Goal: Task Accomplishment & Management: Complete application form

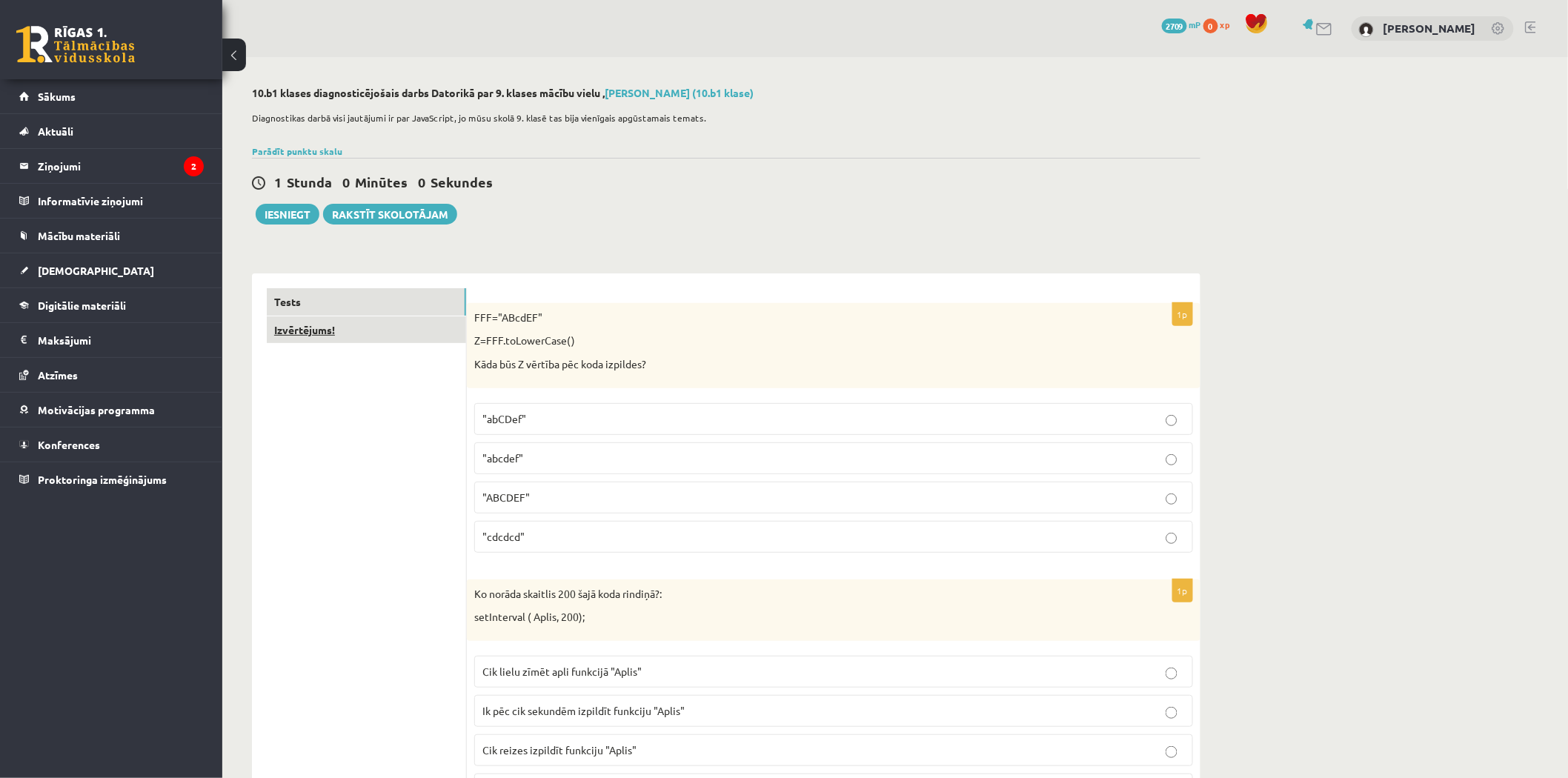
click at [378, 336] on link "Izvērtējums!" at bounding box center [366, 330] width 199 height 28
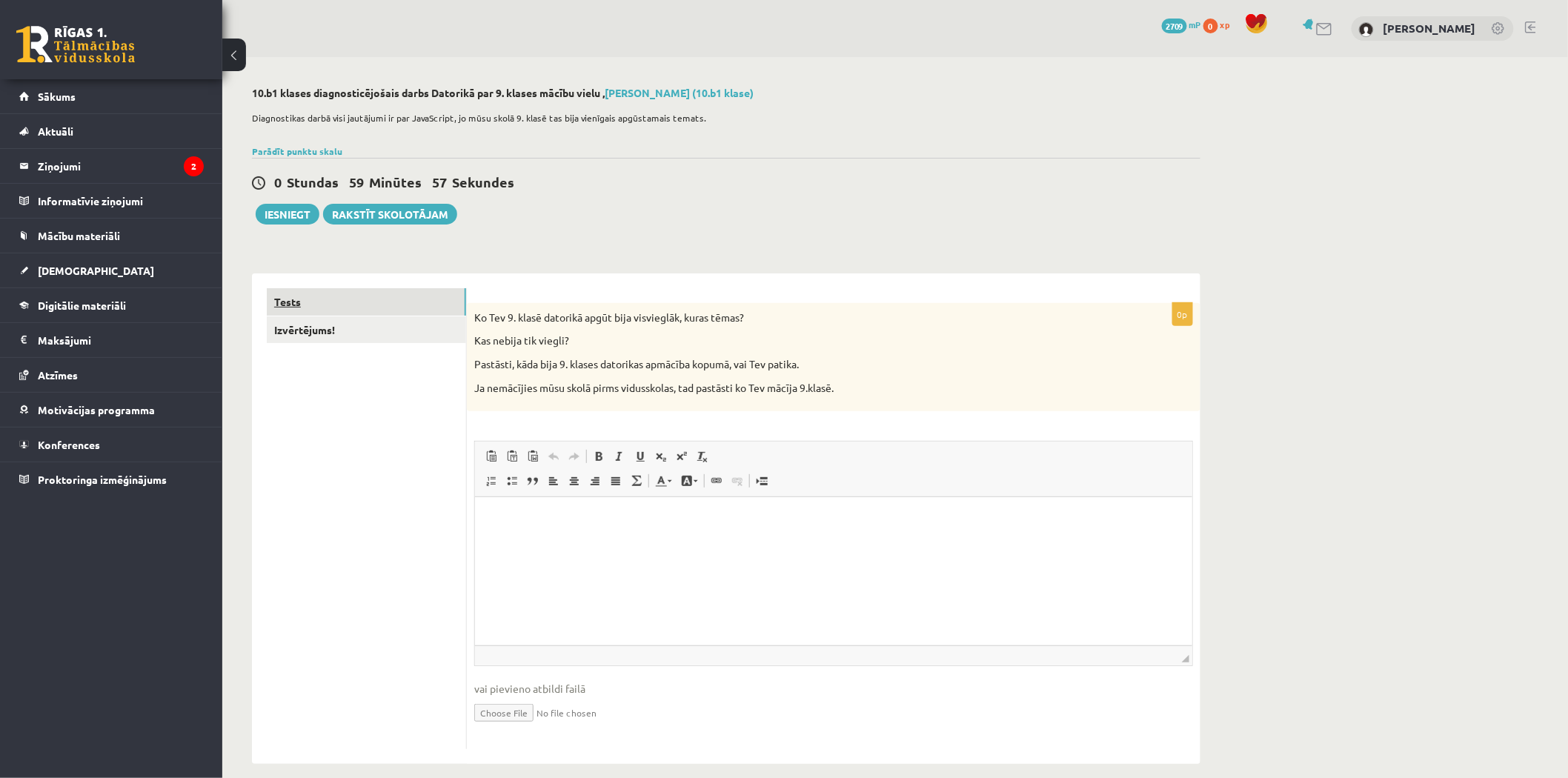
click at [382, 307] on link "Tests" at bounding box center [366, 302] width 199 height 28
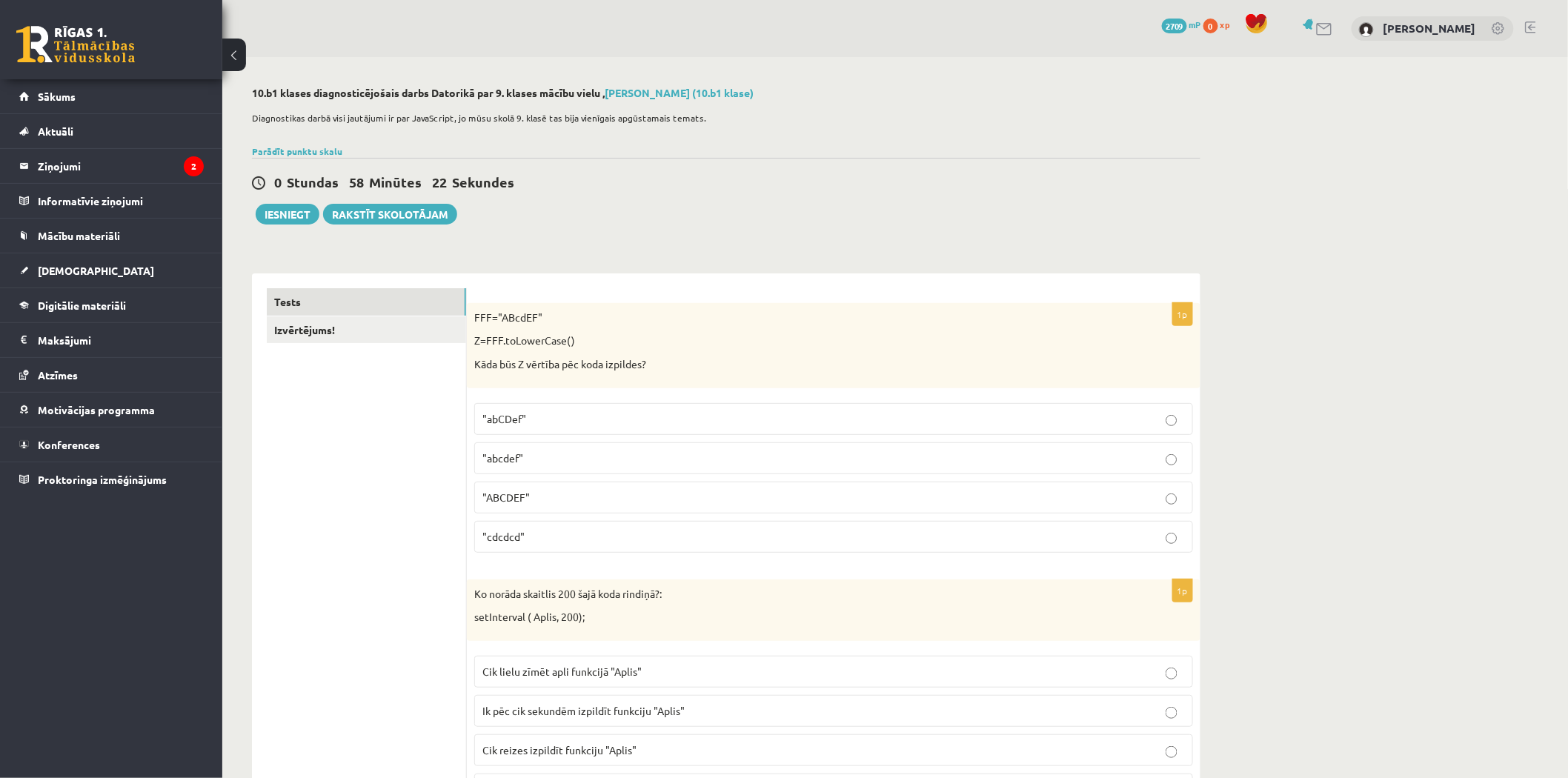
click at [587, 453] on p ""abcdef"" at bounding box center [833, 458] width 702 height 16
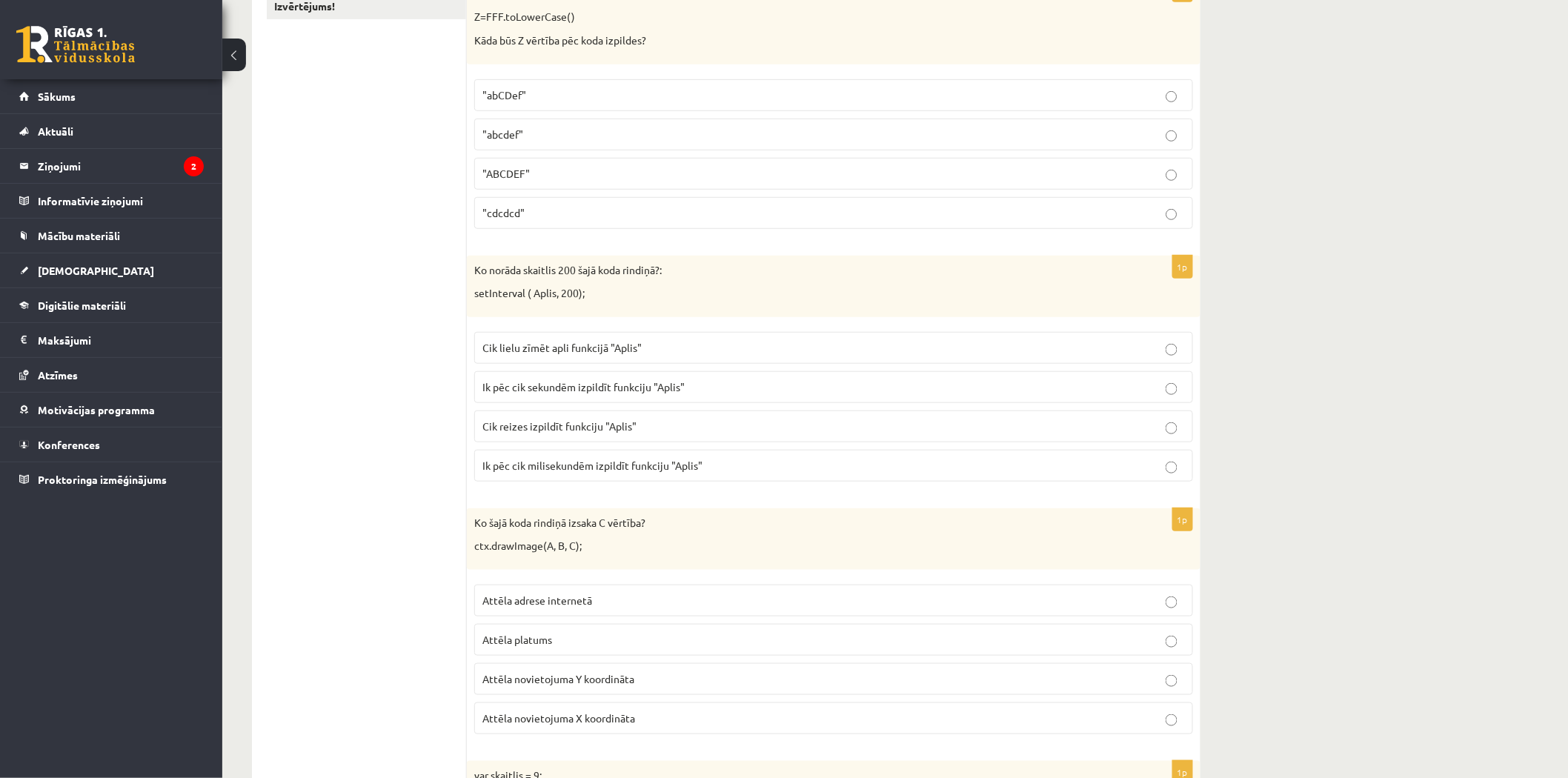
scroll to position [329, 0]
click at [669, 467] on p "Ik pēc cik milisekundēm izpildīt funkciju "Aplis"" at bounding box center [833, 460] width 702 height 16
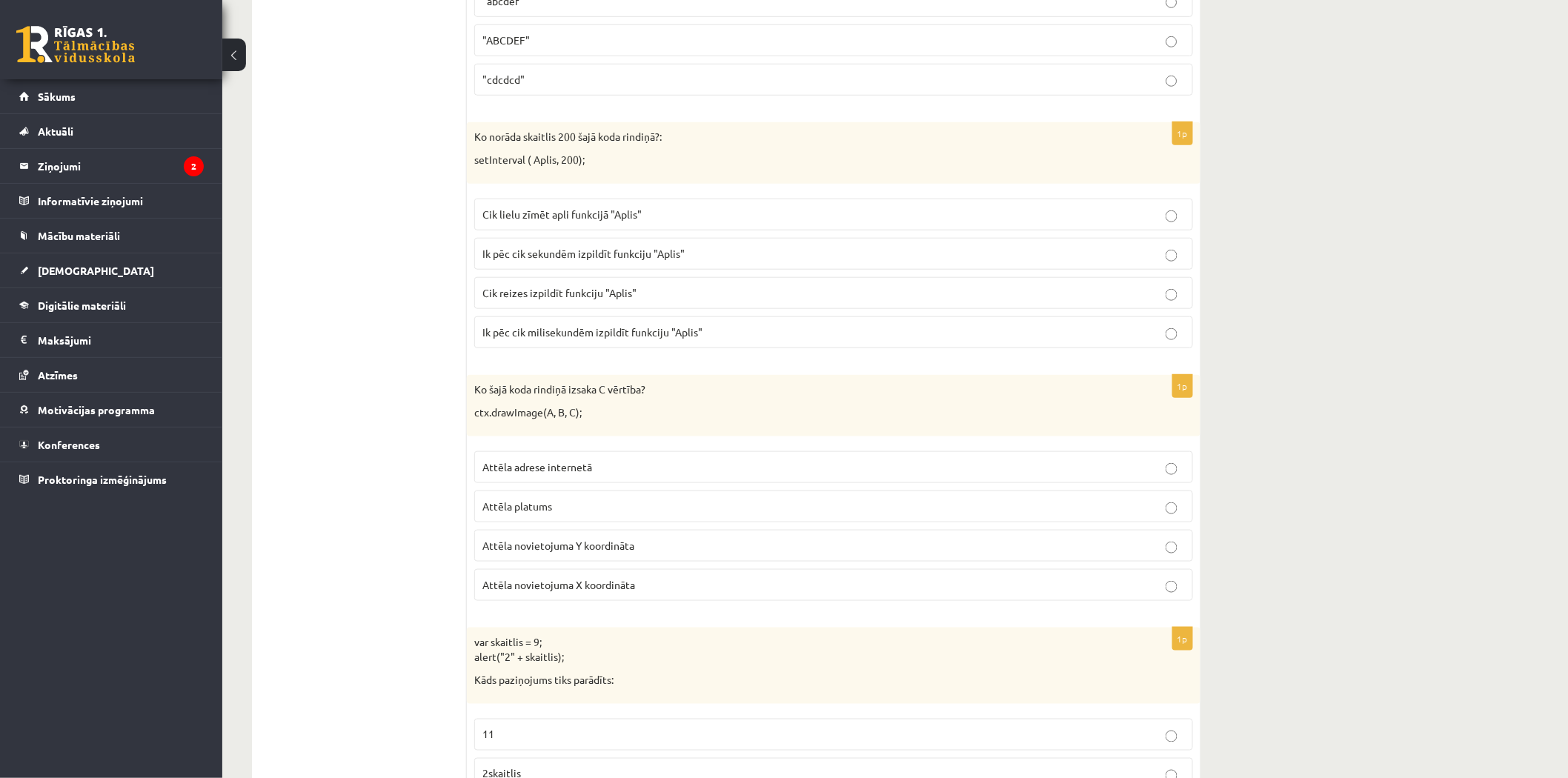
scroll to position [494, 0]
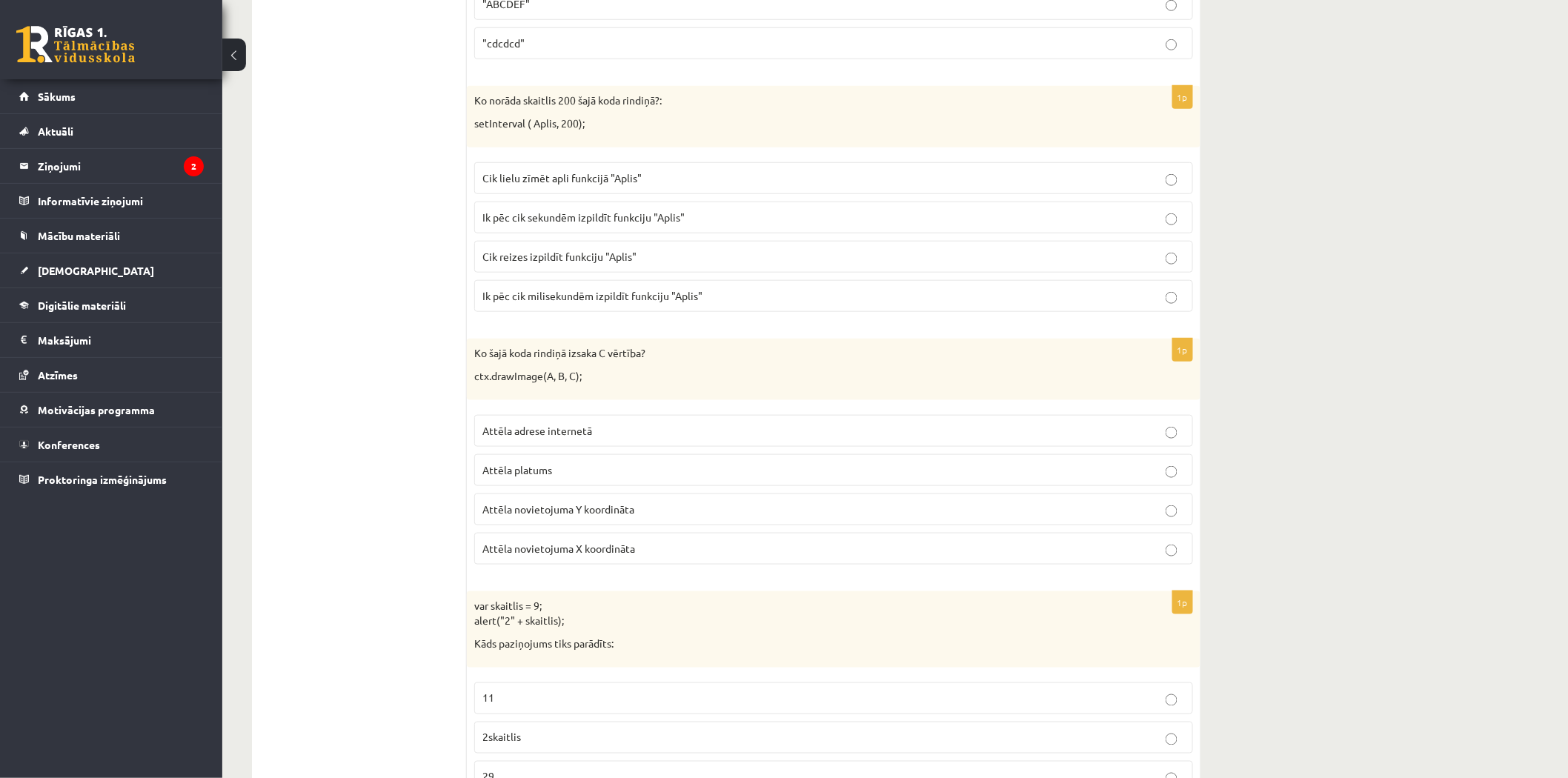
click at [628, 507] on span "Attēla novietojuma Y koordināta" at bounding box center [558, 508] width 152 height 13
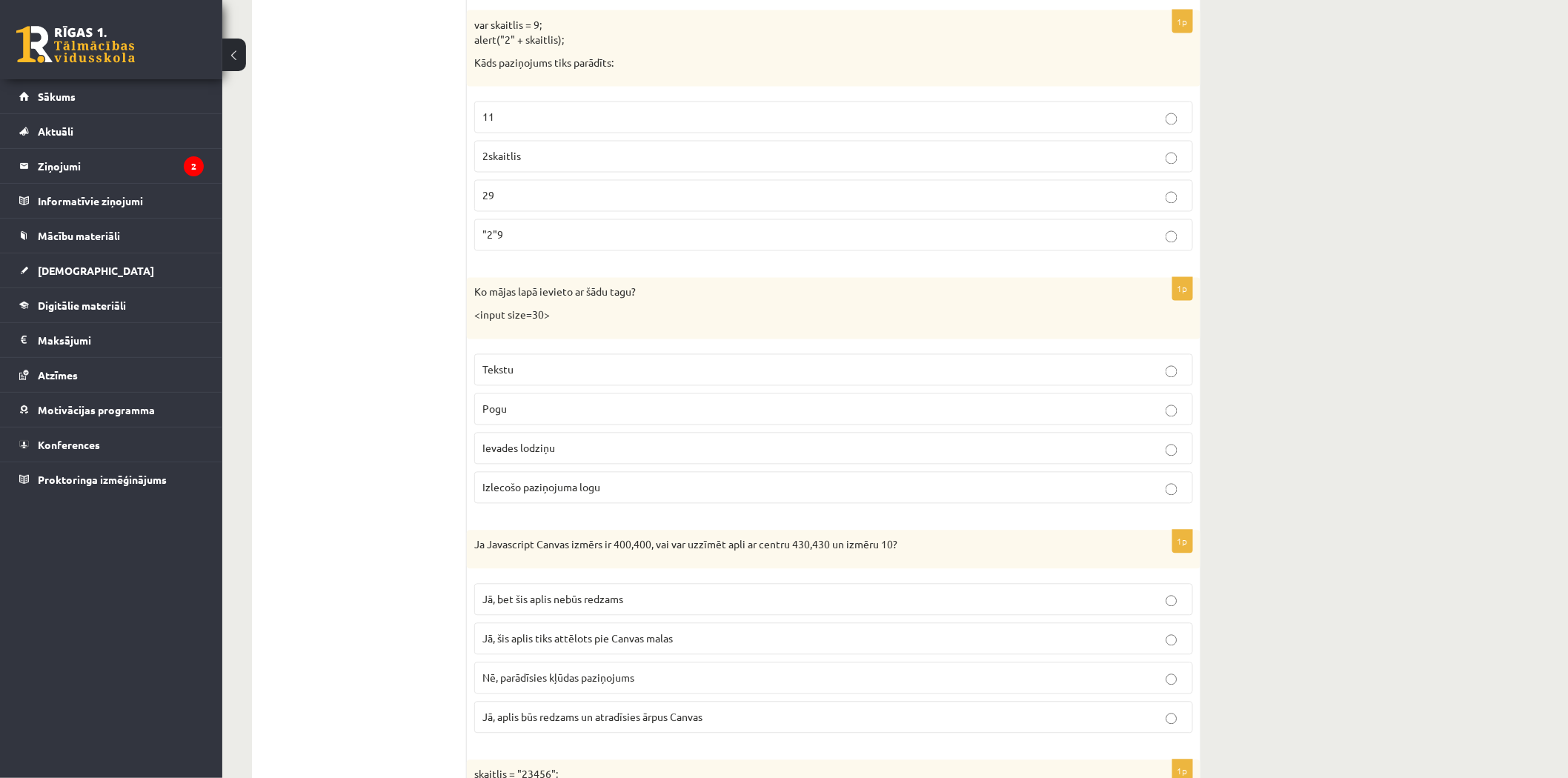
scroll to position [1070, 0]
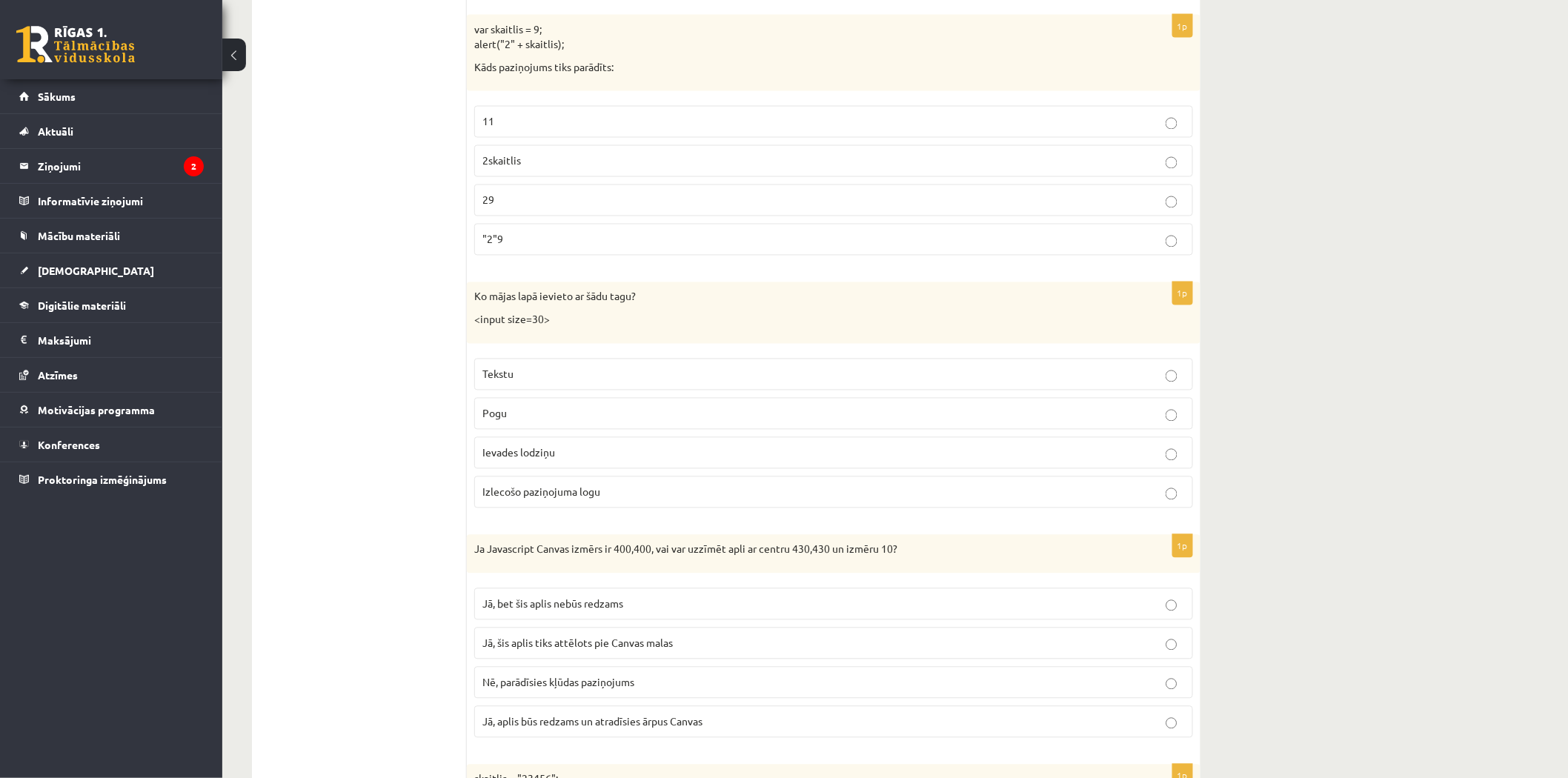
click at [553, 202] on p "29" at bounding box center [833, 200] width 702 height 16
click at [719, 455] on p "Ievades lodziņu" at bounding box center [833, 453] width 702 height 16
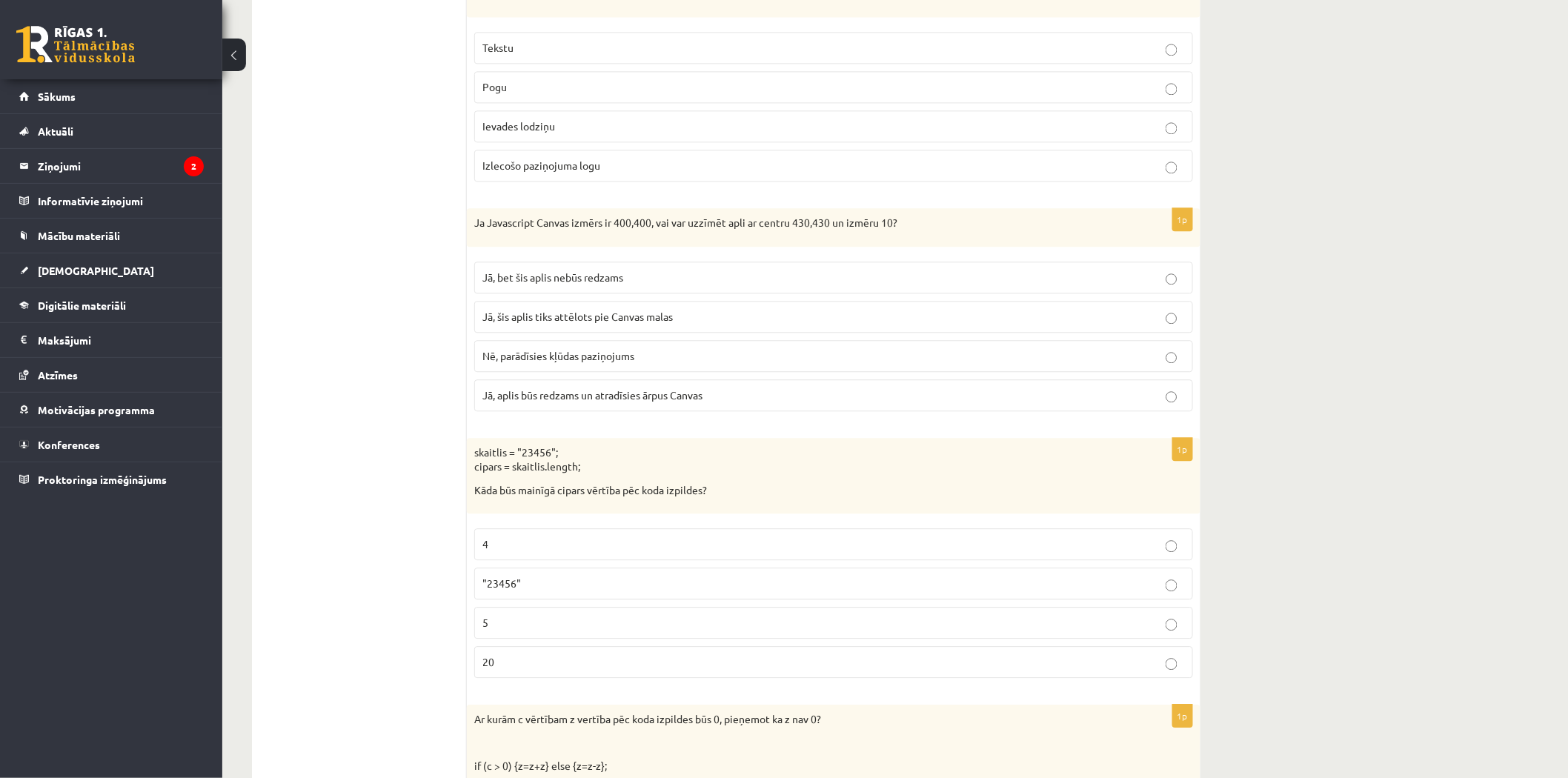
scroll to position [1398, 0]
click at [641, 400] on p "Jā, aplis būs redzams un atradīsies ārpus Canvas" at bounding box center [833, 392] width 702 height 16
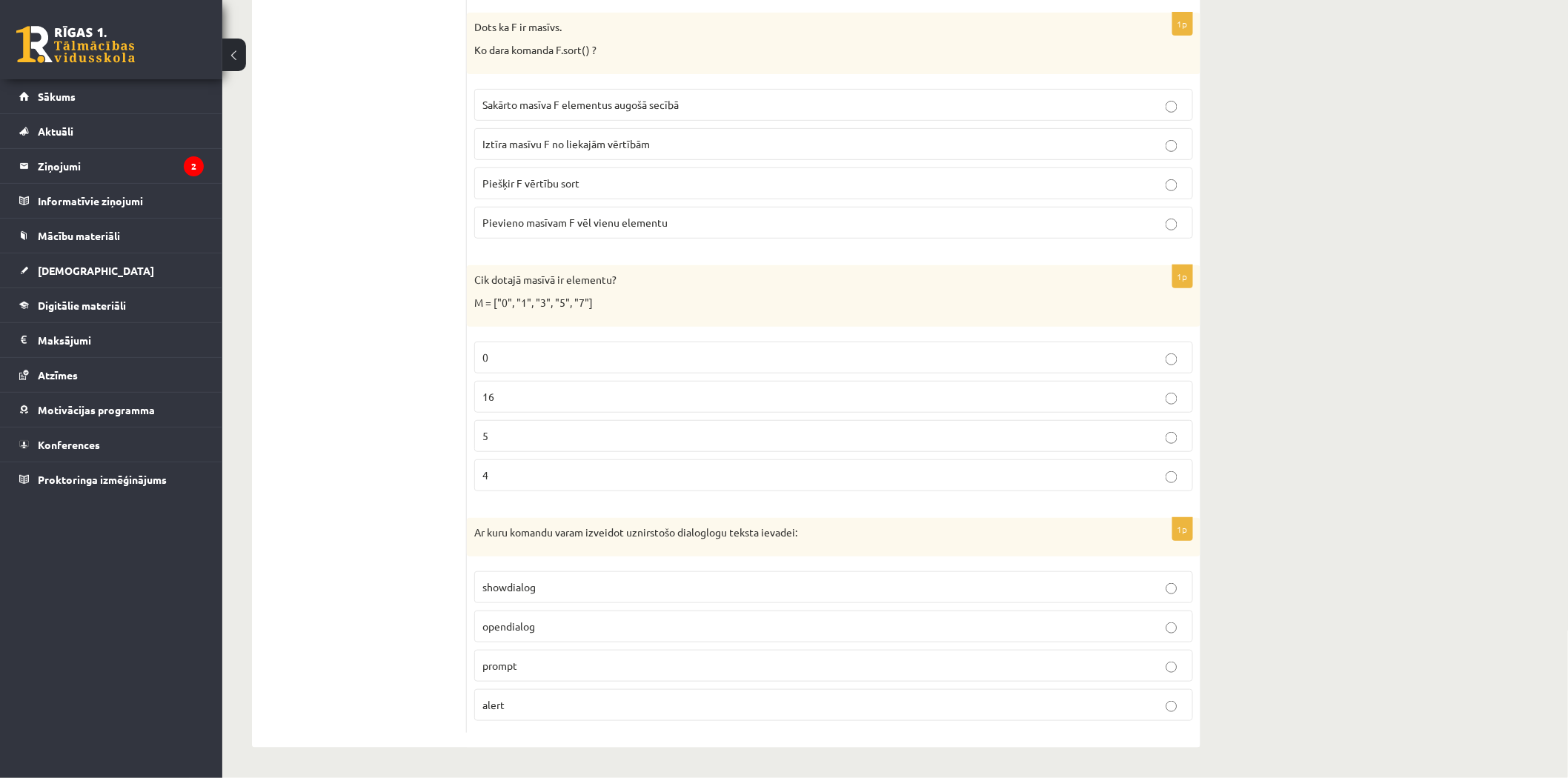
scroll to position [7291, 0]
click at [683, 93] on label "Sakārto masīva F elementus augošā secībā" at bounding box center [833, 105] width 719 height 32
click at [688, 434] on p "5" at bounding box center [833, 436] width 702 height 16
click at [550, 673] on label "prompt" at bounding box center [833, 665] width 719 height 32
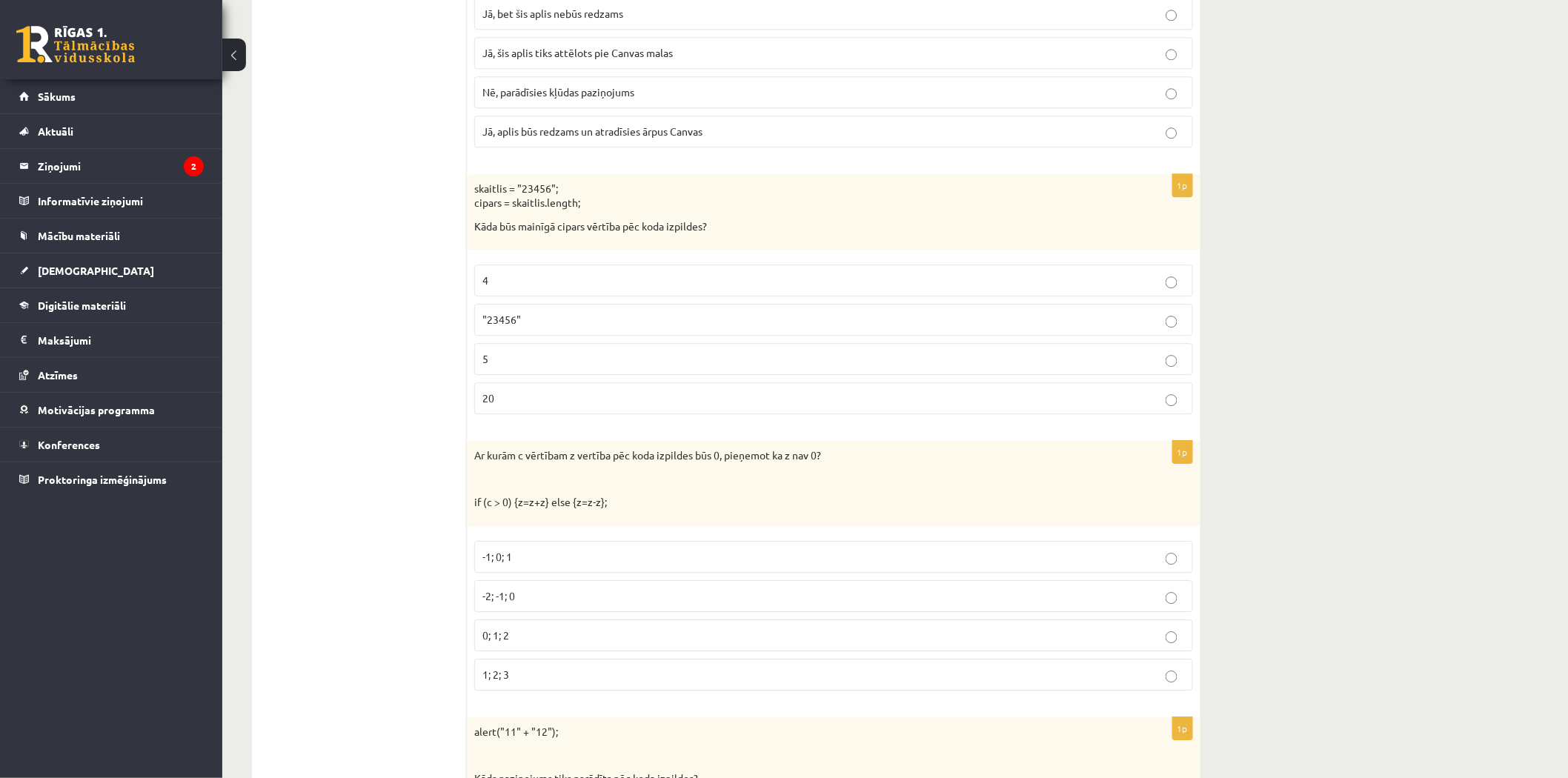
scroll to position [1722, 0]
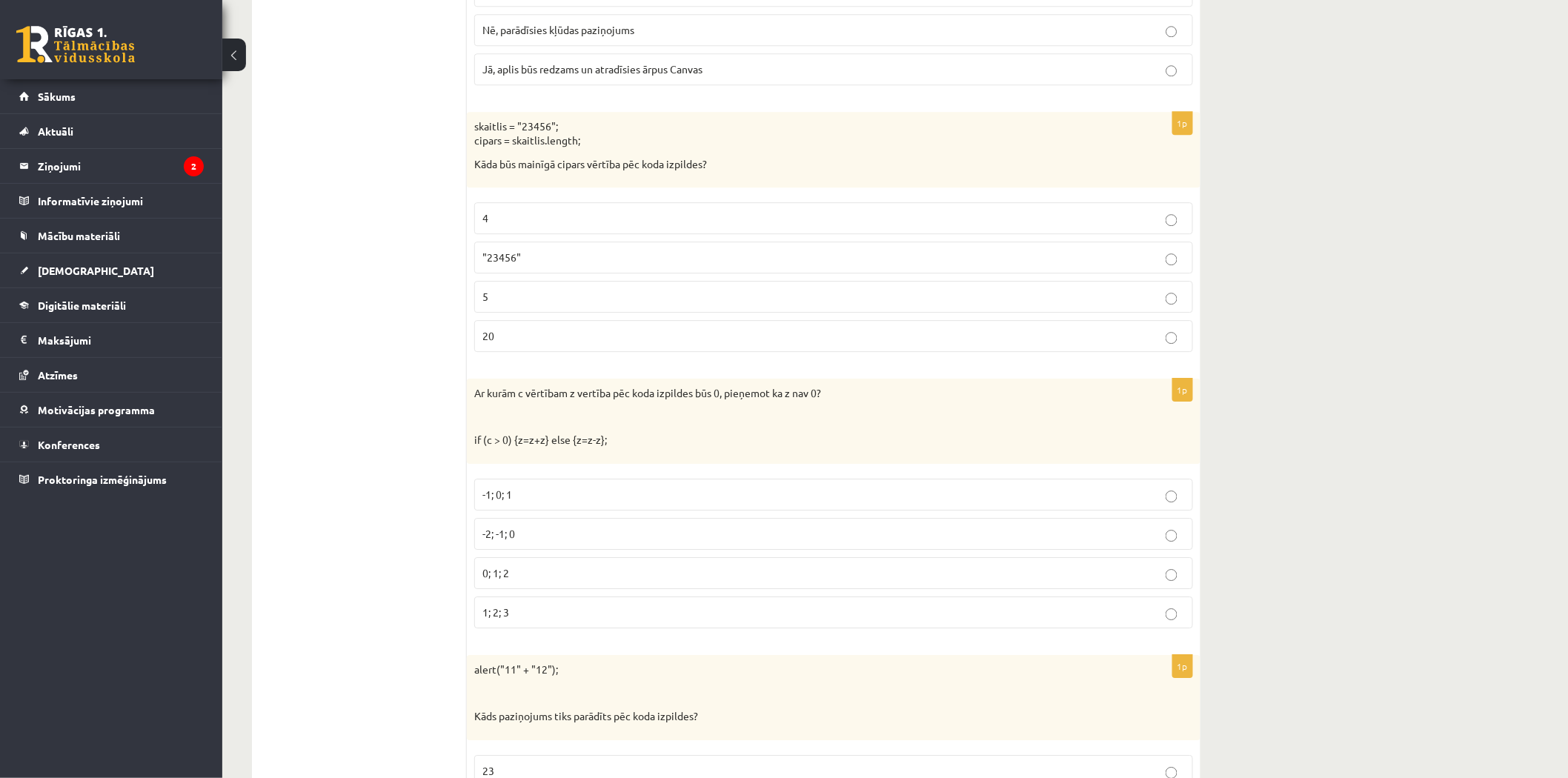
click at [517, 312] on label "5" at bounding box center [833, 296] width 719 height 32
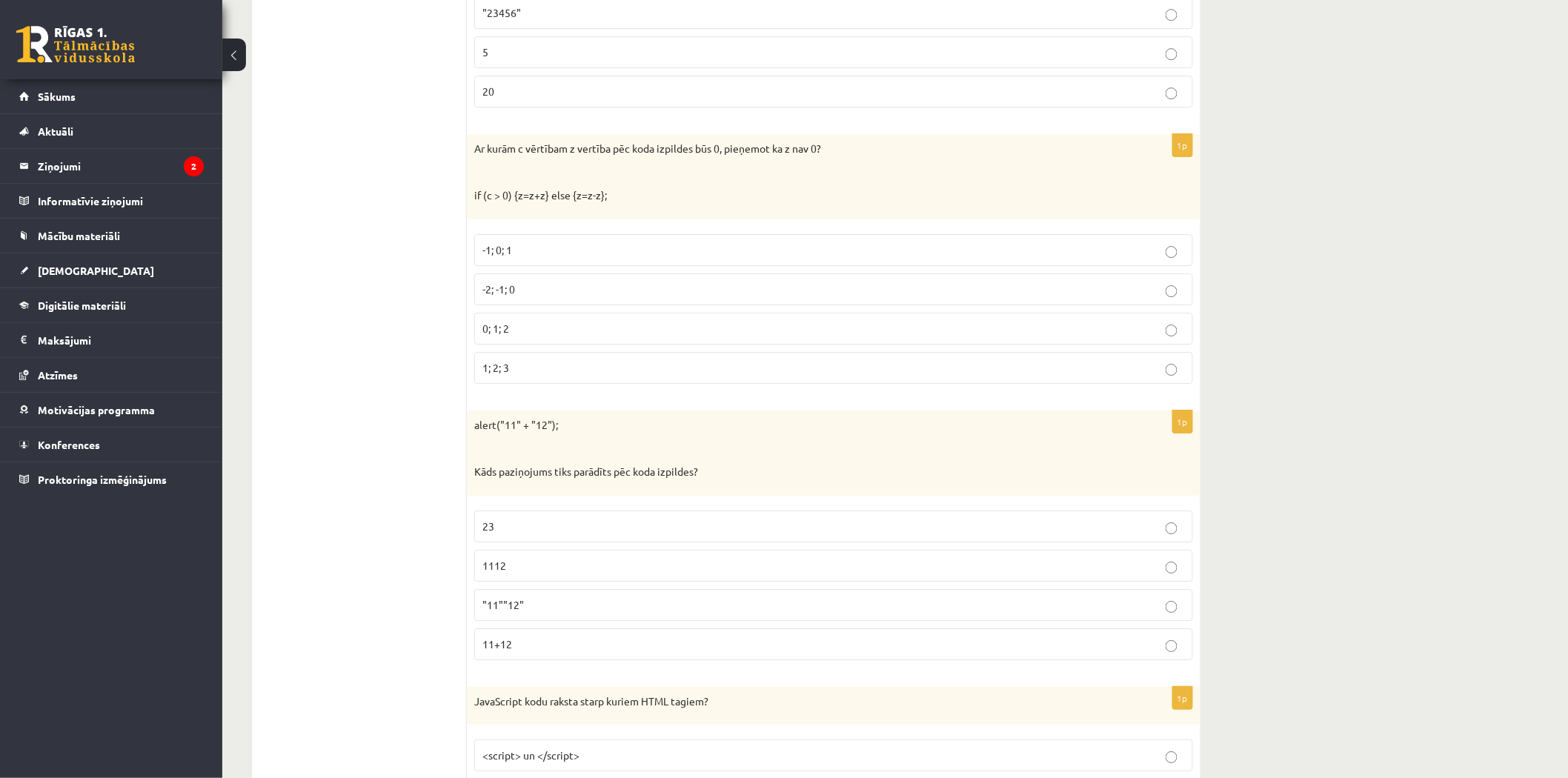
scroll to position [1969, 0]
click at [540, 292] on p "-2; -1; 0" at bounding box center [833, 287] width 702 height 16
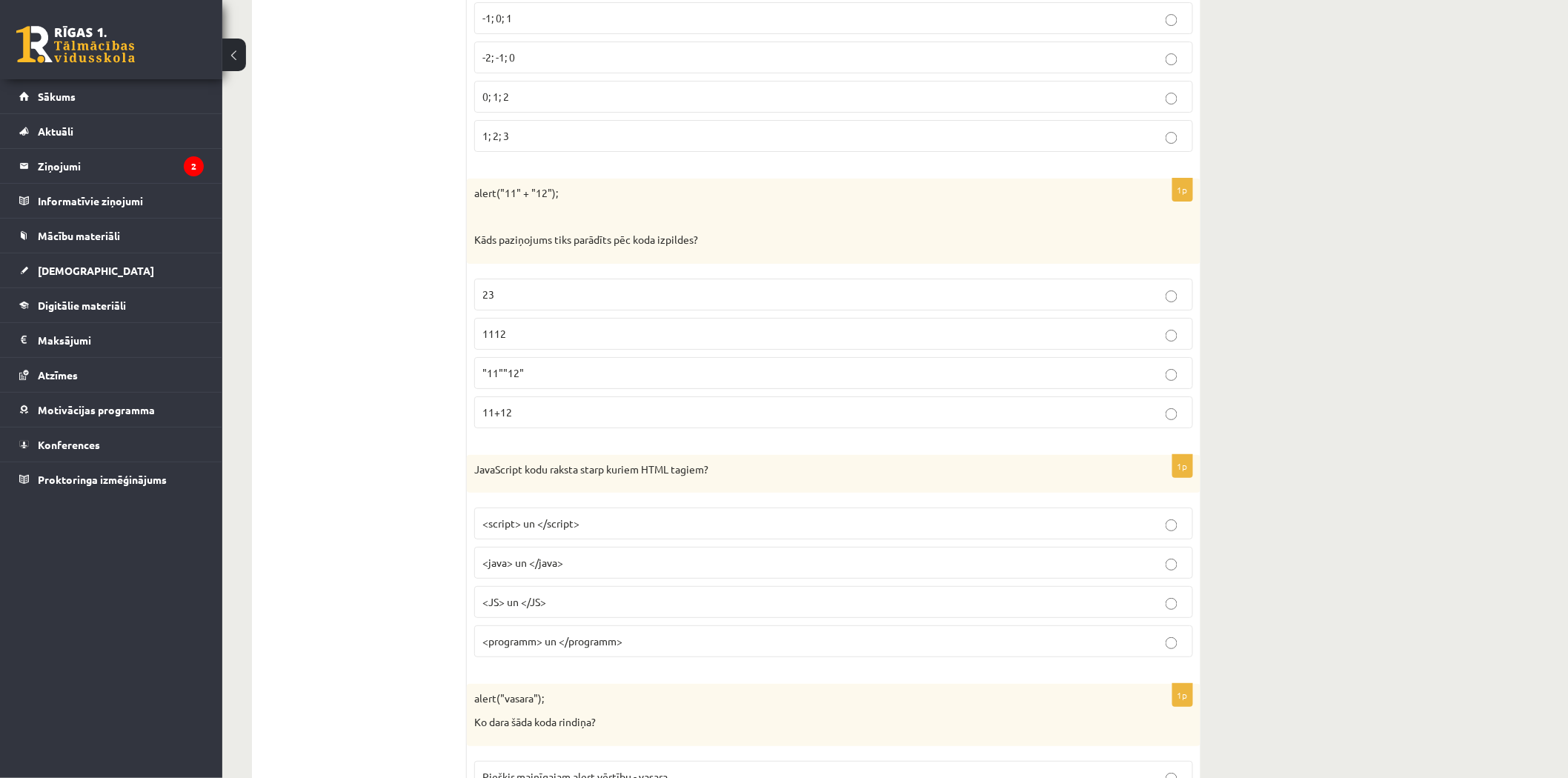
scroll to position [2216, 0]
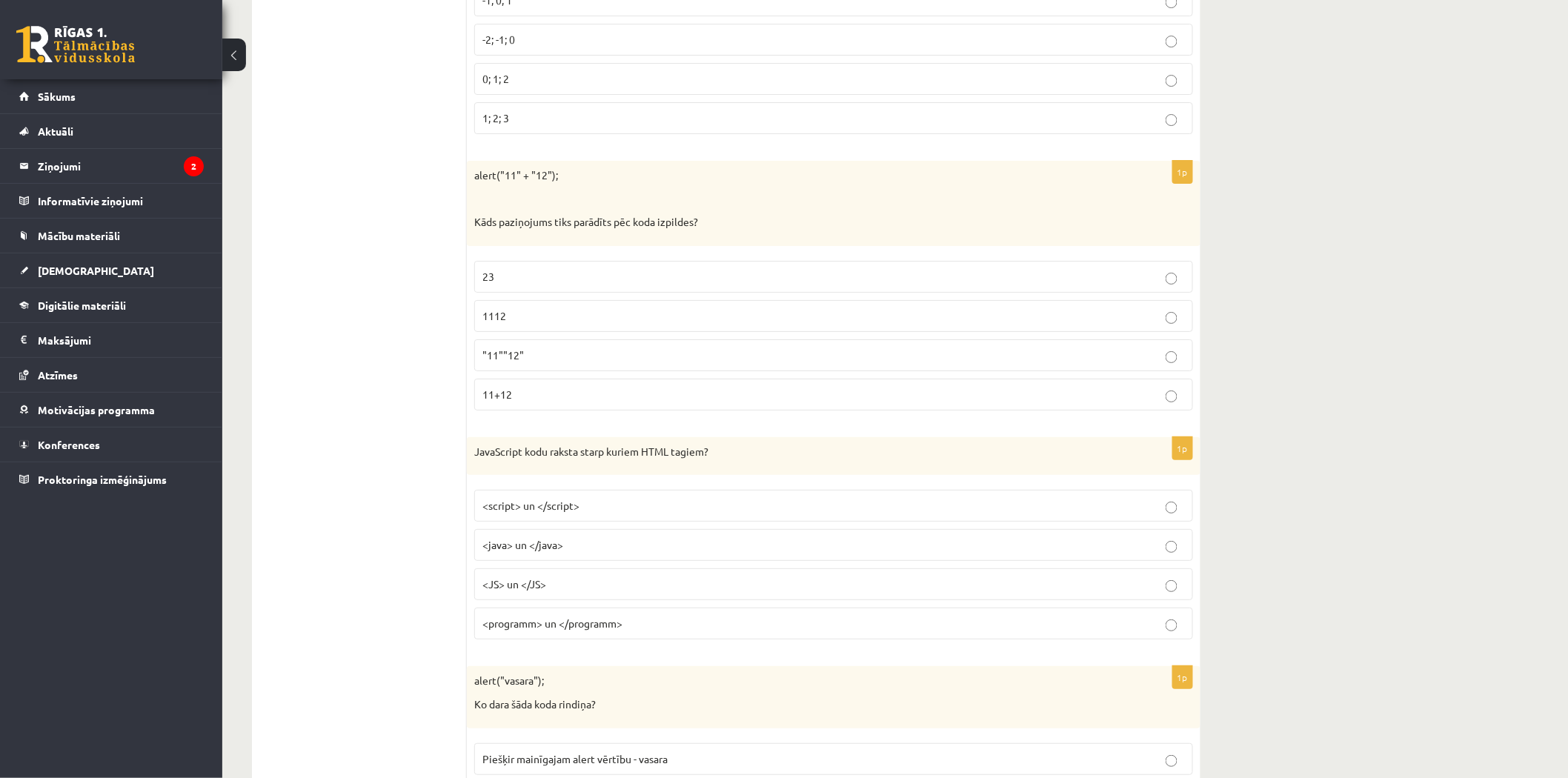
click at [541, 329] on label "1112" at bounding box center [833, 315] width 719 height 32
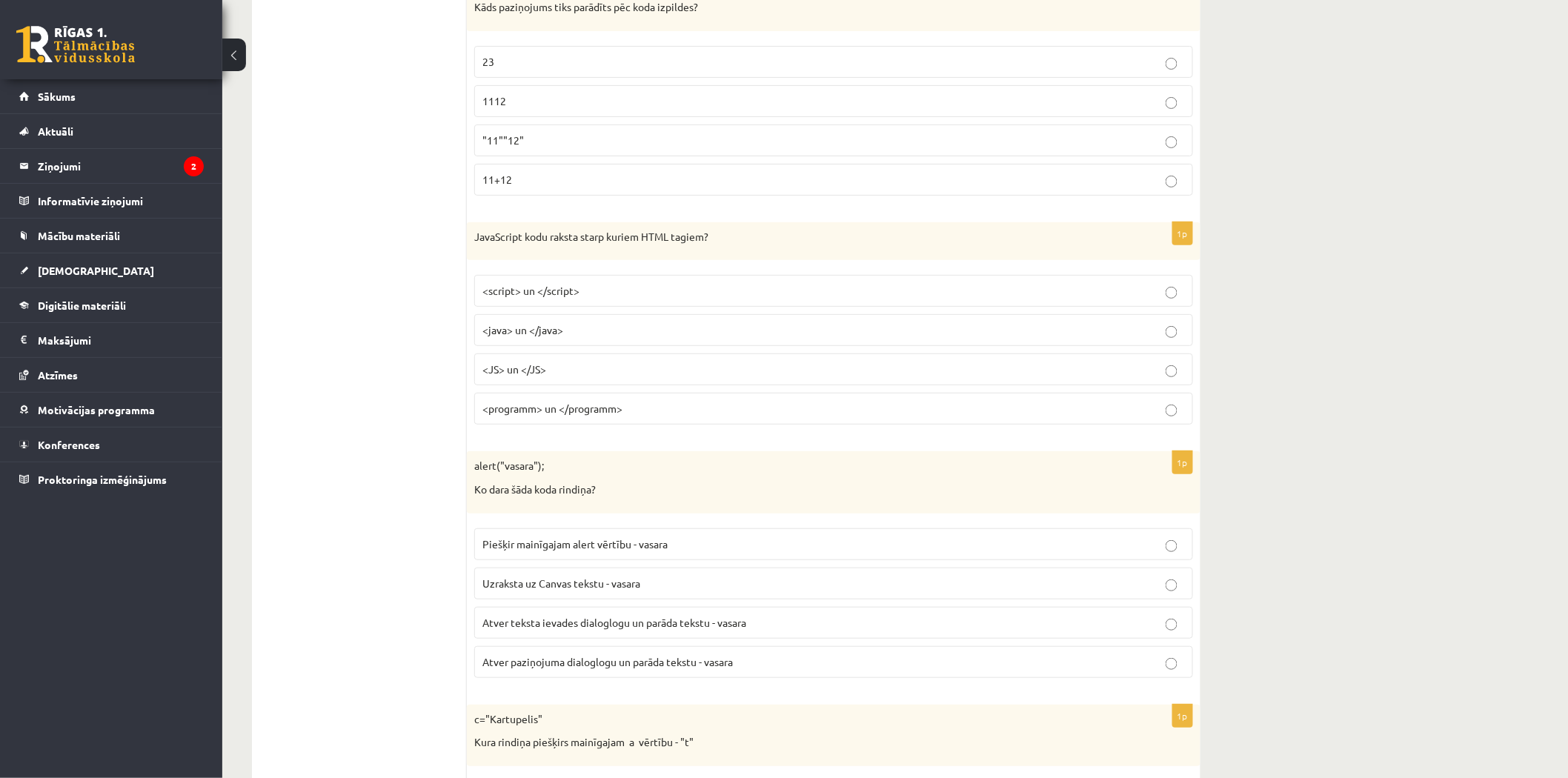
scroll to position [2462, 0]
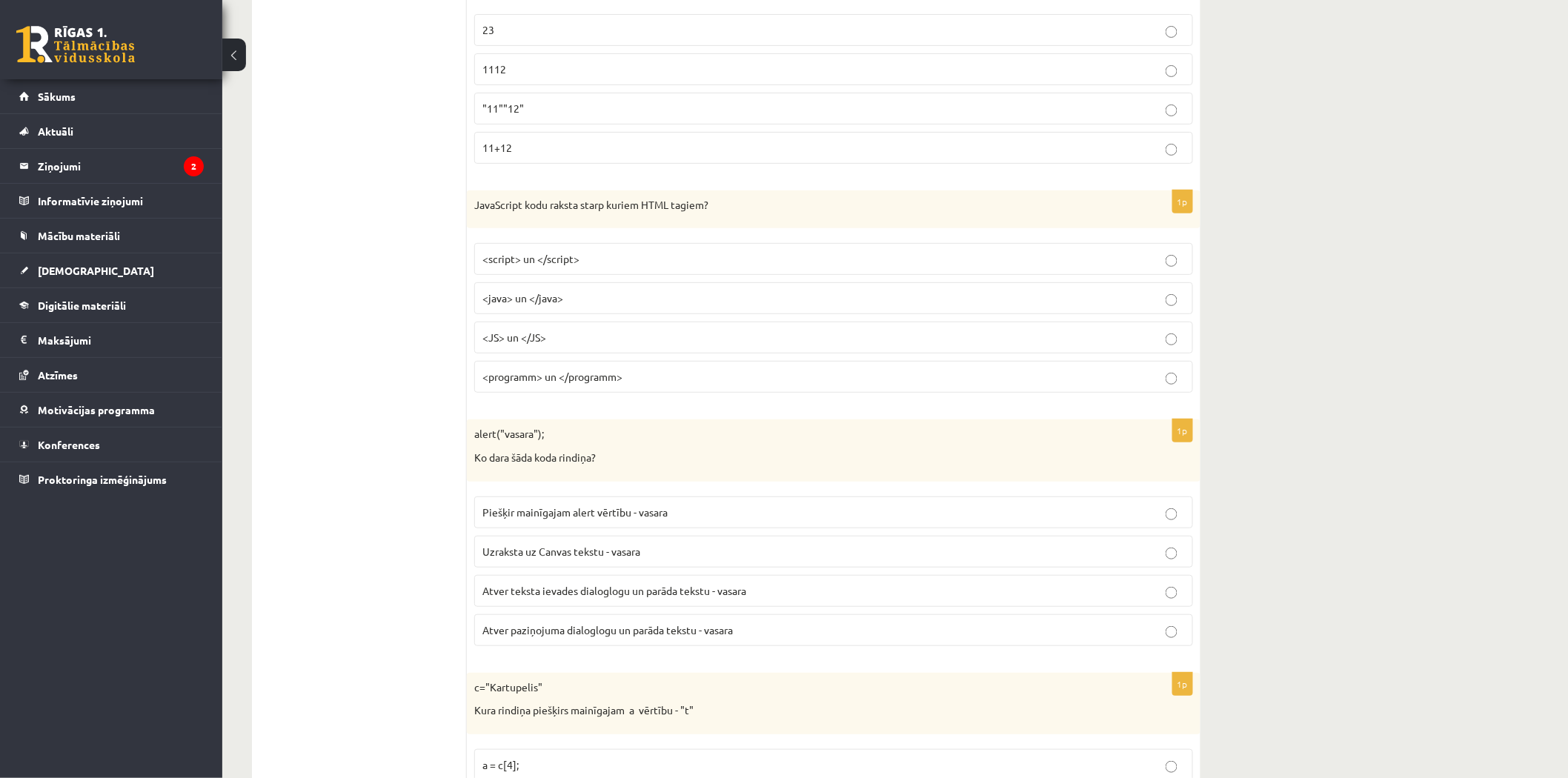
click at [898, 154] on p "11+12" at bounding box center [833, 147] width 702 height 16
click at [677, 75] on p "1112" at bounding box center [833, 69] width 702 height 16
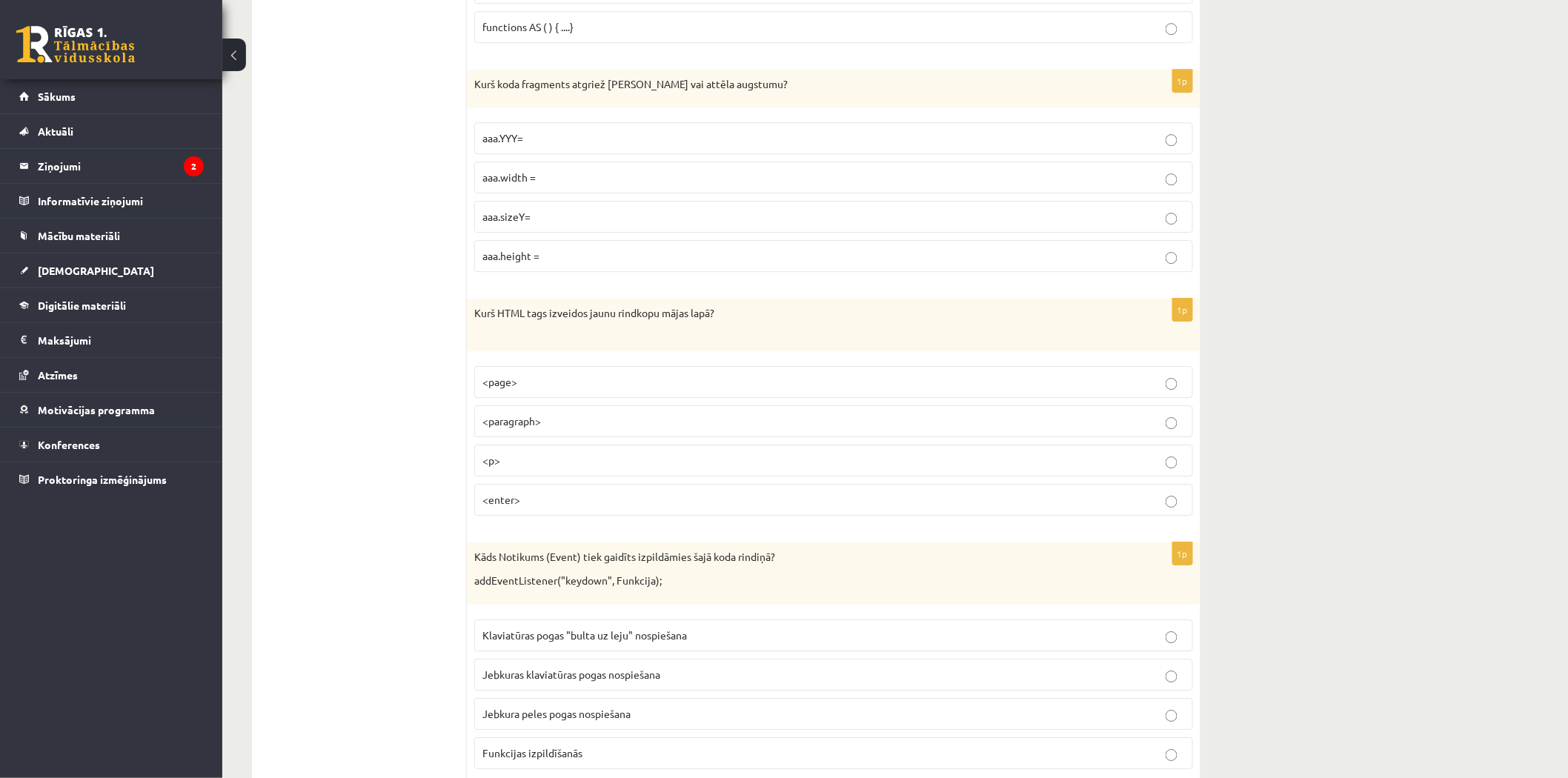
scroll to position [6508, 0]
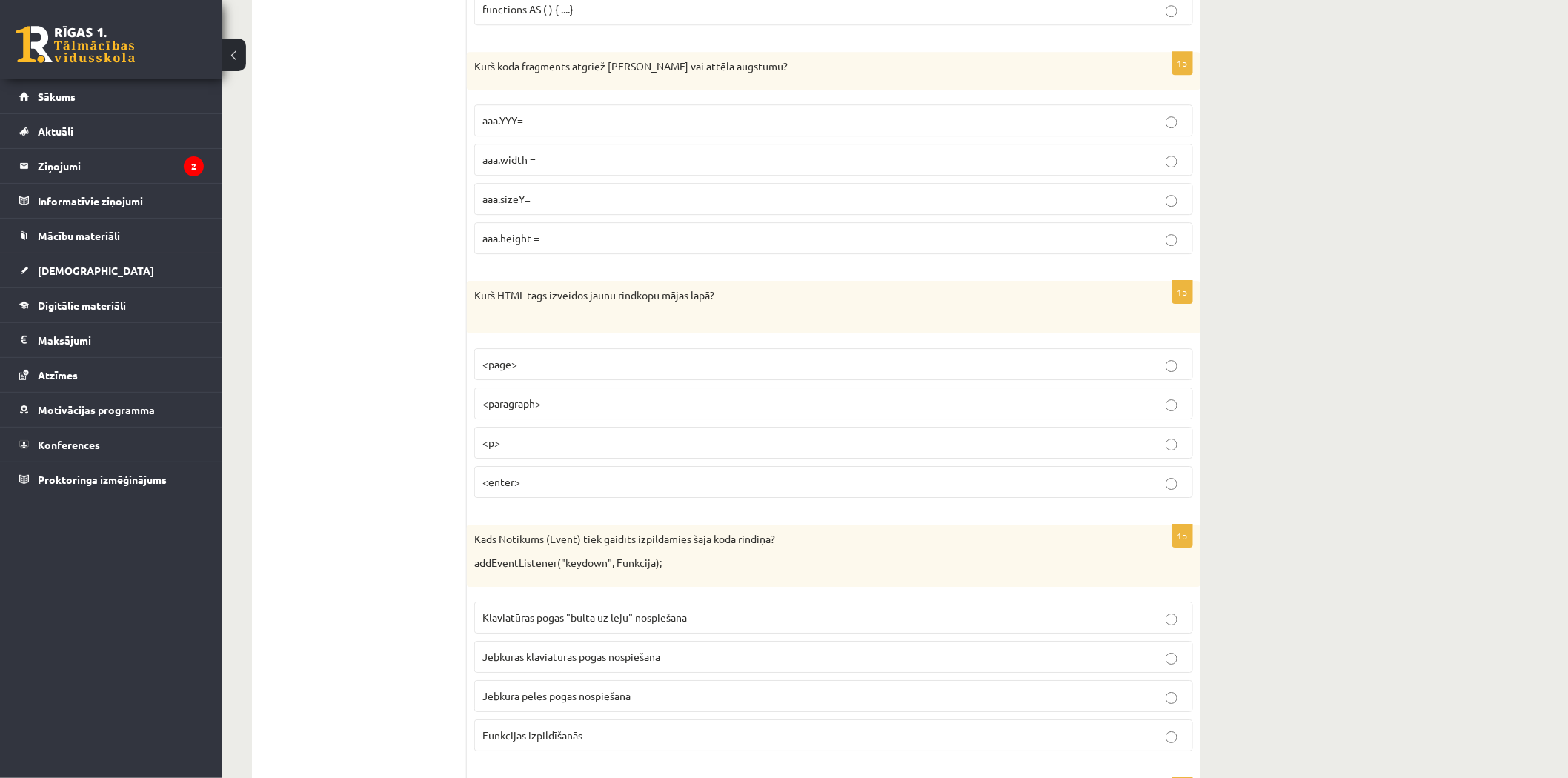
click at [587, 254] on label "aaa.height =" at bounding box center [833, 238] width 719 height 32
click at [566, 663] on span "Jebkuras klaviatūras pogas nospiešana" at bounding box center [571, 656] width 177 height 13
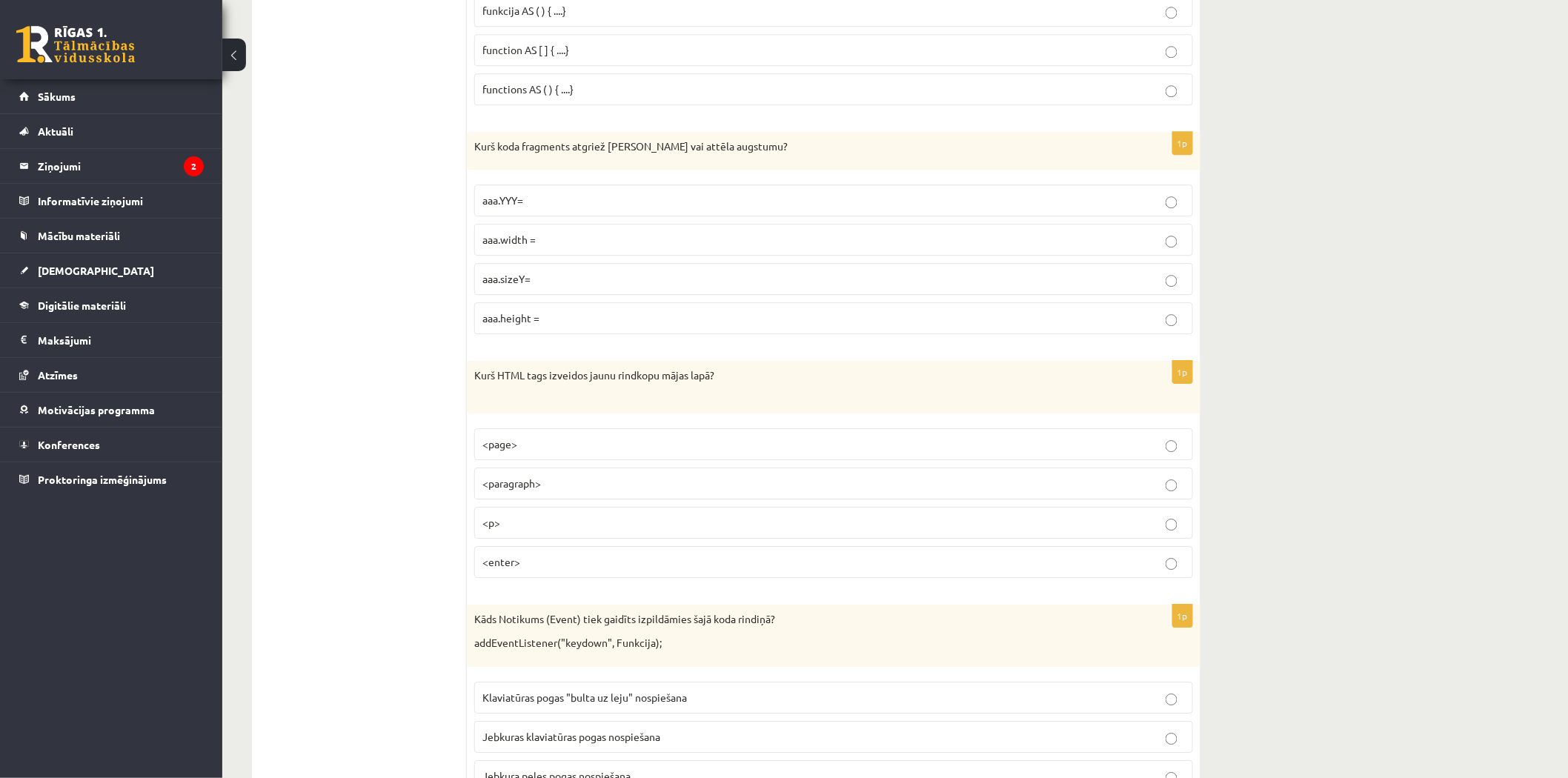
scroll to position [6426, 0]
click at [850, 531] on p "<p>" at bounding box center [833, 525] width 702 height 16
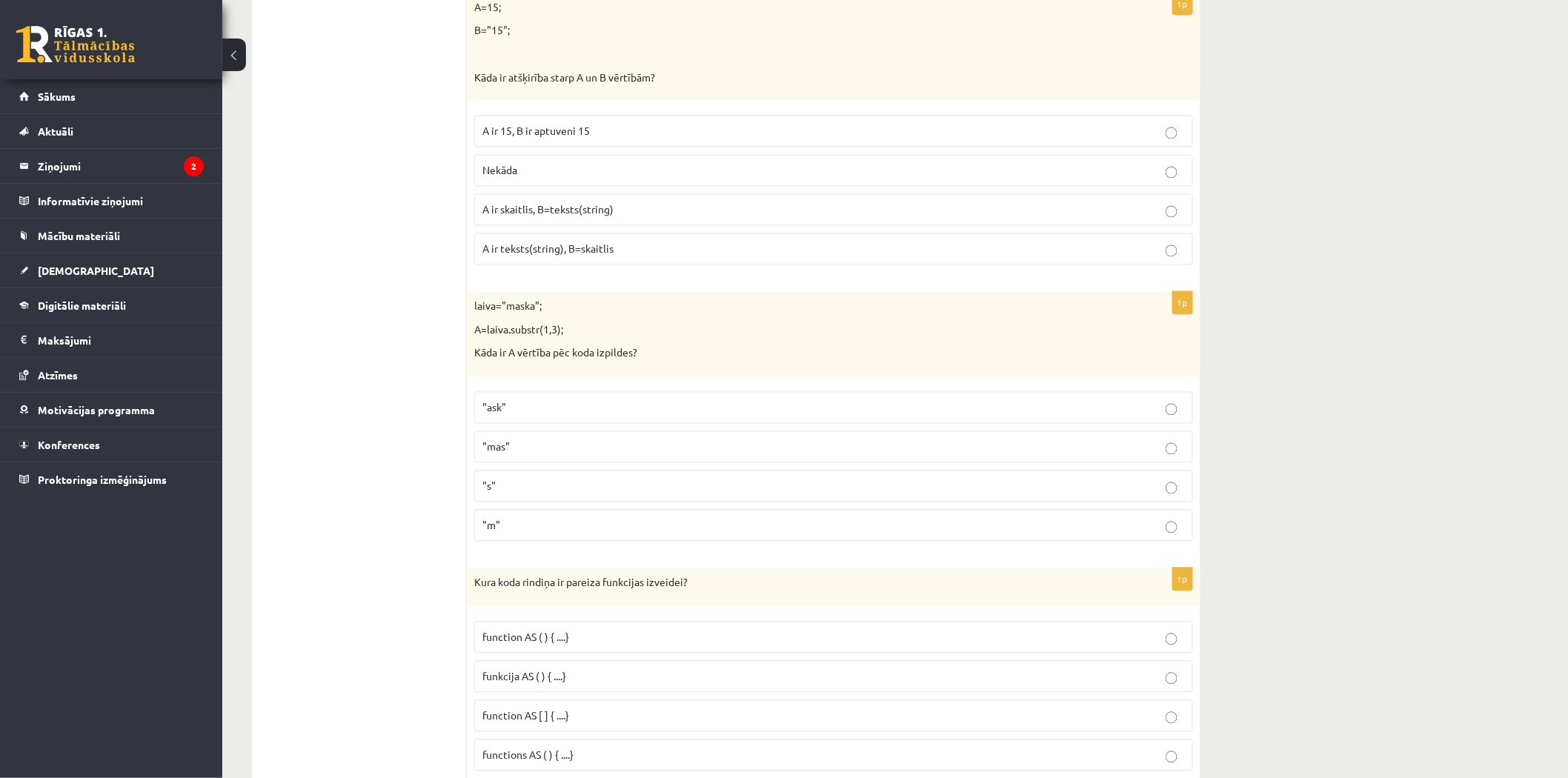
scroll to position [5768, 0]
click at [590, 211] on span "A ir skaitlis, B=teksts(string)" at bounding box center [548, 204] width 131 height 13
click at [512, 410] on p ""ask"" at bounding box center [833, 402] width 702 height 16
click at [563, 638] on span "function AS ( ) { ....}" at bounding box center [526, 632] width 87 height 13
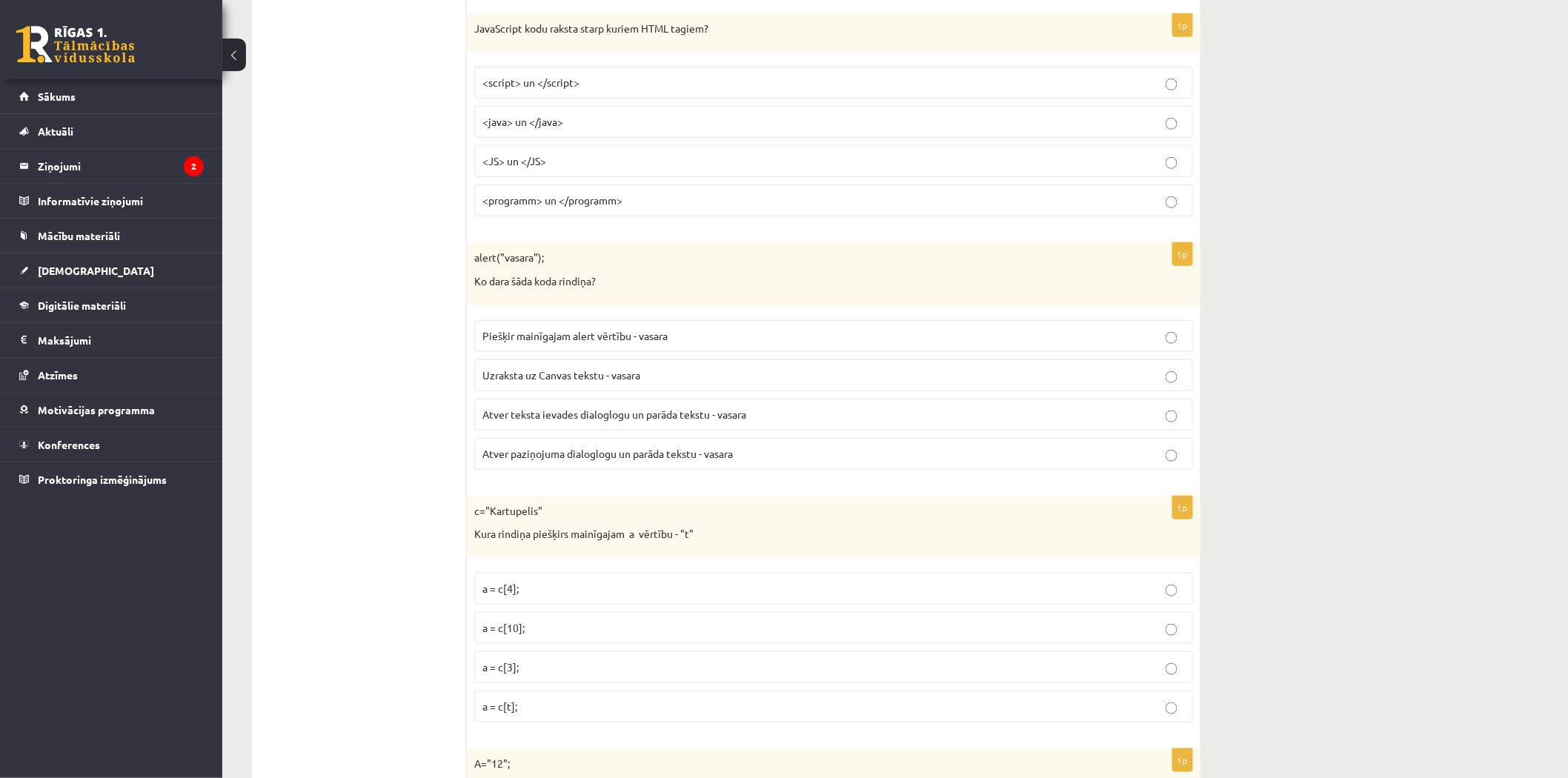
scroll to position [2641, 0]
click at [620, 83] on p "<script> un </script>" at bounding box center [833, 80] width 702 height 16
click at [664, 418] on span "Atver teksta ievades dialoglogu un parāda tekstu - vasara" at bounding box center [614, 412] width 264 height 13
click at [562, 668] on p "a = c[3];" at bounding box center [833, 664] width 702 height 16
click at [533, 712] on p "a = c[t];" at bounding box center [833, 704] width 702 height 16
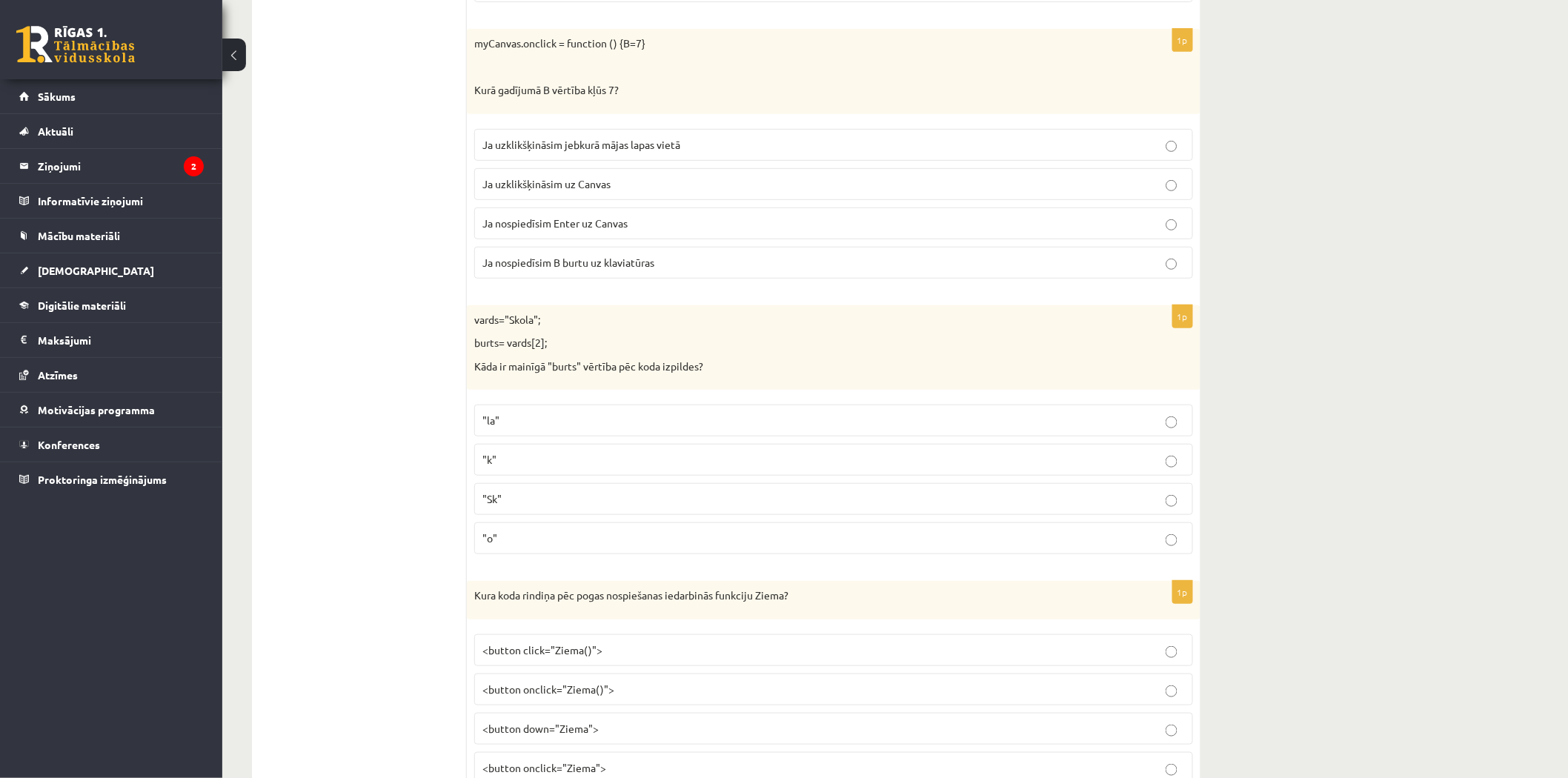
scroll to position [4989, 0]
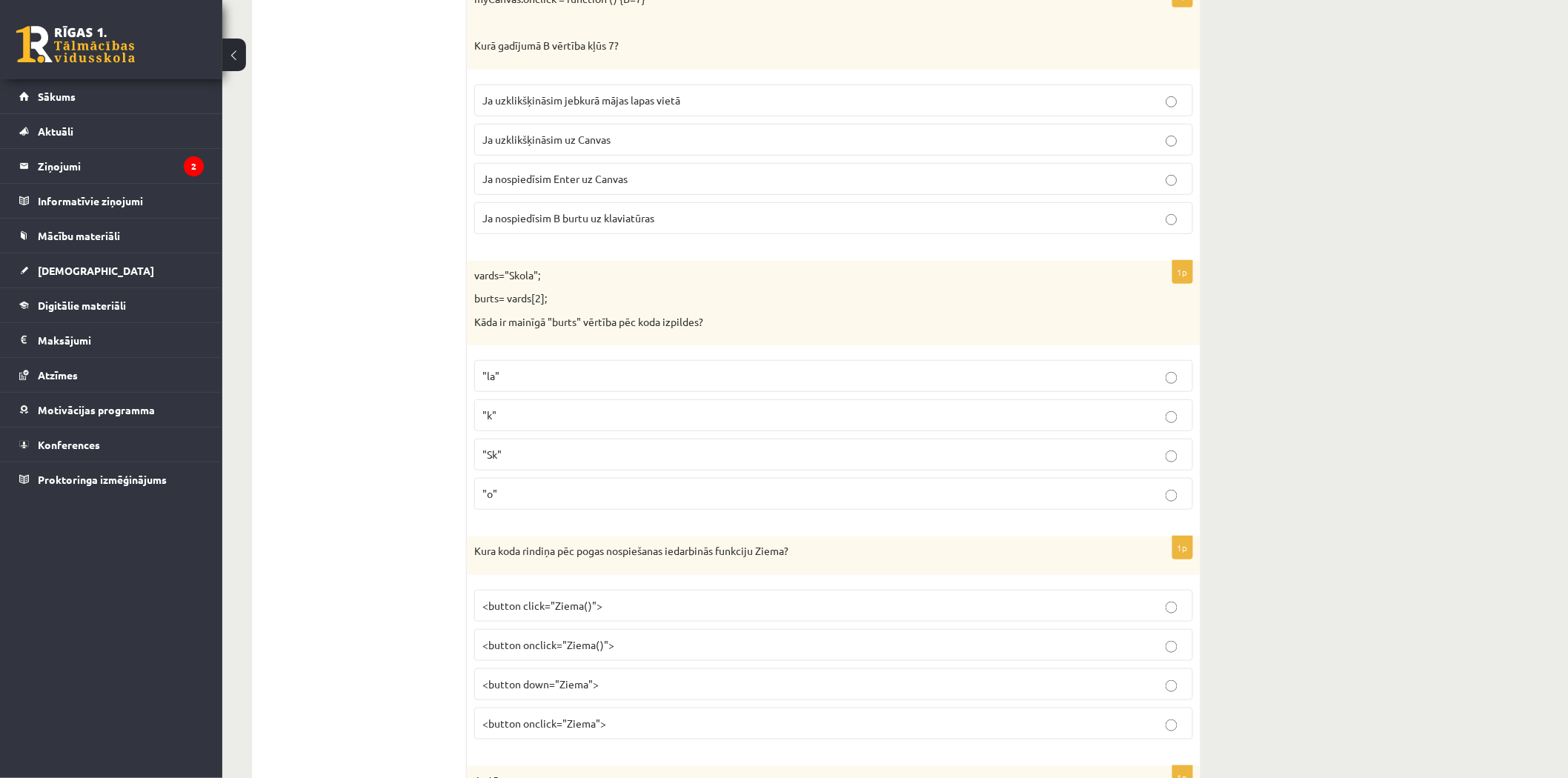
click at [759, 499] on p ""o"" at bounding box center [833, 493] width 702 height 16
click at [589, 739] on label "<button onclick="Ziema">" at bounding box center [833, 722] width 719 height 32
click at [636, 145] on p "Ja uzklikšķināsim uz Canvas" at bounding box center [833, 139] width 702 height 16
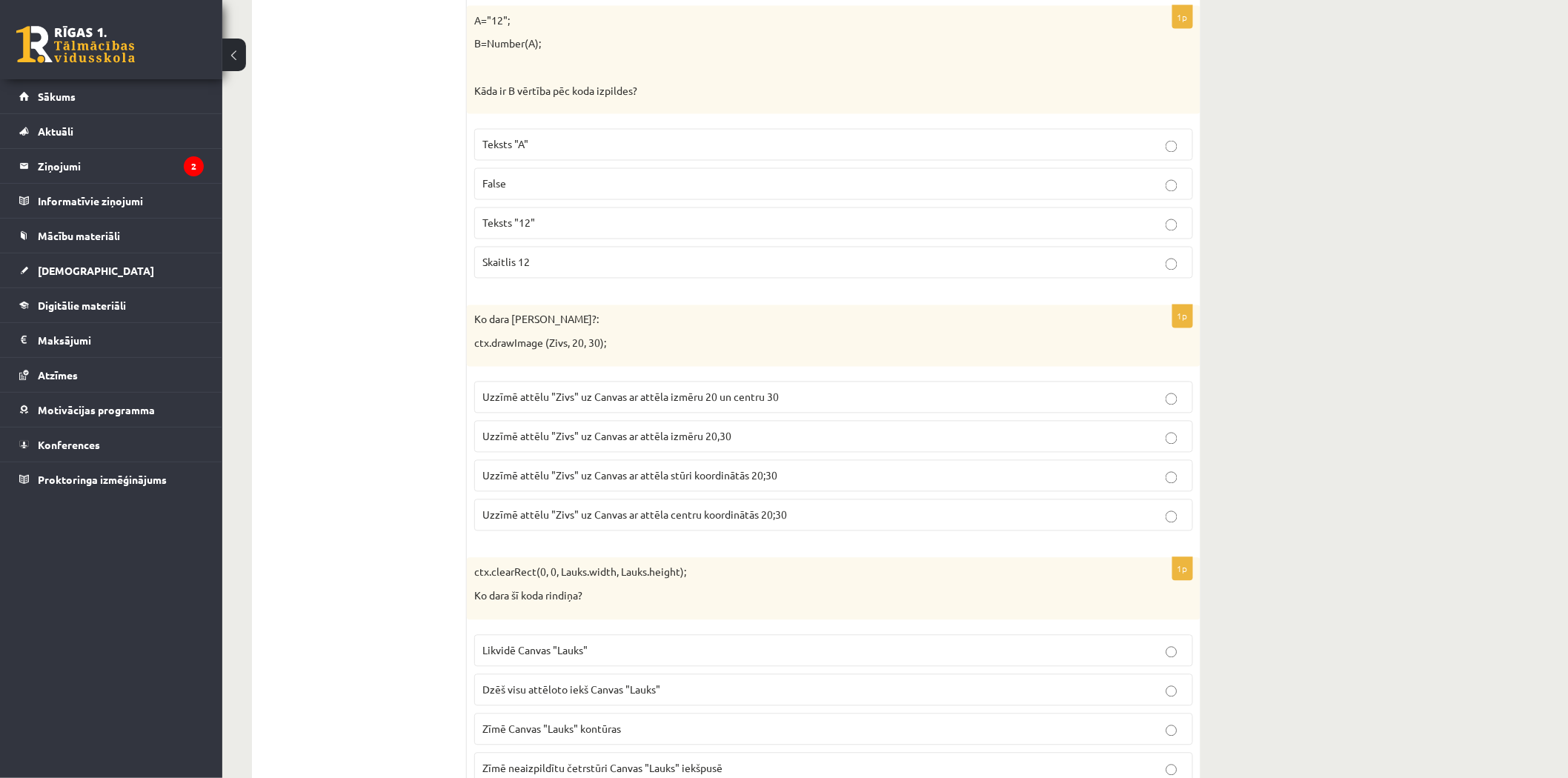
scroll to position [3400, 0]
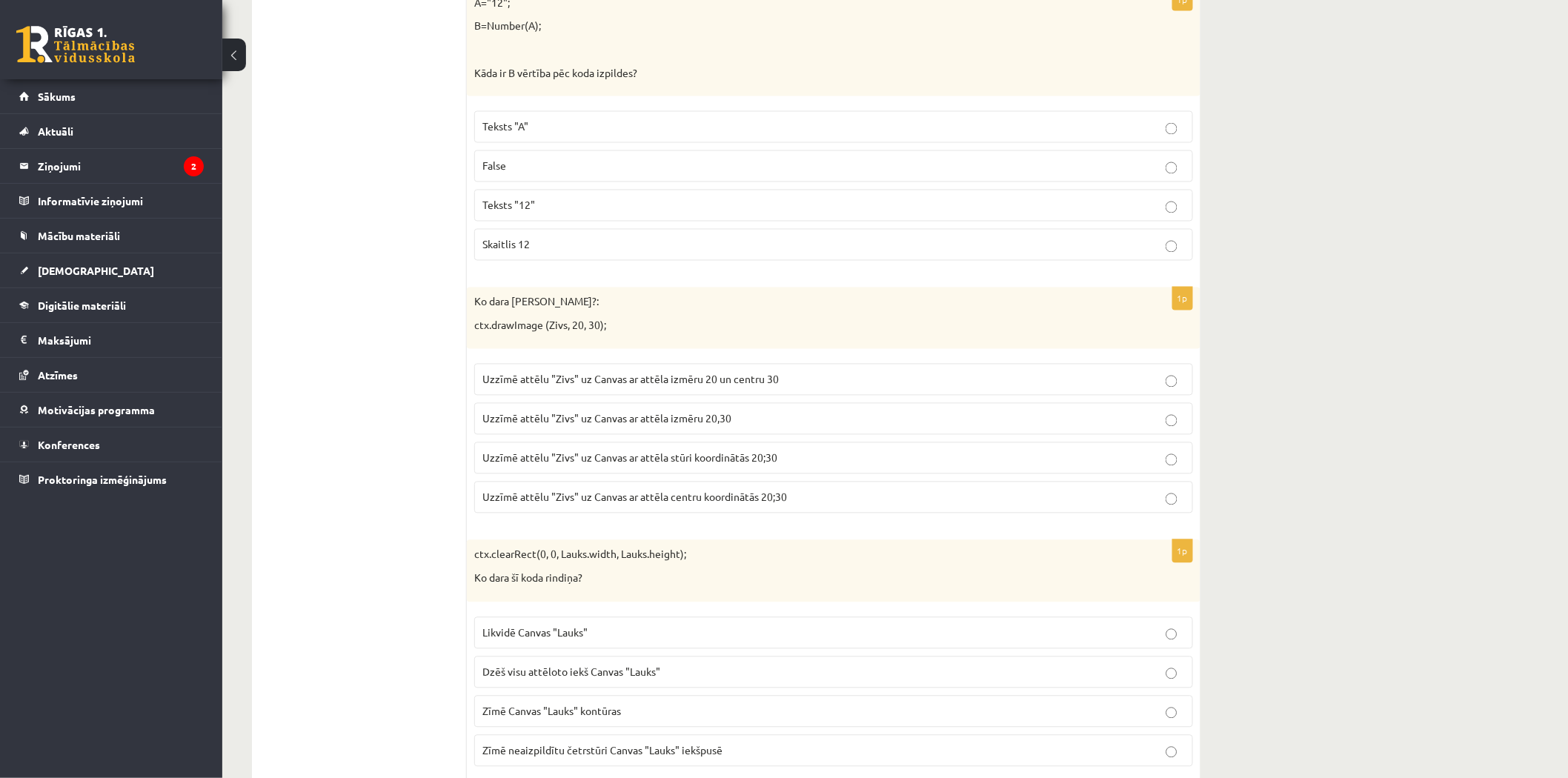
click at [522, 210] on span "Teksts "12"" at bounding box center [508, 205] width 52 height 13
click at [945, 265] on fieldset "Teksts "A" False Teksts "12" Skaitlis 12" at bounding box center [833, 185] width 719 height 162
click at [949, 249] on p "Skaitlis 12" at bounding box center [833, 244] width 702 height 16
click at [915, 213] on p "Teksts "12"" at bounding box center [833, 205] width 702 height 16
click at [850, 461] on p "Uzzīmē attēlu "Zivs" uz Canvas ar attēla stūri koordinātās 20;30" at bounding box center [833, 458] width 702 height 16
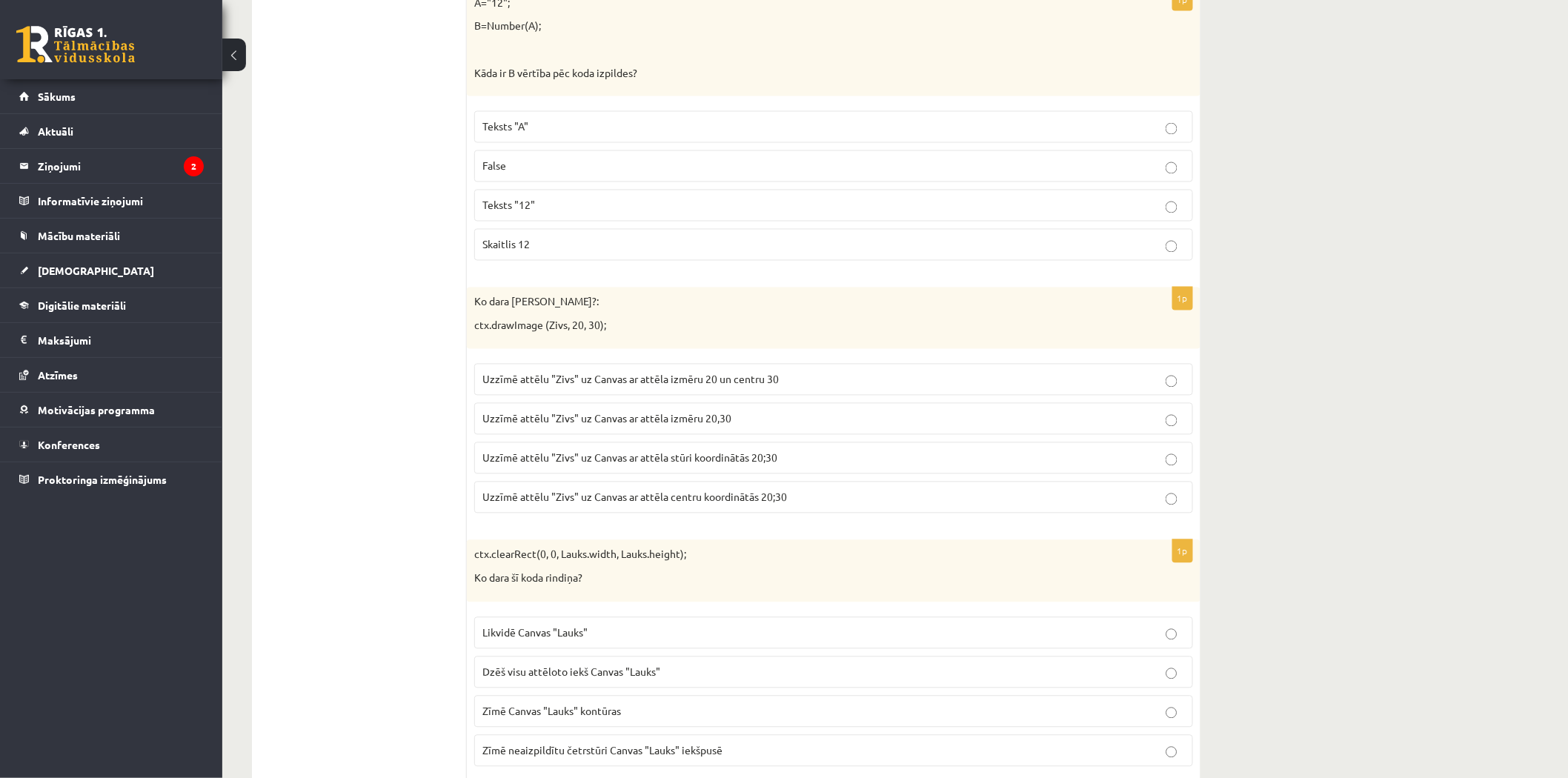
click at [801, 513] on label "Uzzīmē attēlu "Zivs" uz Canvas ar attēla centru koordinātās 20;30" at bounding box center [833, 497] width 719 height 32
click at [768, 458] on p "Uzzīmē attēlu "Zivs" uz Canvas ar attēla stūri koordinātās 20;30" at bounding box center [833, 458] width 702 height 16
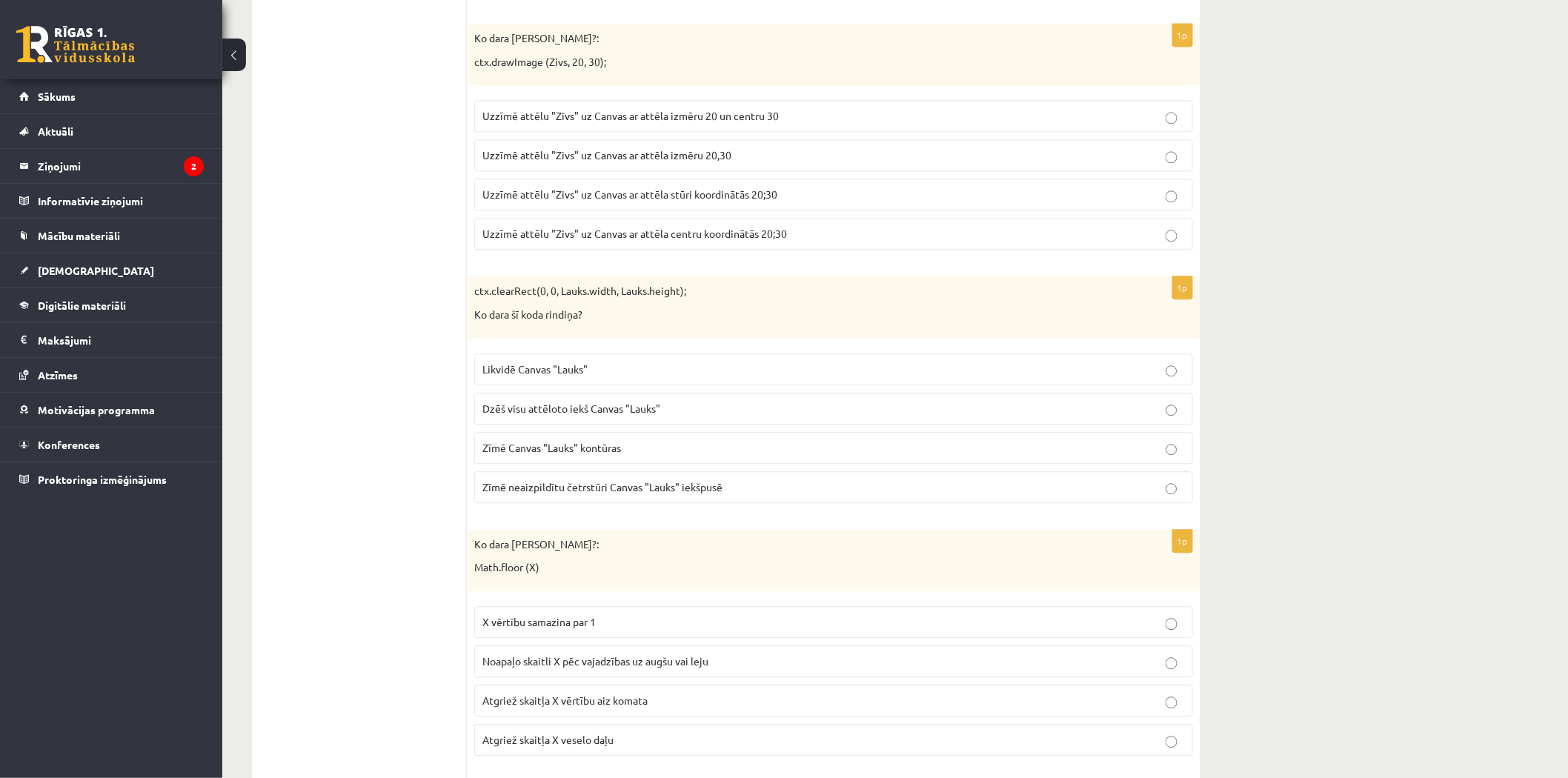
scroll to position [3811, 0]
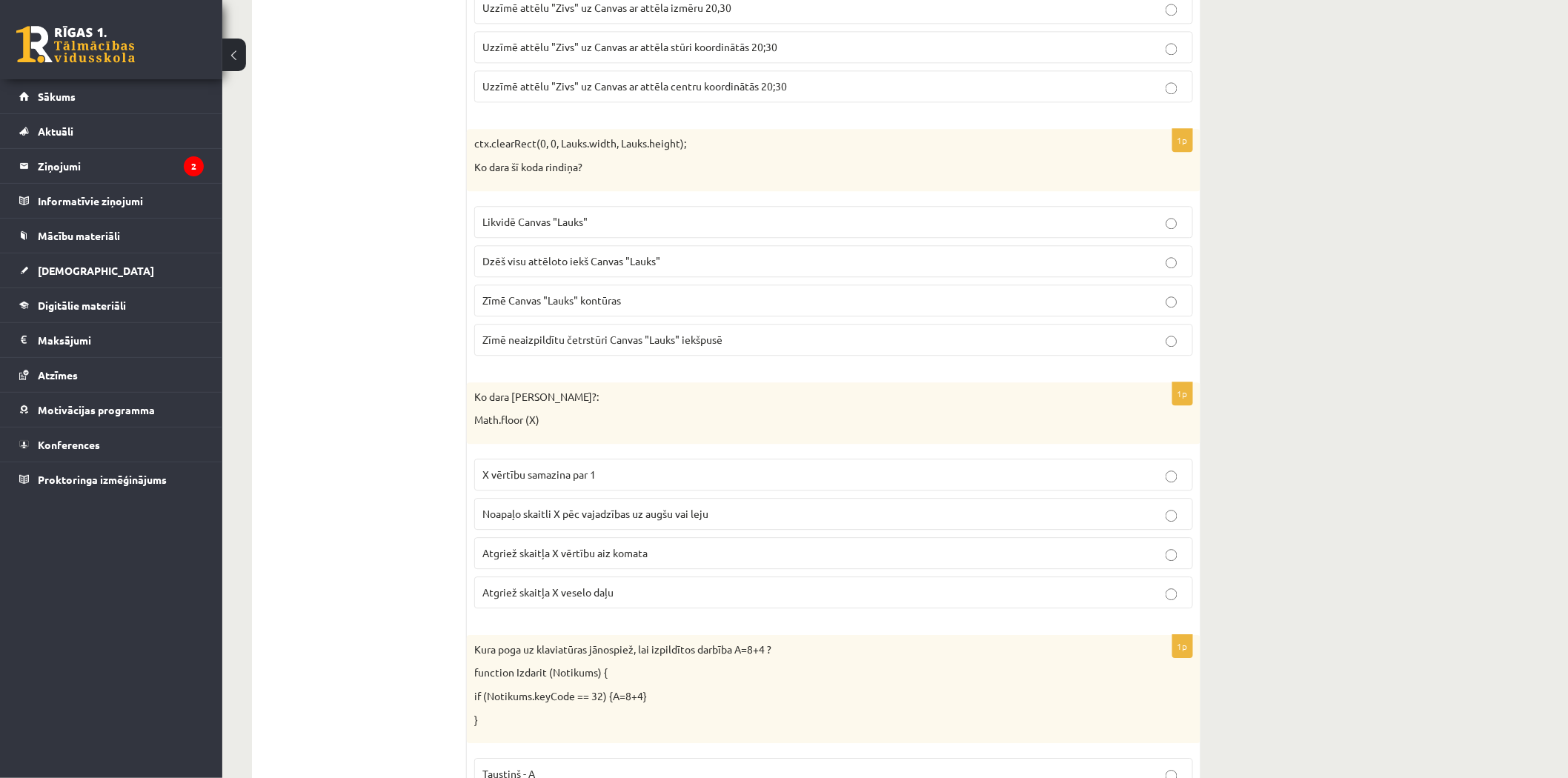
click at [618, 277] on label "Dzēš visu attēloto iekš Canvas "Lauks"" at bounding box center [833, 261] width 719 height 32
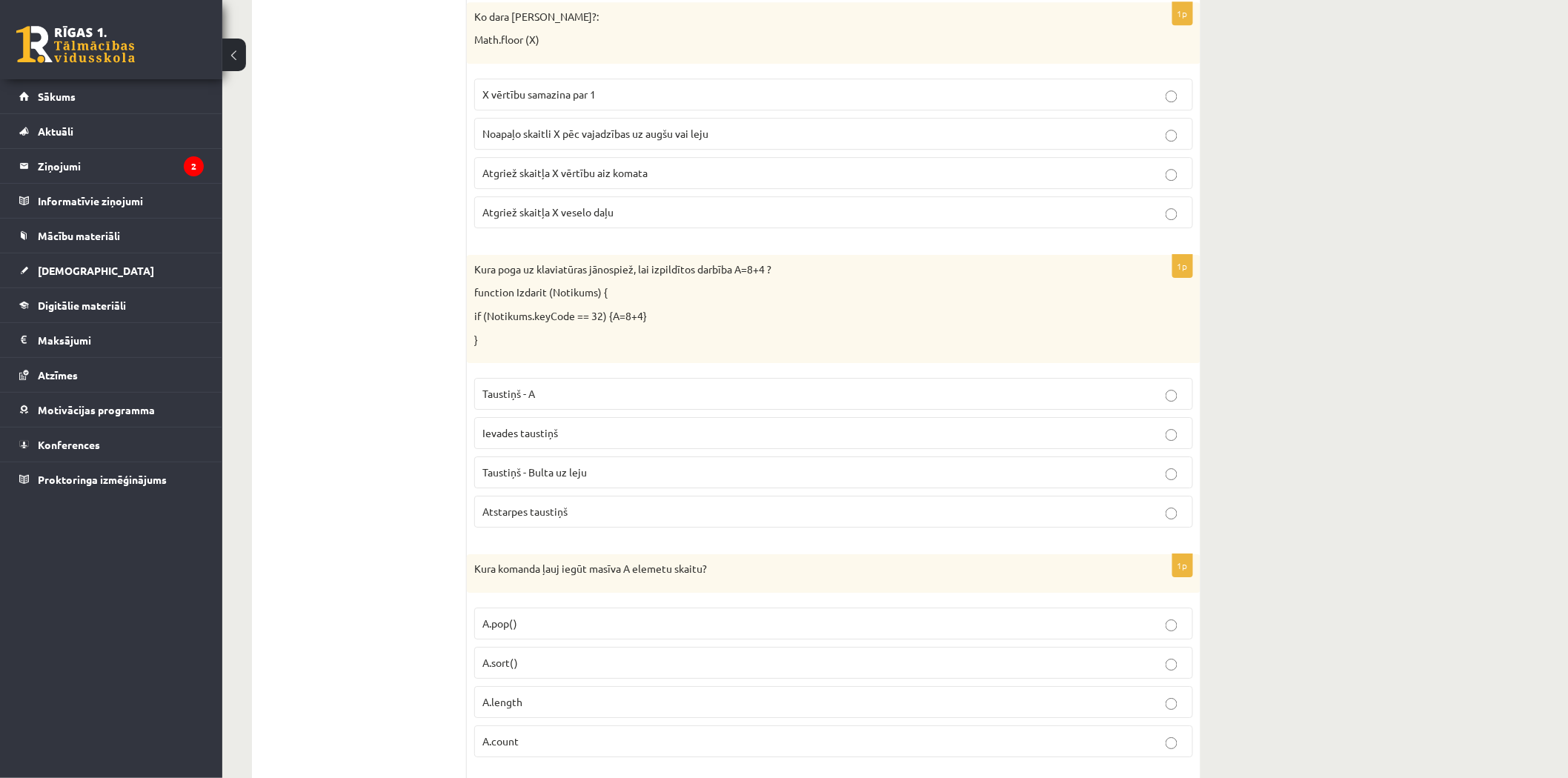
scroll to position [4187, 0]
click at [683, 213] on label "Atgriež skaitļa X veselo daļu" at bounding box center [833, 216] width 719 height 32
click at [608, 713] on p "A.length" at bounding box center [833, 705] width 702 height 16
click at [594, 521] on p "Atstarpes taustiņš" at bounding box center [833, 515] width 702 height 16
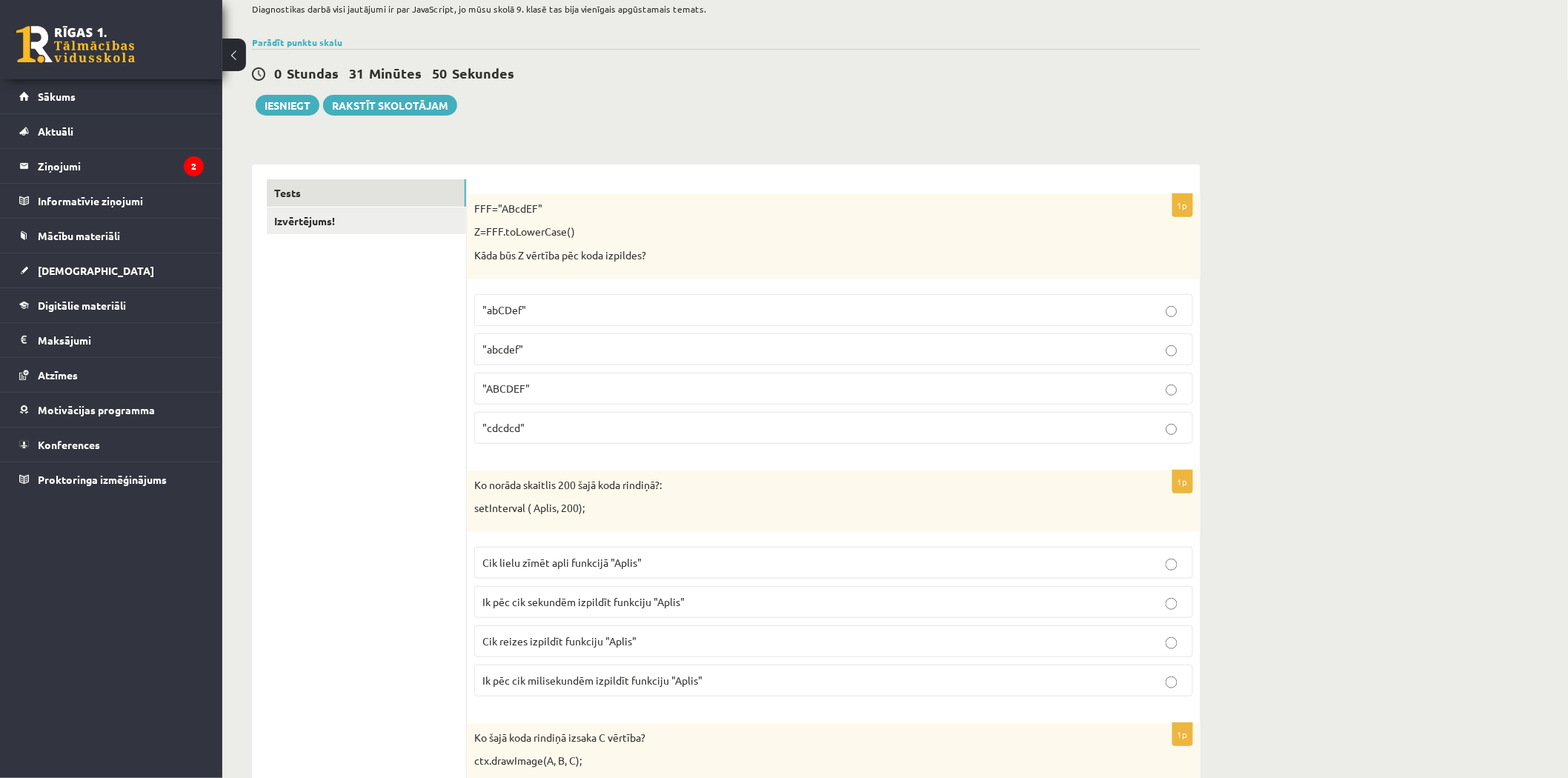
scroll to position [0, 0]
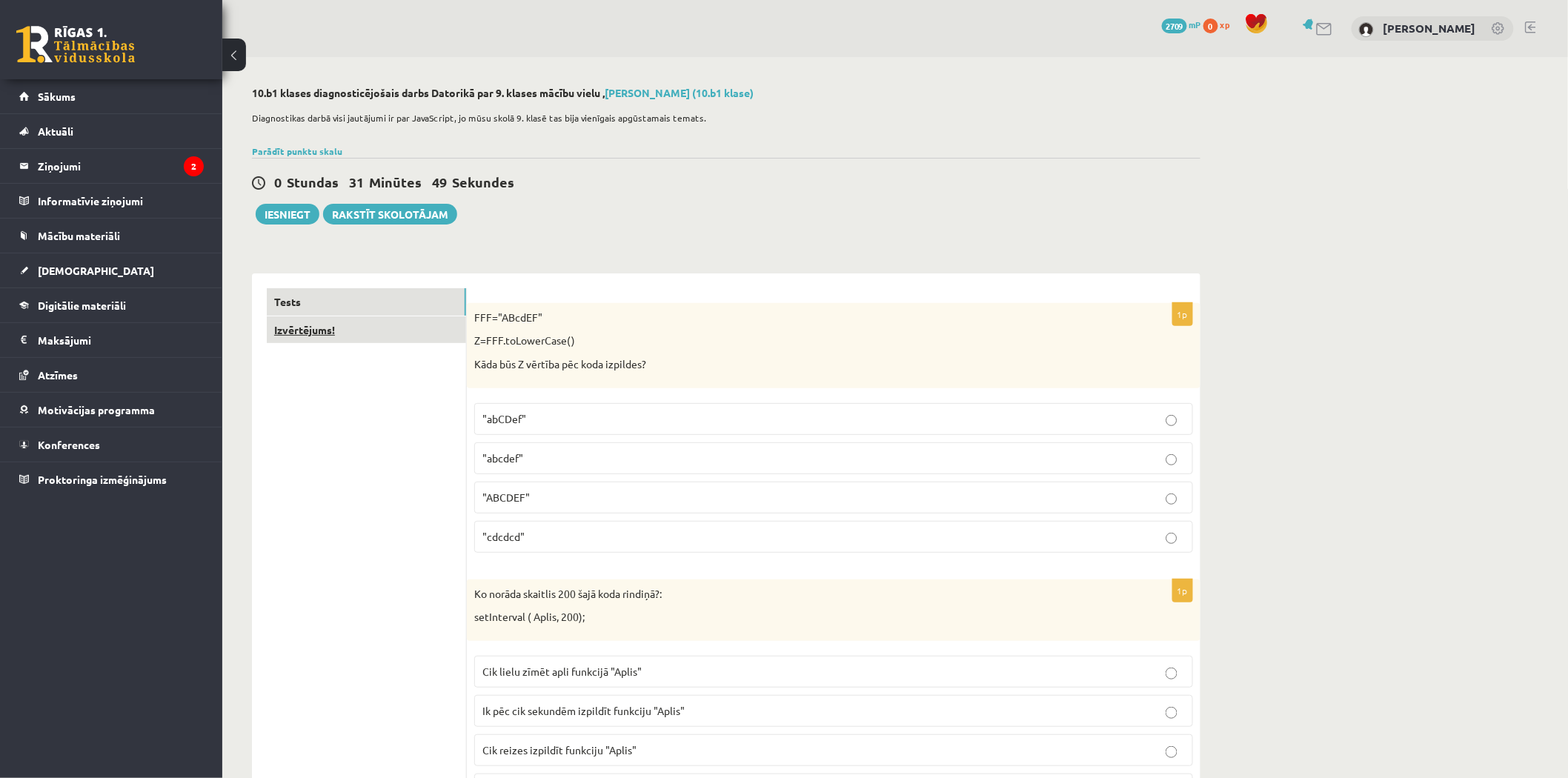
click at [301, 326] on link "Izvērtējums!" at bounding box center [366, 330] width 199 height 28
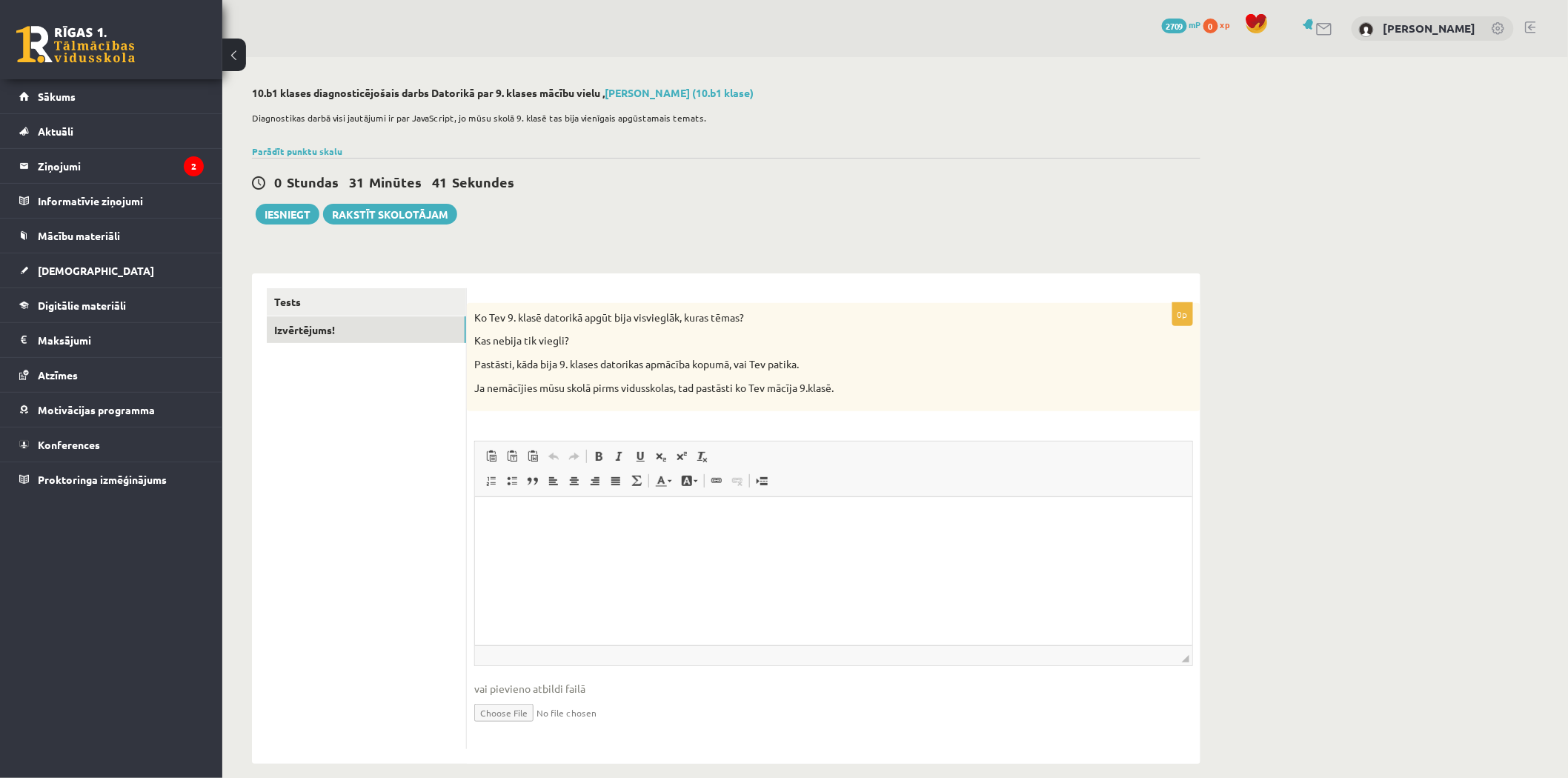
scroll to position [16, 0]
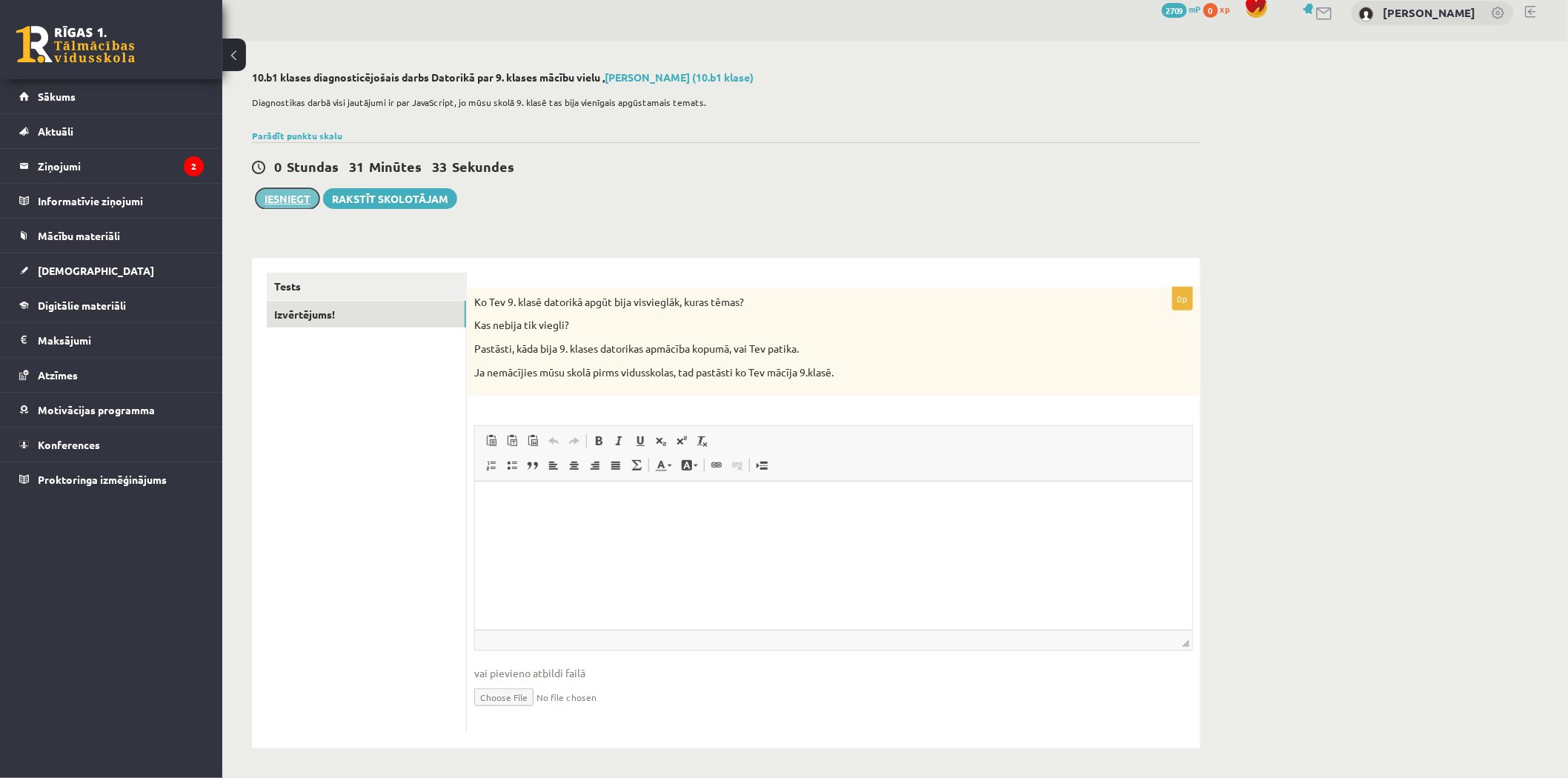
click at [285, 194] on button "Iesniegt" at bounding box center [288, 198] width 64 height 20
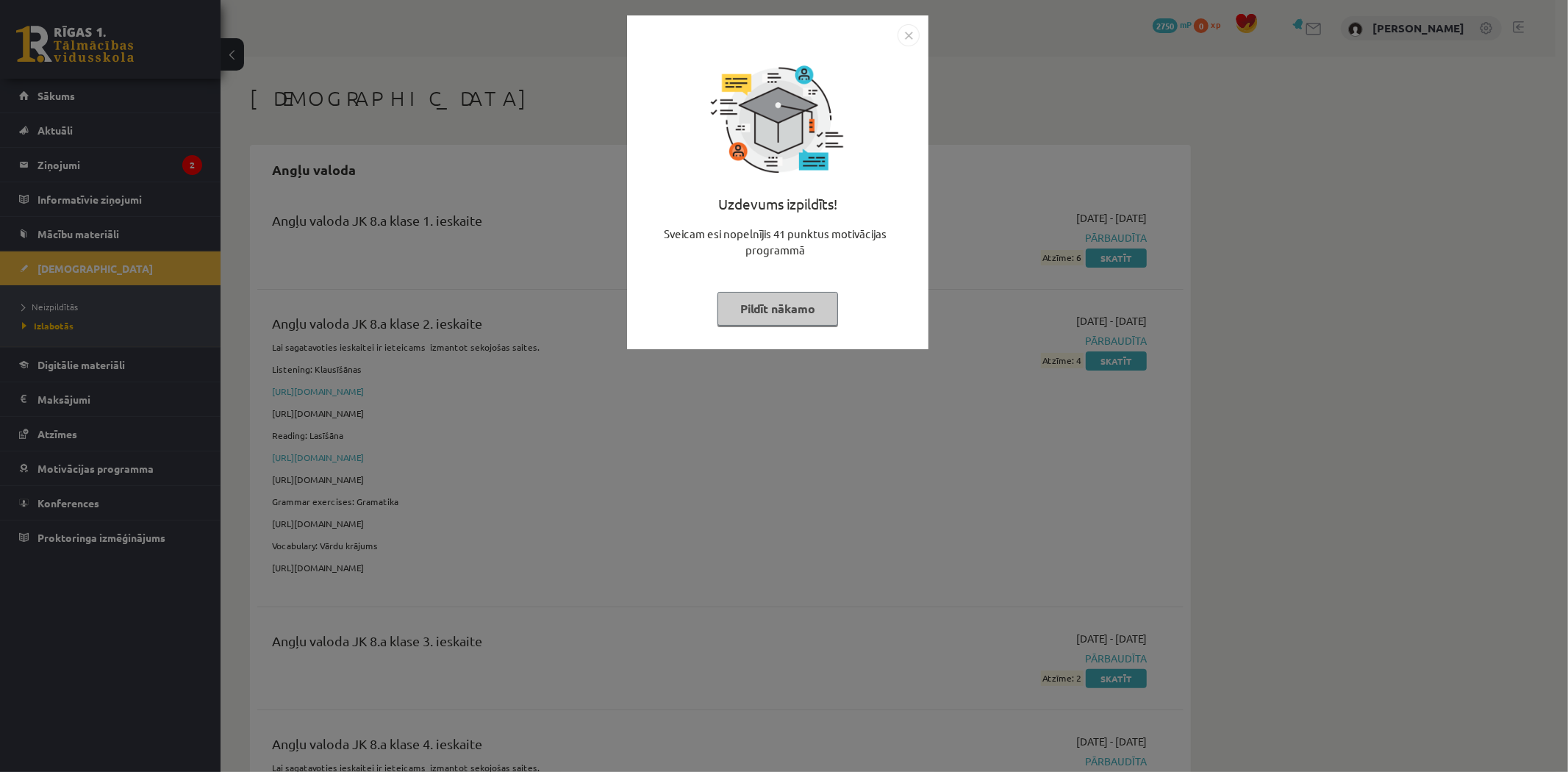
click at [788, 302] on button "Pildīt nākamo" at bounding box center [777, 309] width 121 height 34
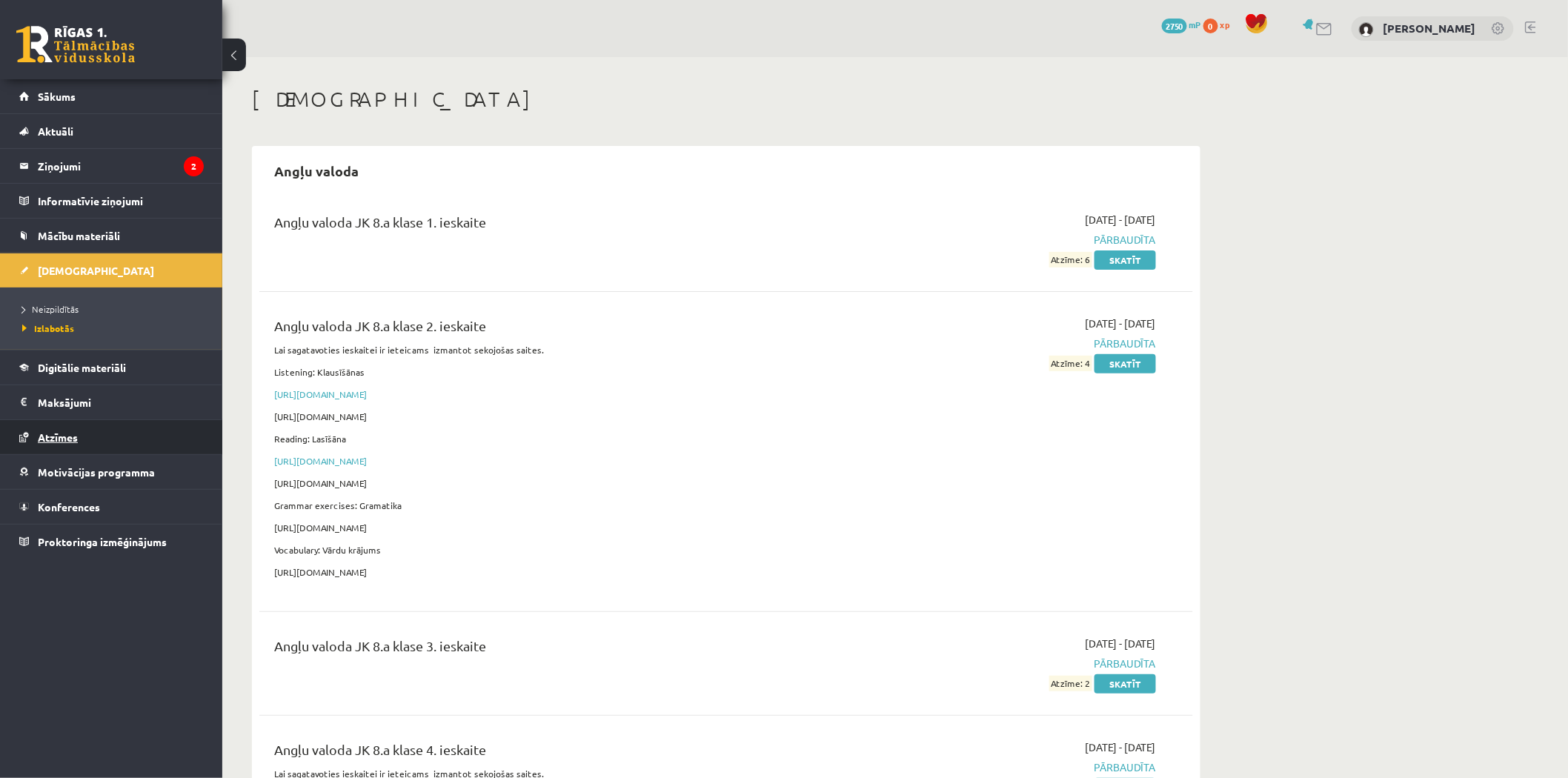
click at [94, 424] on link "Atzīmes" at bounding box center [112, 437] width 185 height 34
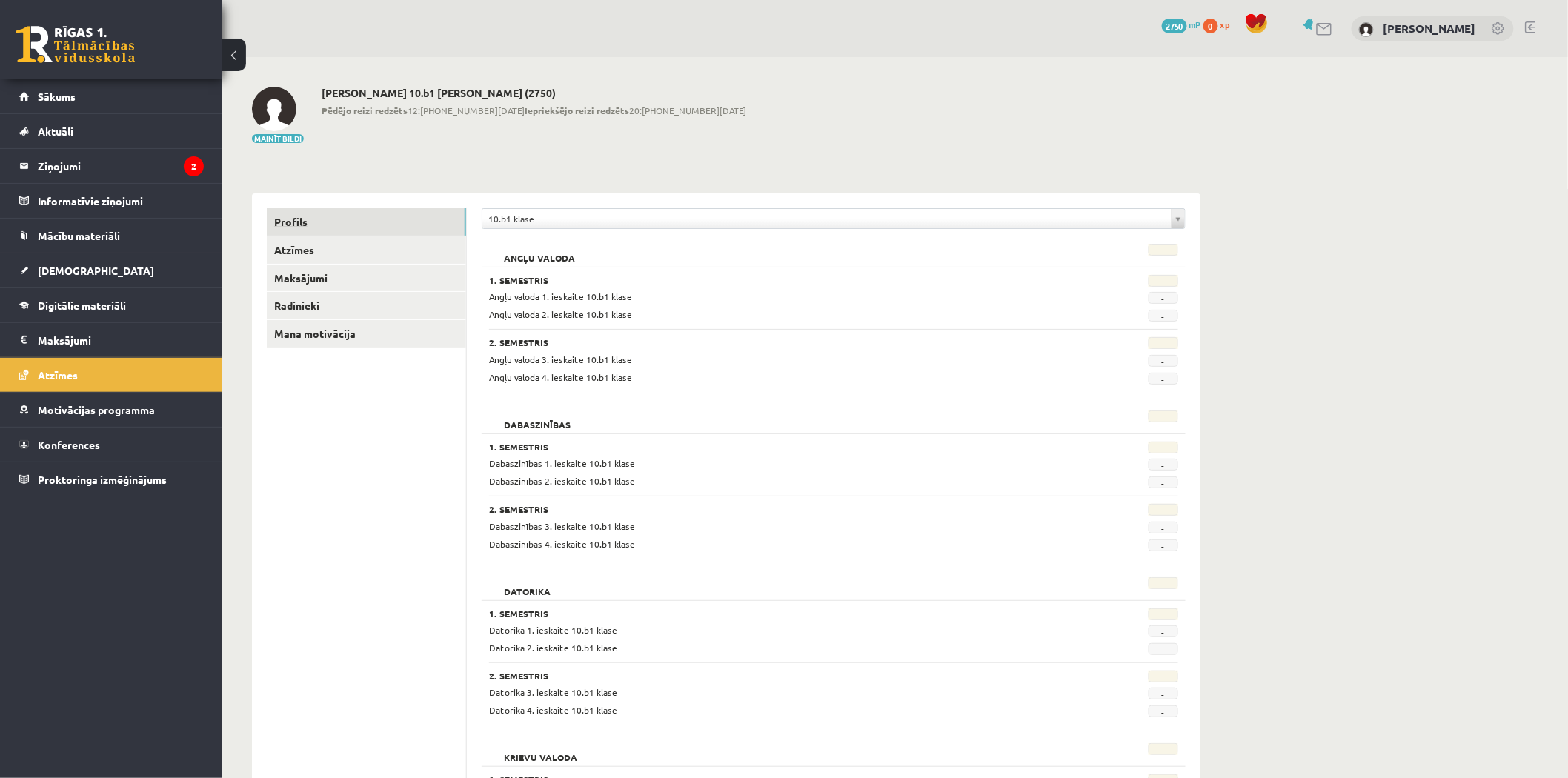
click at [316, 222] on link "Profils" at bounding box center [366, 222] width 199 height 28
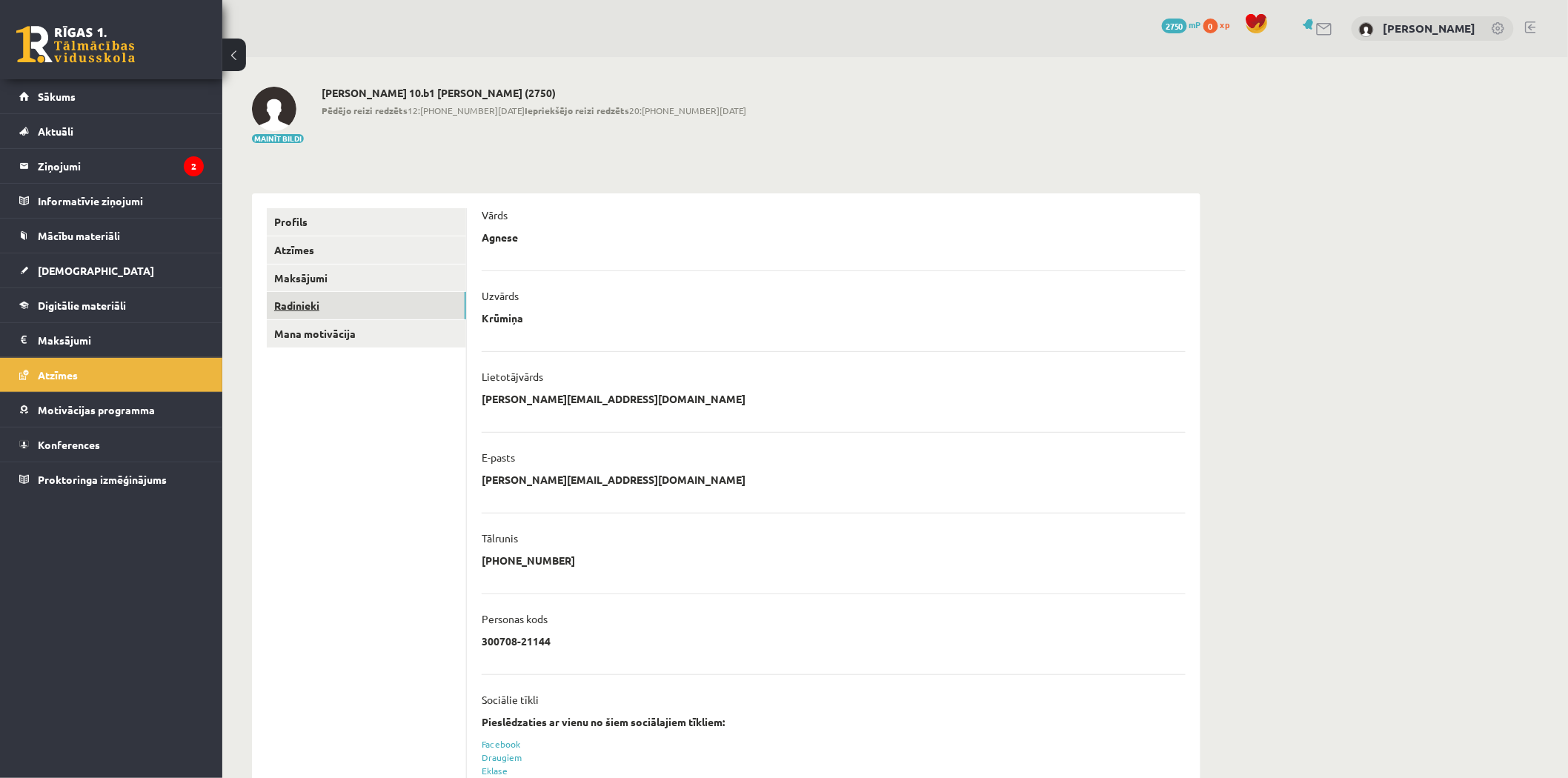
click at [322, 312] on link "Radinieki" at bounding box center [366, 306] width 199 height 28
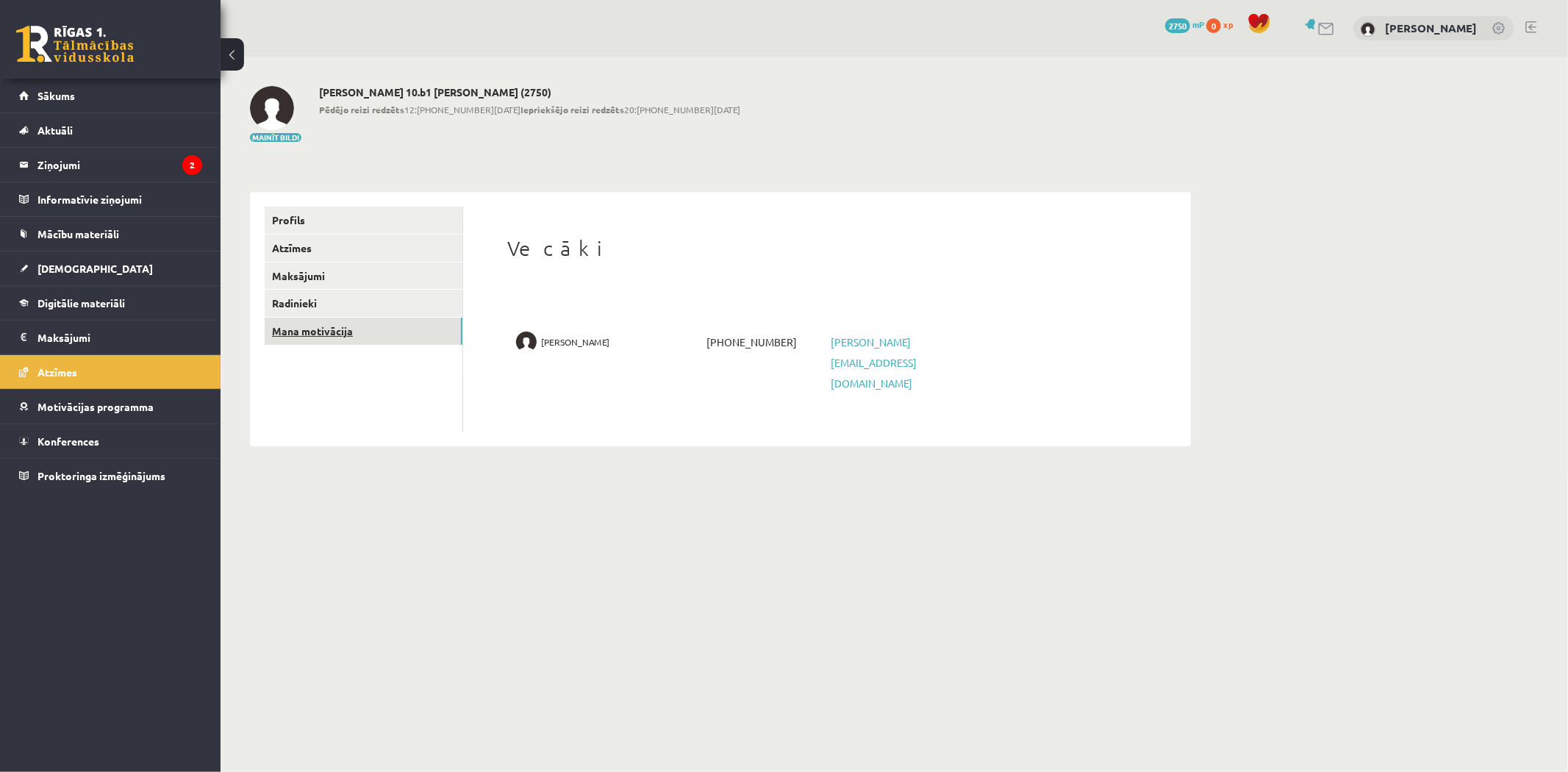
click at [349, 324] on link "Mana motivācija" at bounding box center [363, 331] width 198 height 28
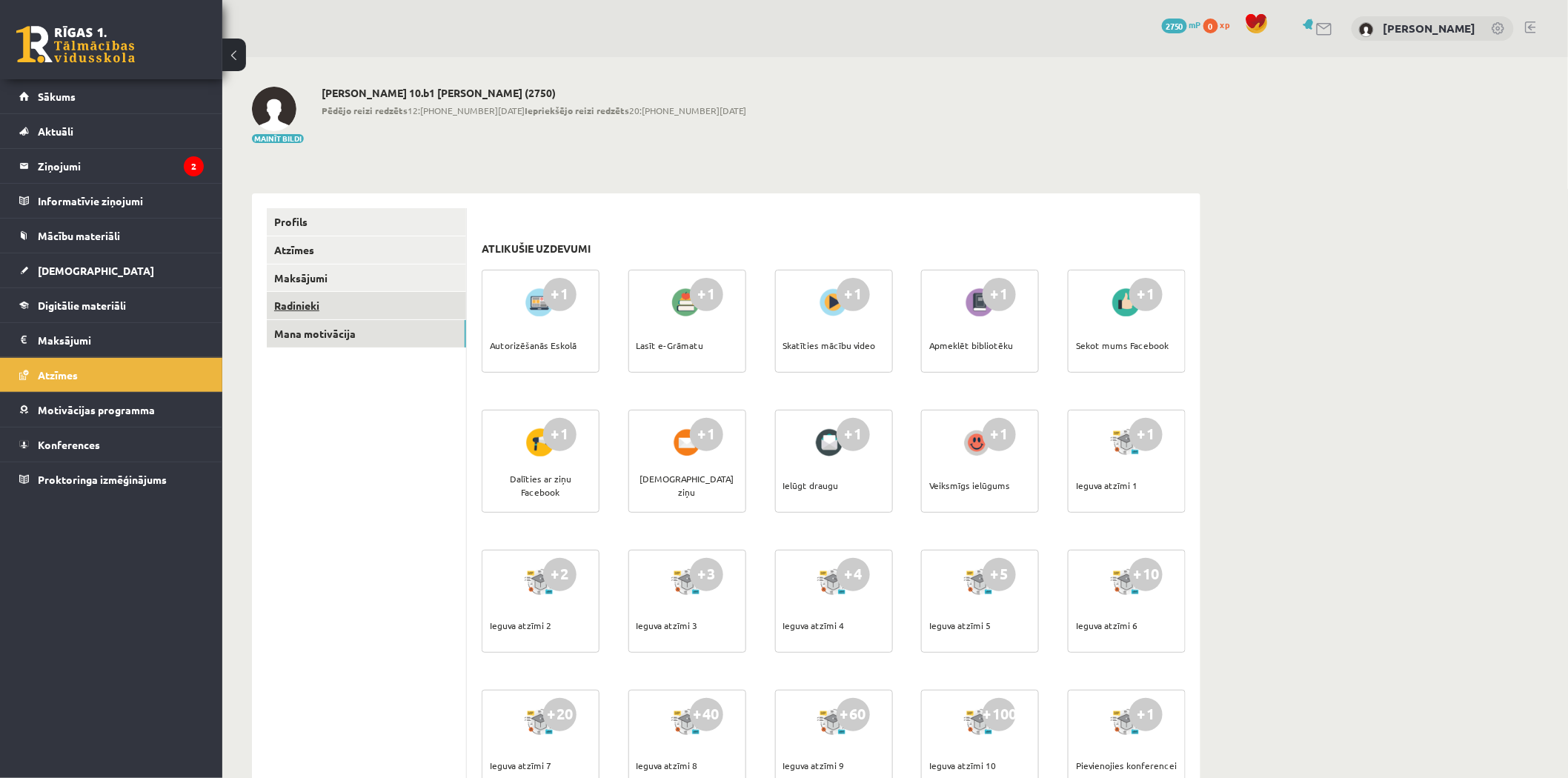
click at [364, 317] on link "Radinieki" at bounding box center [366, 306] width 199 height 28
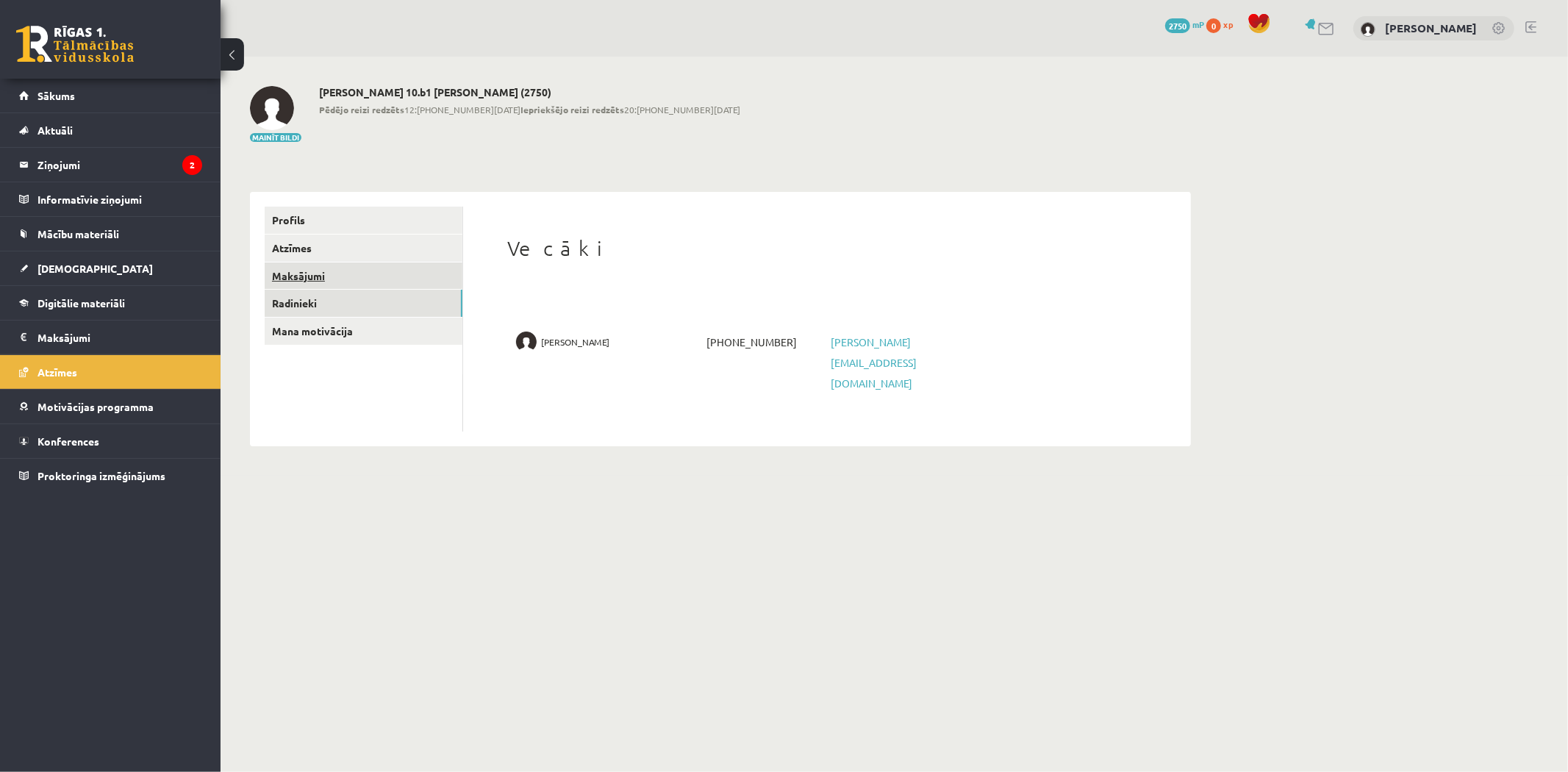
click at [341, 268] on link "Maksājumi" at bounding box center [363, 277] width 198 height 28
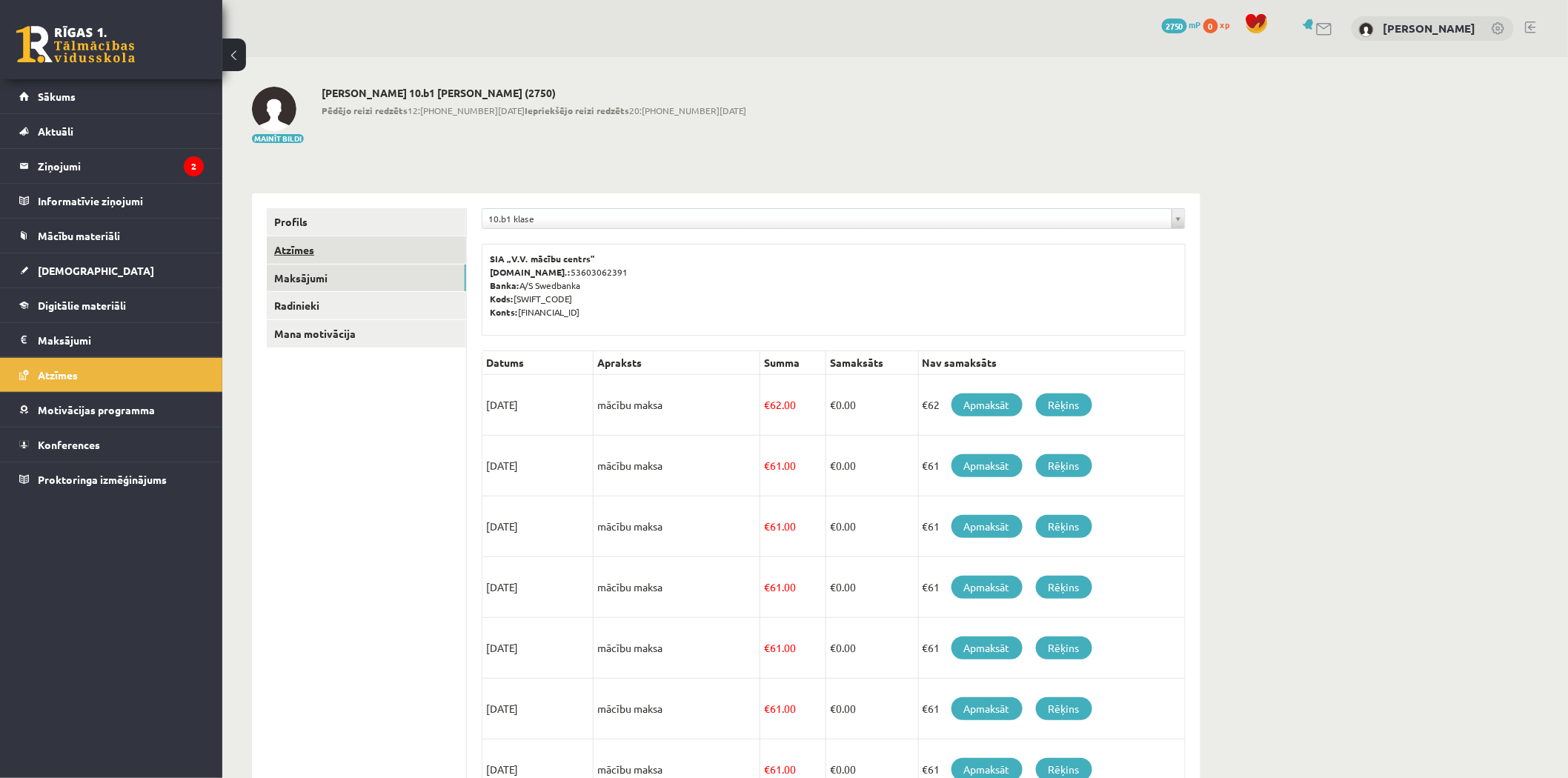
click at [351, 248] on link "Atzīmes" at bounding box center [366, 250] width 199 height 28
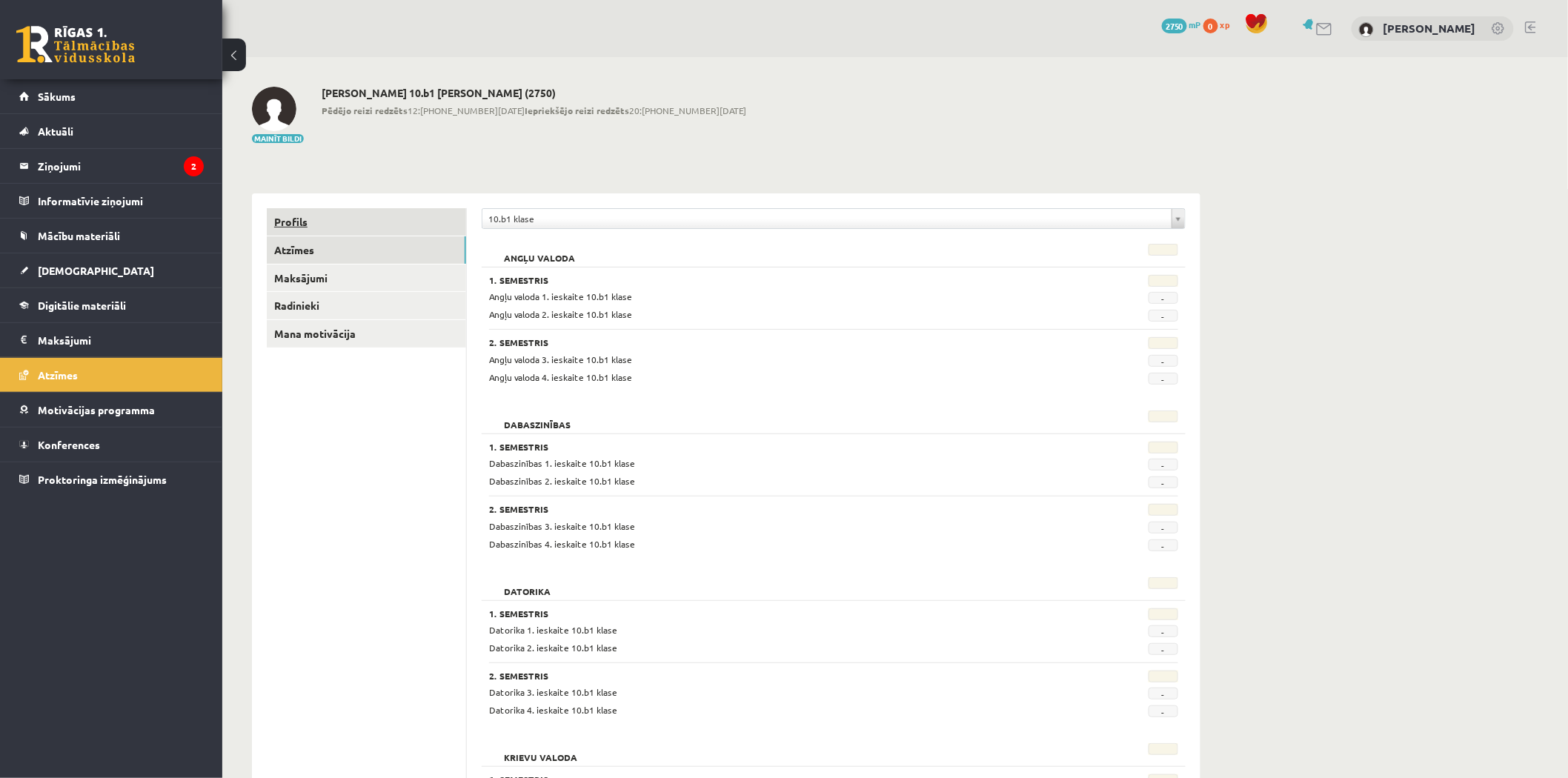
click at [351, 230] on link "Profils" at bounding box center [366, 222] width 199 height 28
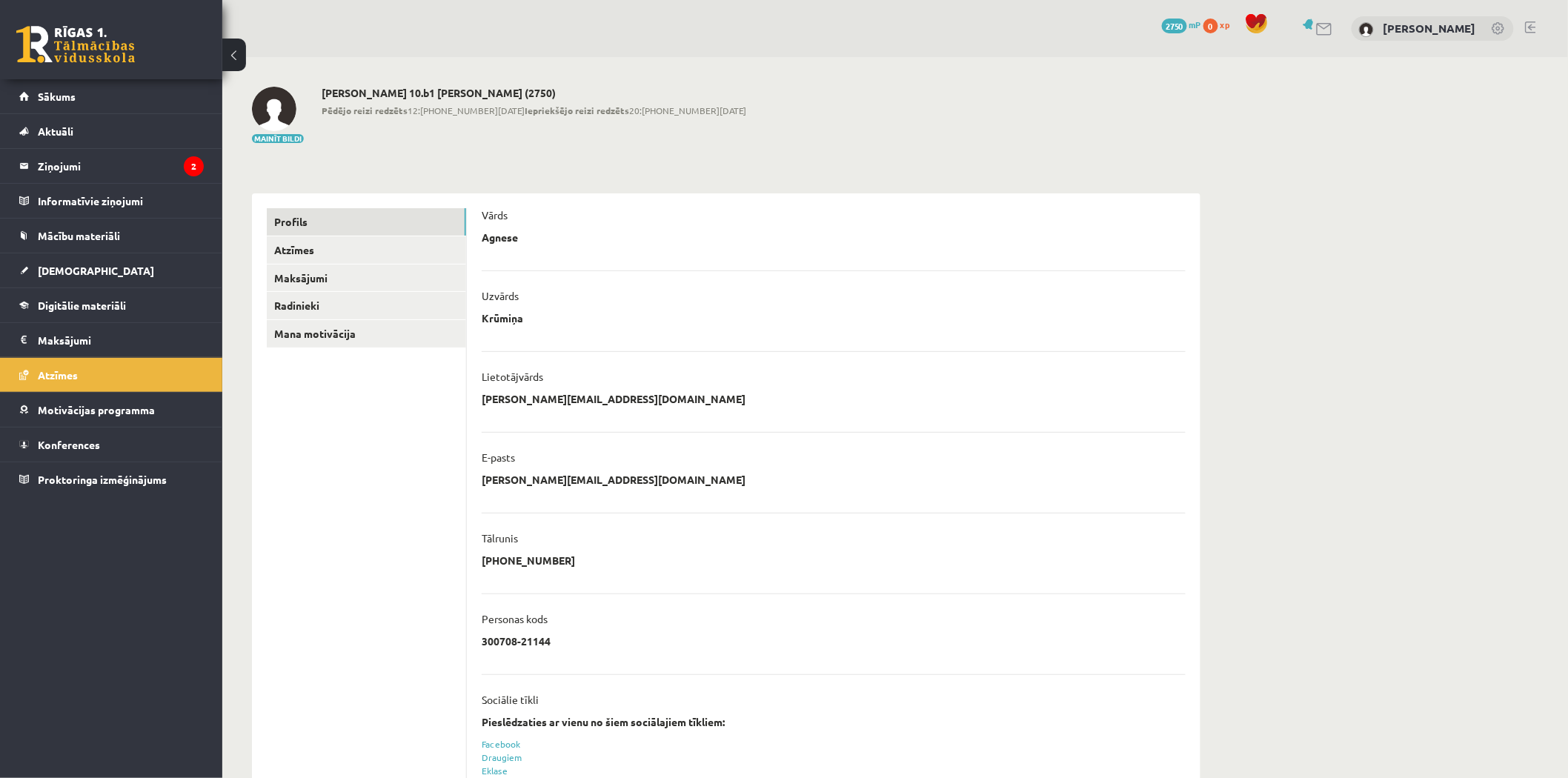
click at [272, 114] on img at bounding box center [274, 109] width 44 height 44
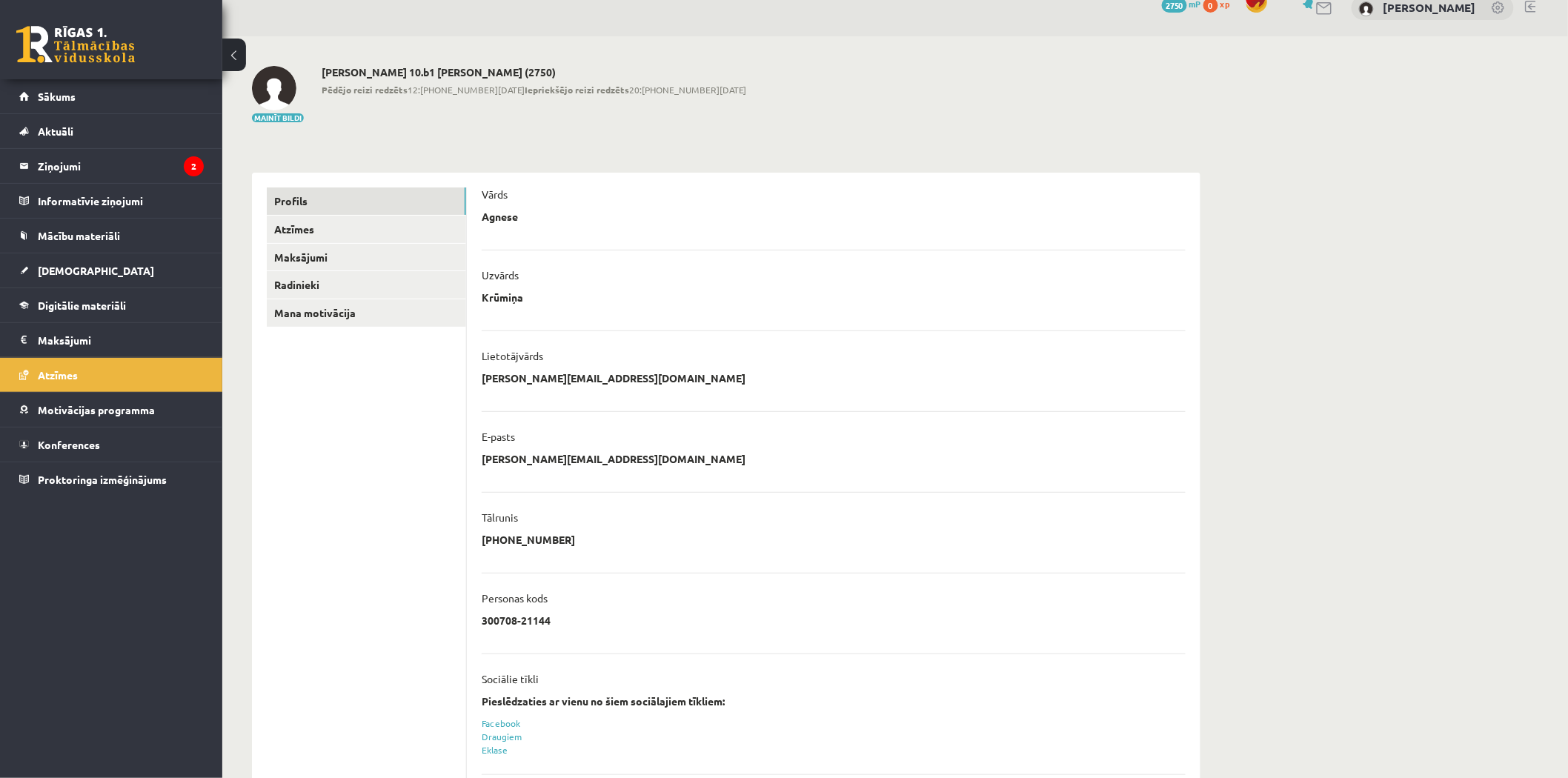
scroll to position [115, 0]
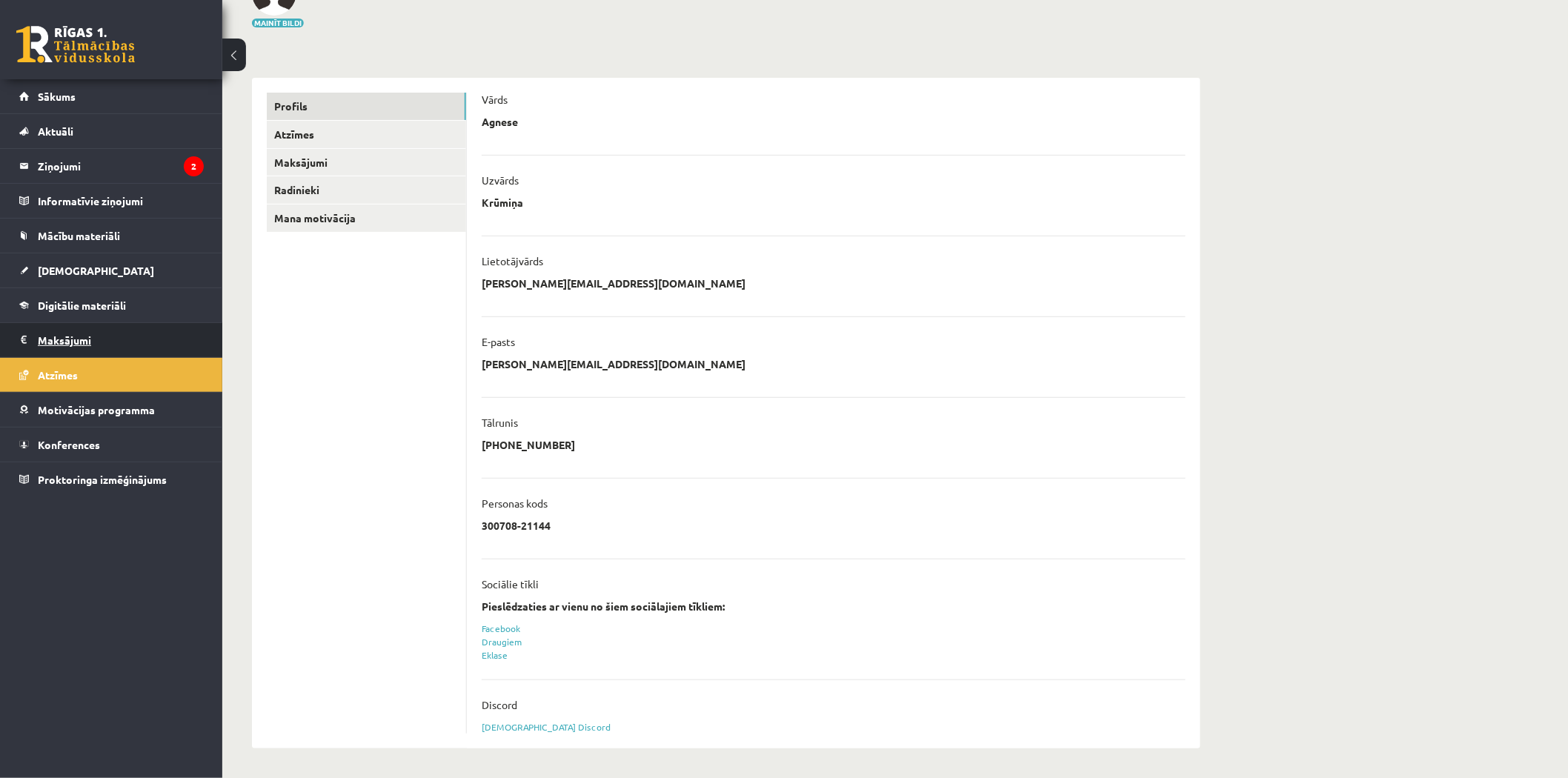
click at [74, 341] on legend "Maksājumi 0" at bounding box center [120, 340] width 166 height 34
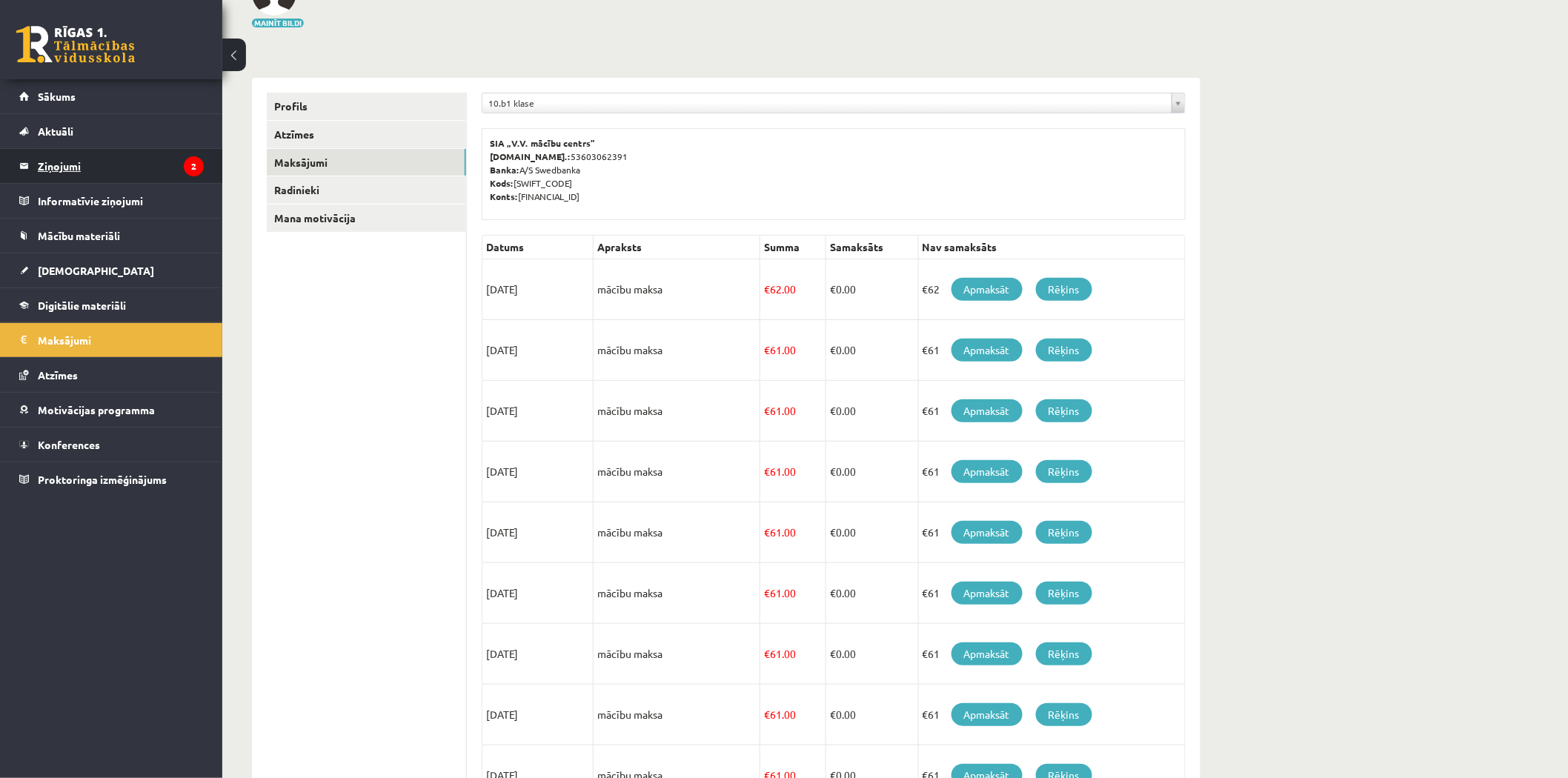
click at [114, 152] on legend "Ziņojumi 2" at bounding box center [120, 166] width 166 height 34
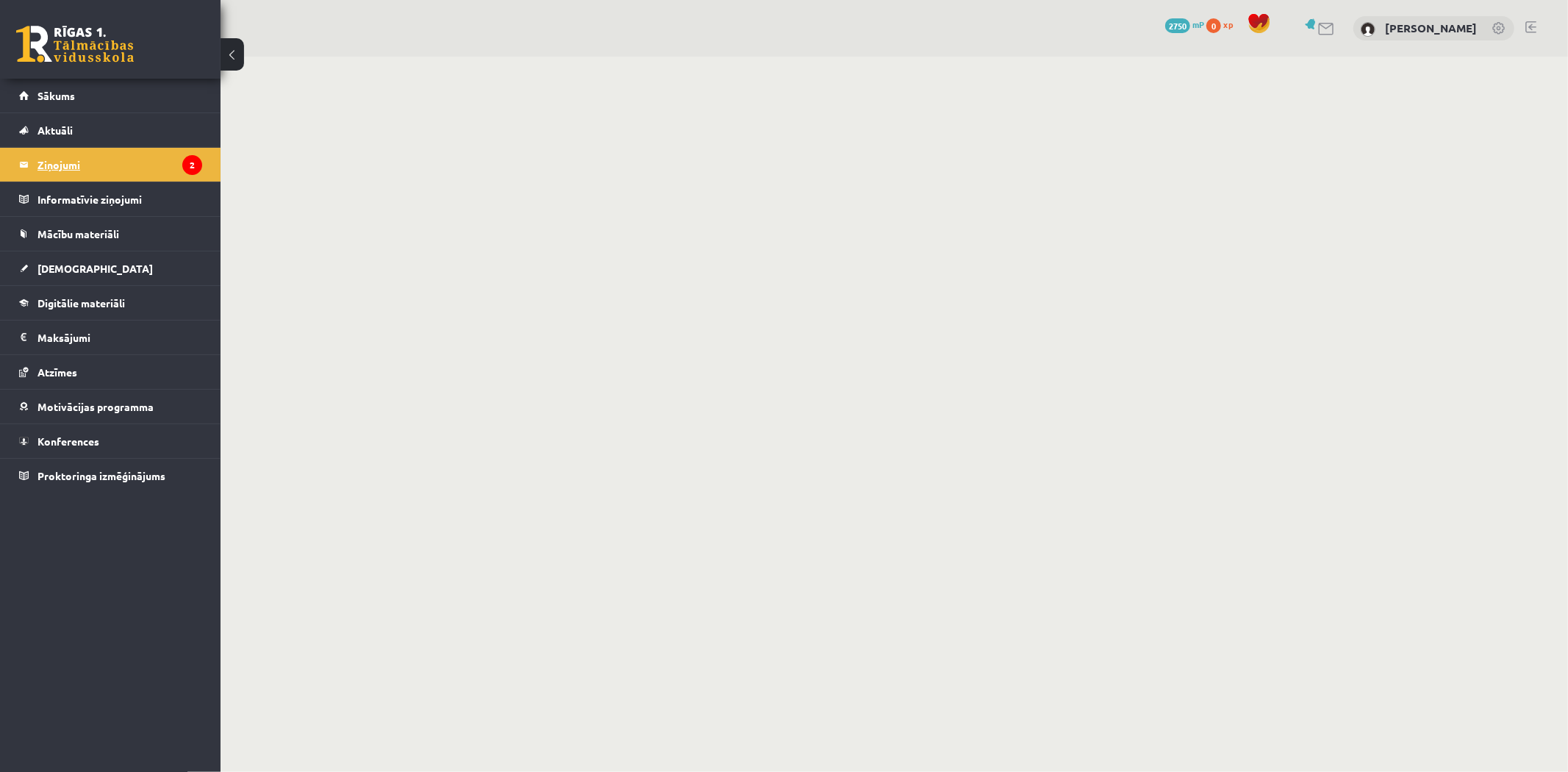
click at [75, 163] on legend "Ziņojumi 2" at bounding box center [119, 165] width 165 height 34
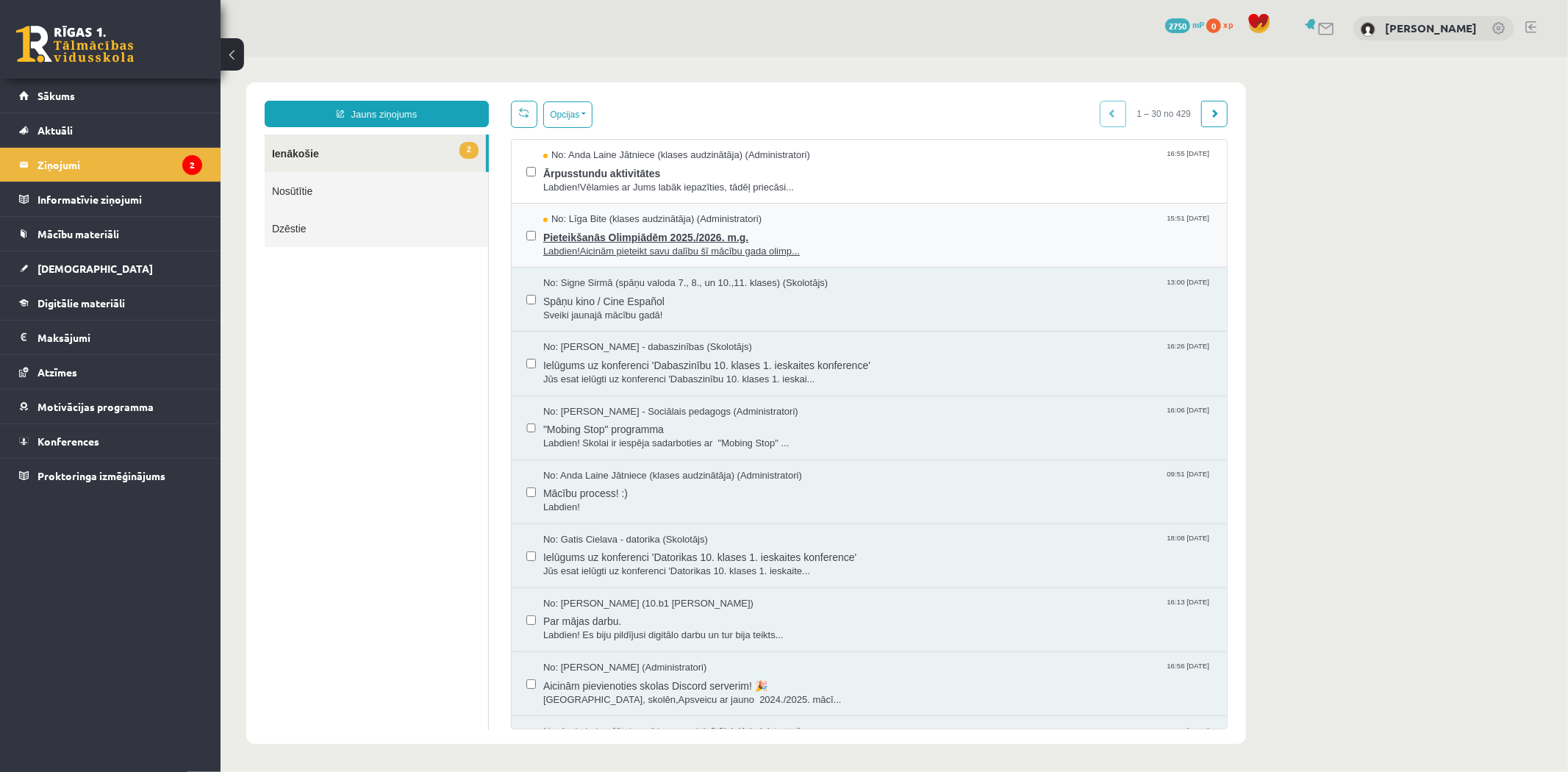
click at [825, 216] on div "No: Līga Bite (klases audzinātāja) (Administratori) 15:51 10/09/2025" at bounding box center [877, 218] width 669 height 14
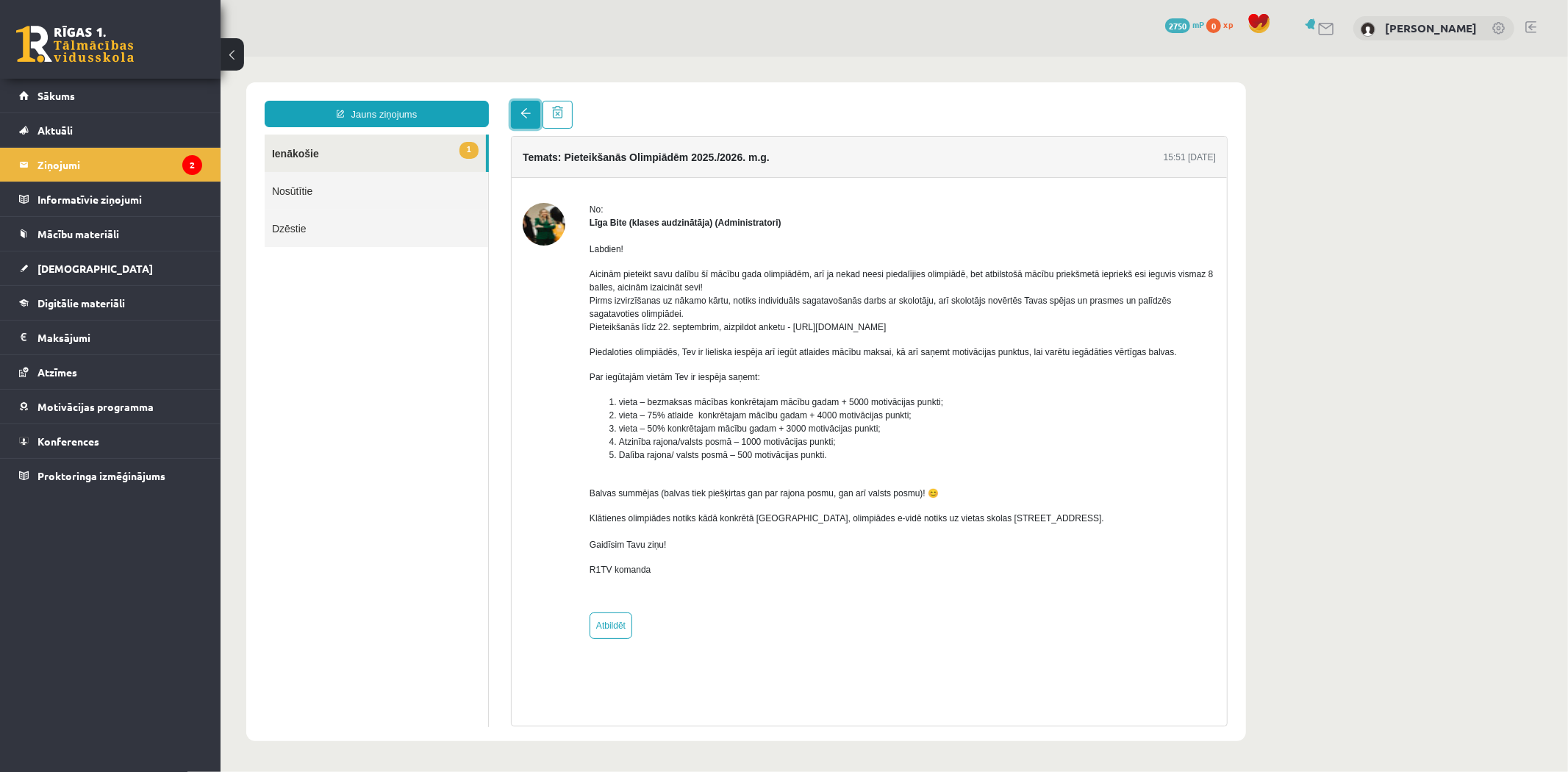
click at [514, 109] on link at bounding box center [525, 114] width 29 height 28
click at [522, 111] on span at bounding box center [525, 112] width 11 height 11
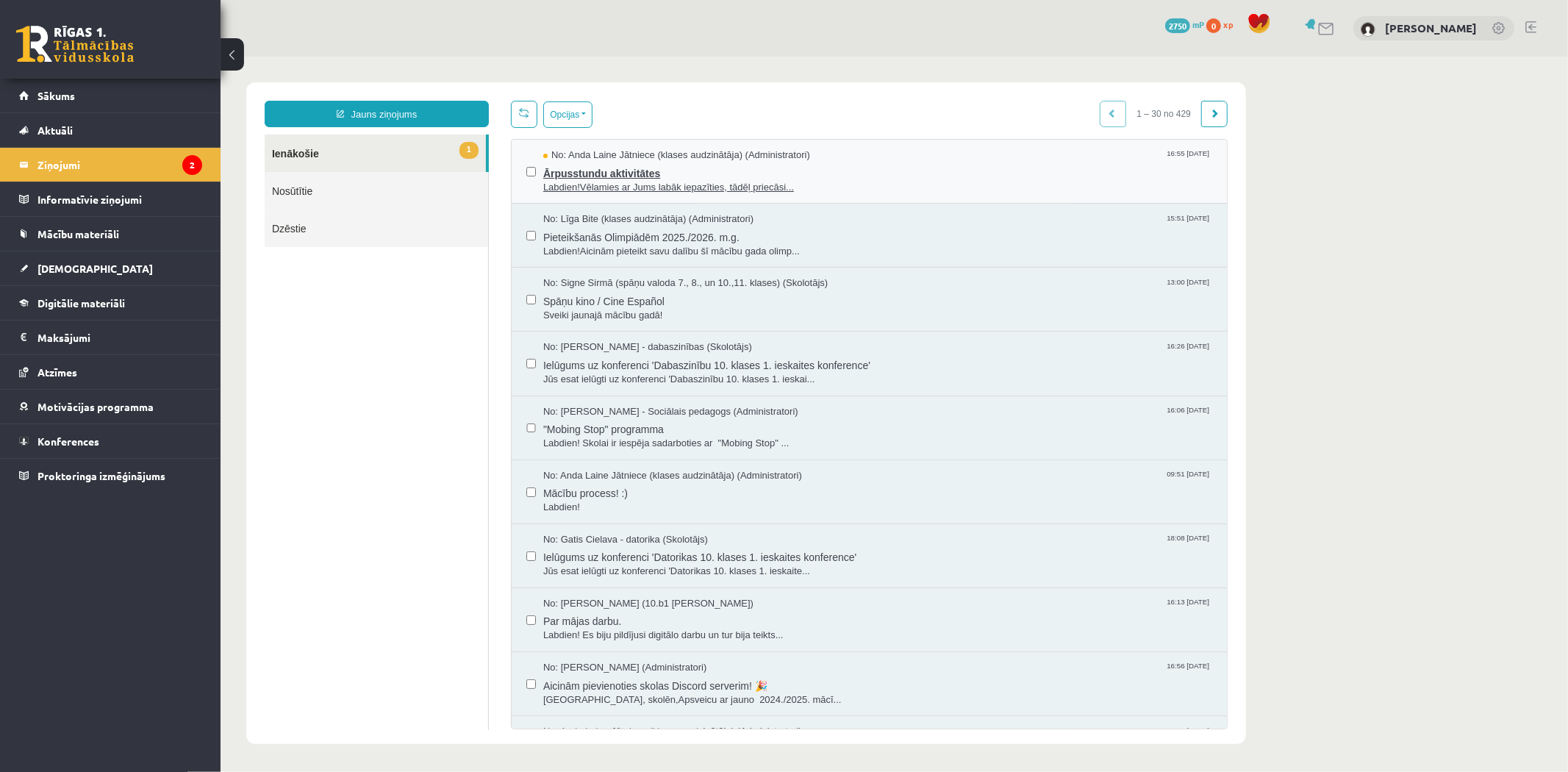
click at [873, 172] on span "Ārpusstundu aktivitātes" at bounding box center [877, 170] width 669 height 19
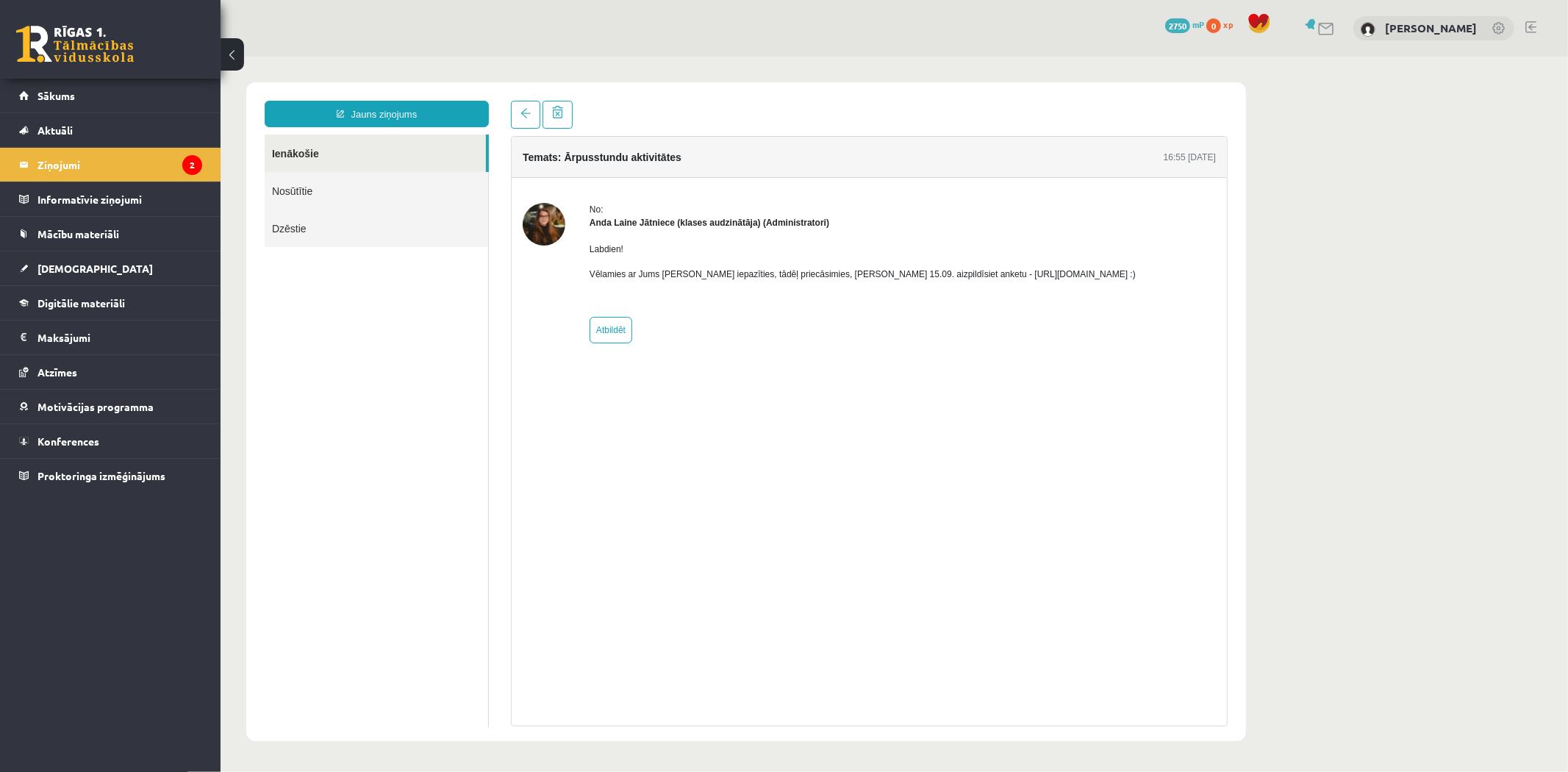
drag, startPoint x: 922, startPoint y: 268, endPoint x: 1098, endPoint y: 277, distance: 176.2
click at [1098, 277] on div "No: Anda Laine Jātniece (klases audzinātāja) (Administratori) Labdien! Vēlamies…" at bounding box center [868, 272] width 694 height 140
copy p "https://forms.gle/mVxkUEapGFxHM7hU7 :)"
click at [56, 90] on span "Sākums" at bounding box center [56, 96] width 37 height 13
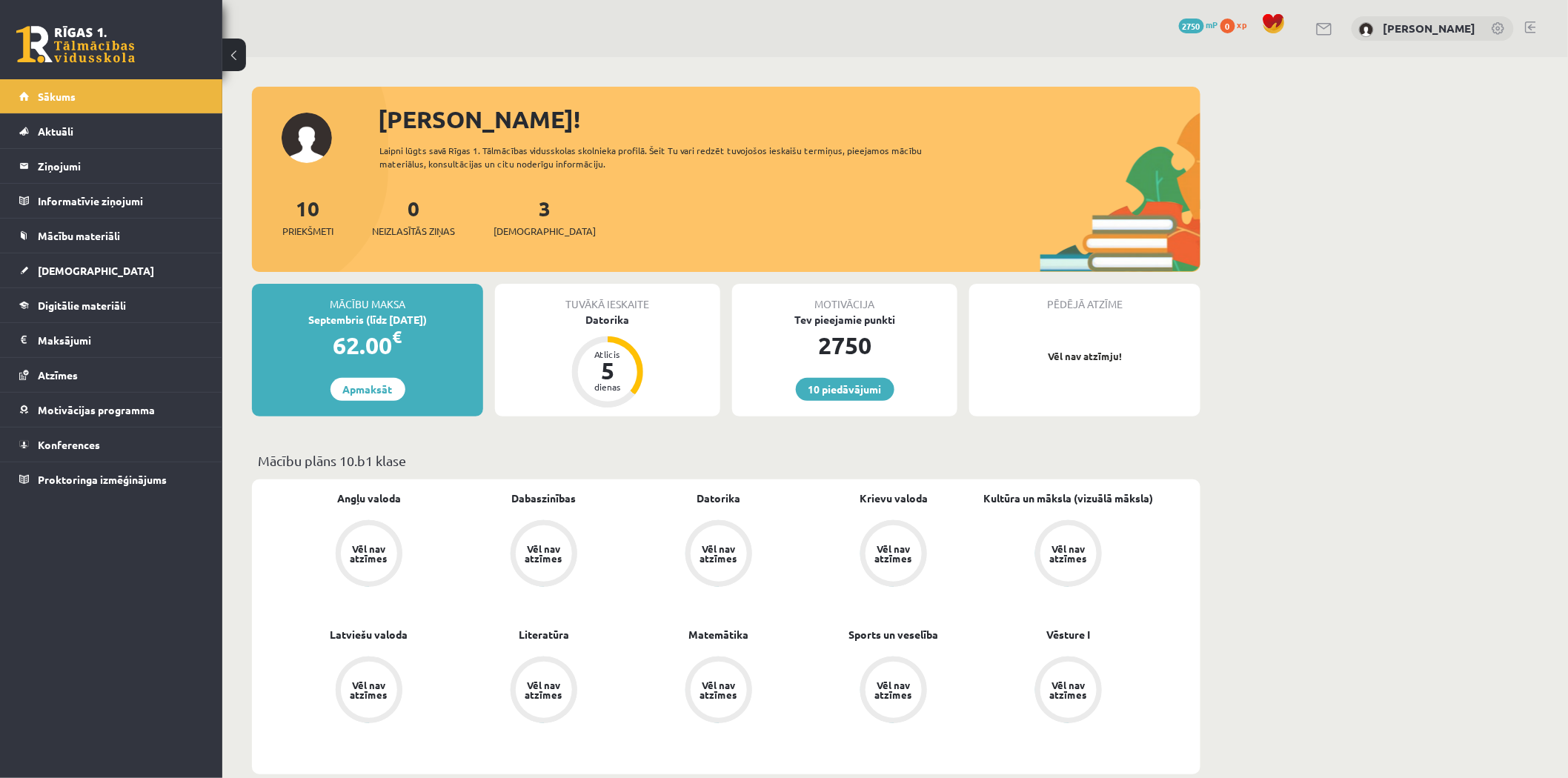
click at [82, 45] on link at bounding box center [75, 44] width 119 height 37
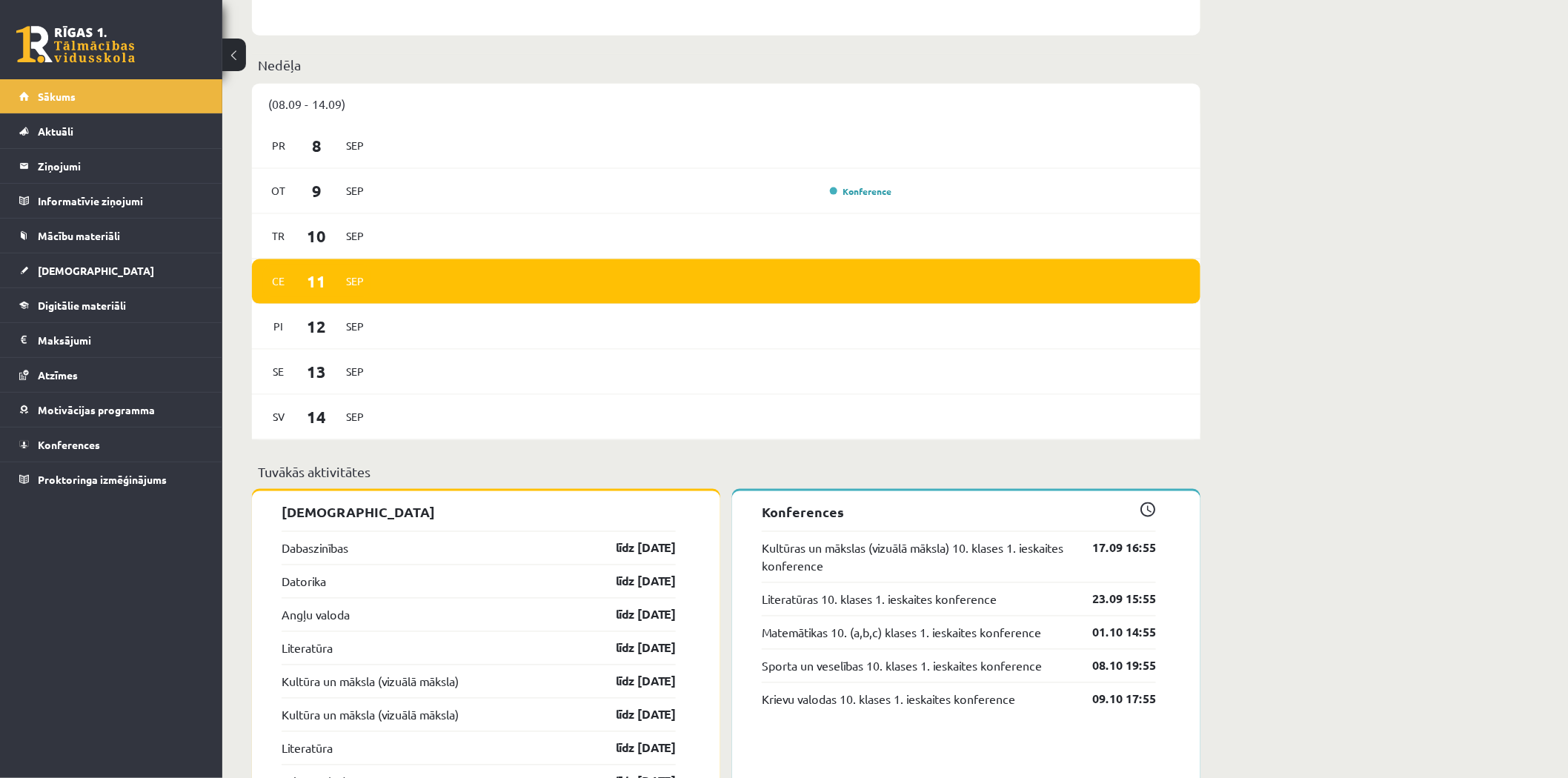
scroll to position [823, 0]
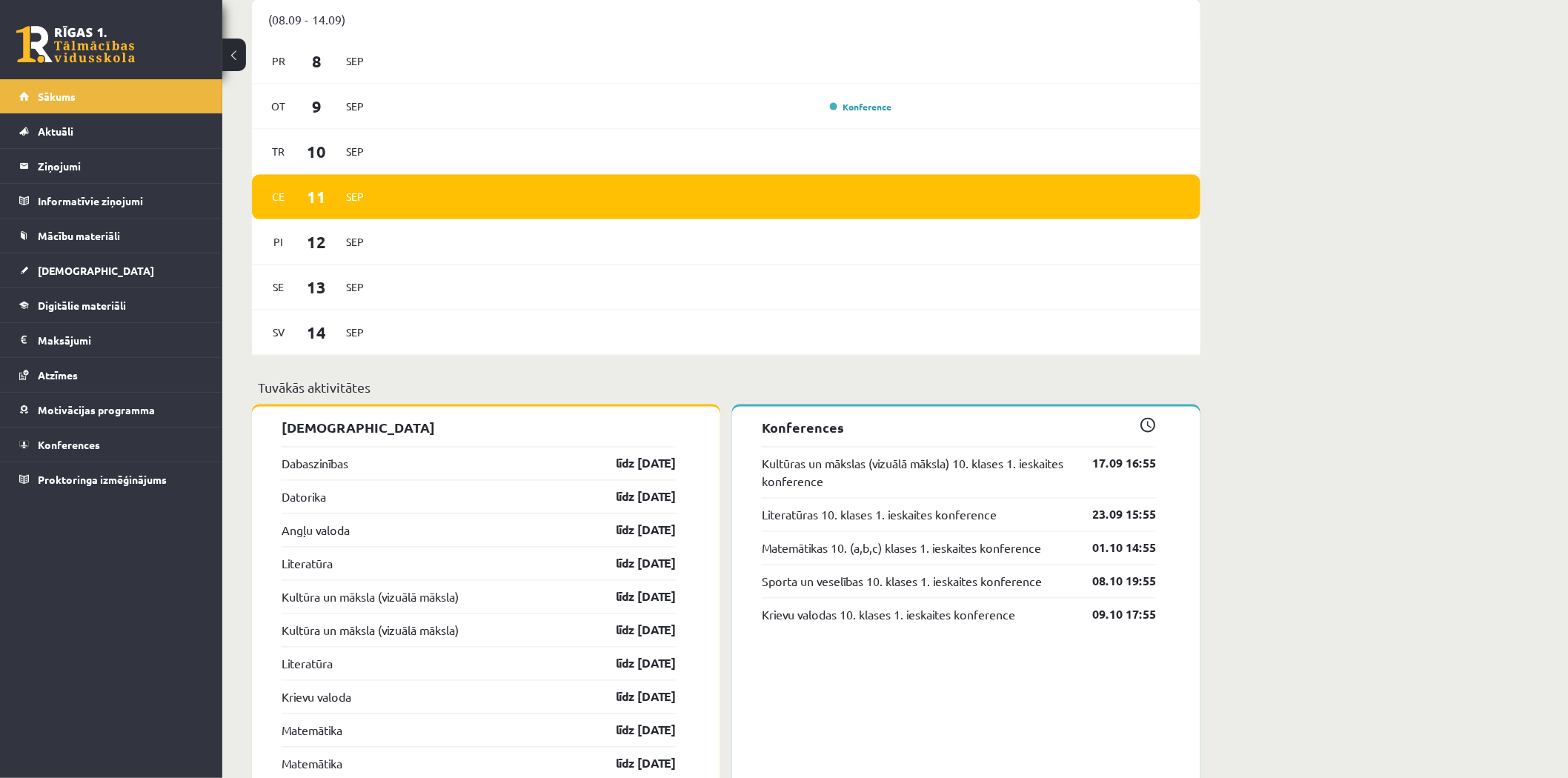
click at [43, 42] on link at bounding box center [75, 44] width 119 height 37
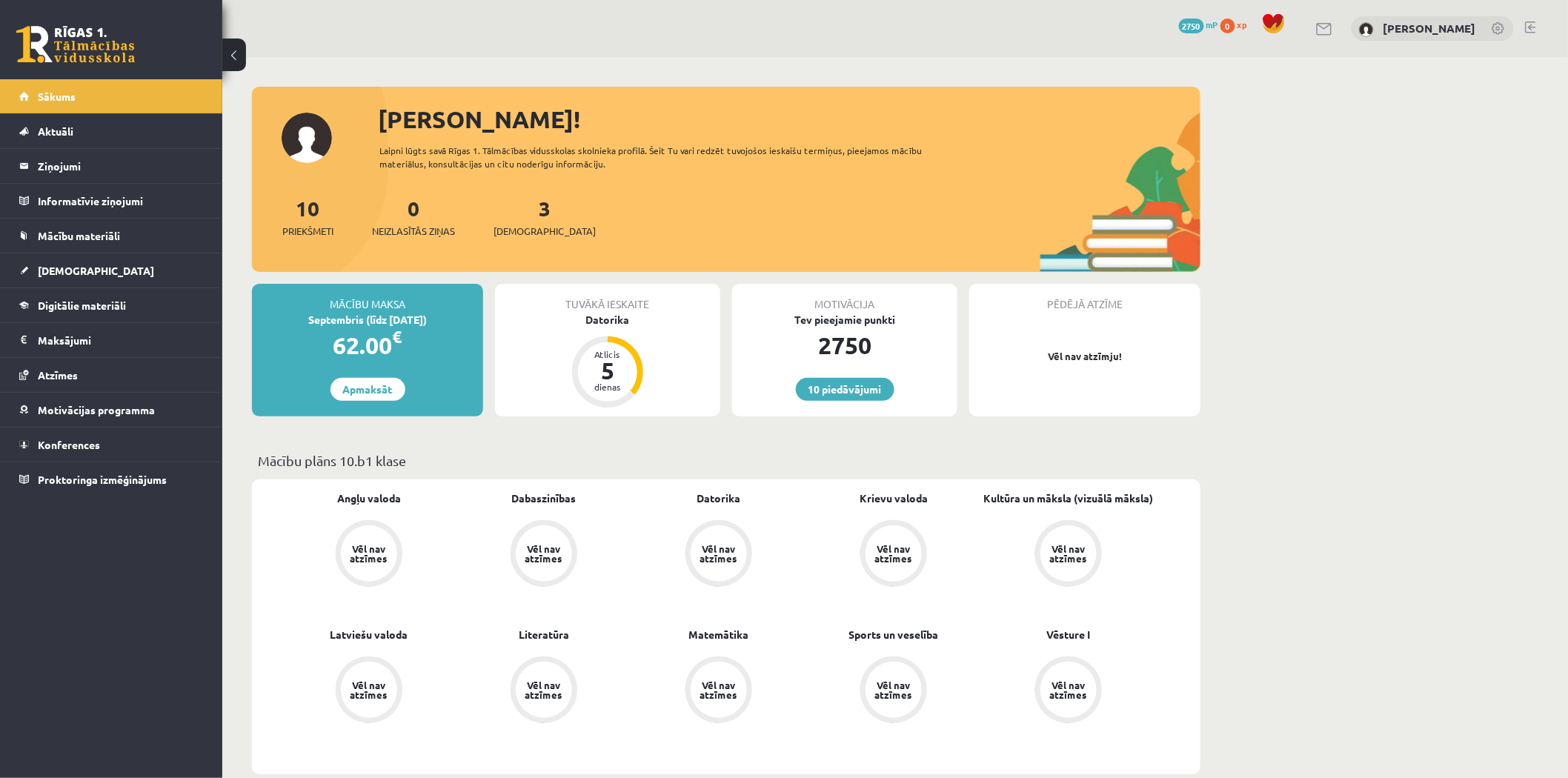
click at [326, 136] on div "[PERSON_NAME]! Laipni lūgts savā Rīgas 1. Tālmācības vidusskolas skolnieka prof…" at bounding box center [726, 186] width 948 height 170
click at [537, 112] on div "[PERSON_NAME]!" at bounding box center [789, 118] width 822 height 35
click at [91, 436] on link "Konferences" at bounding box center [112, 445] width 185 height 34
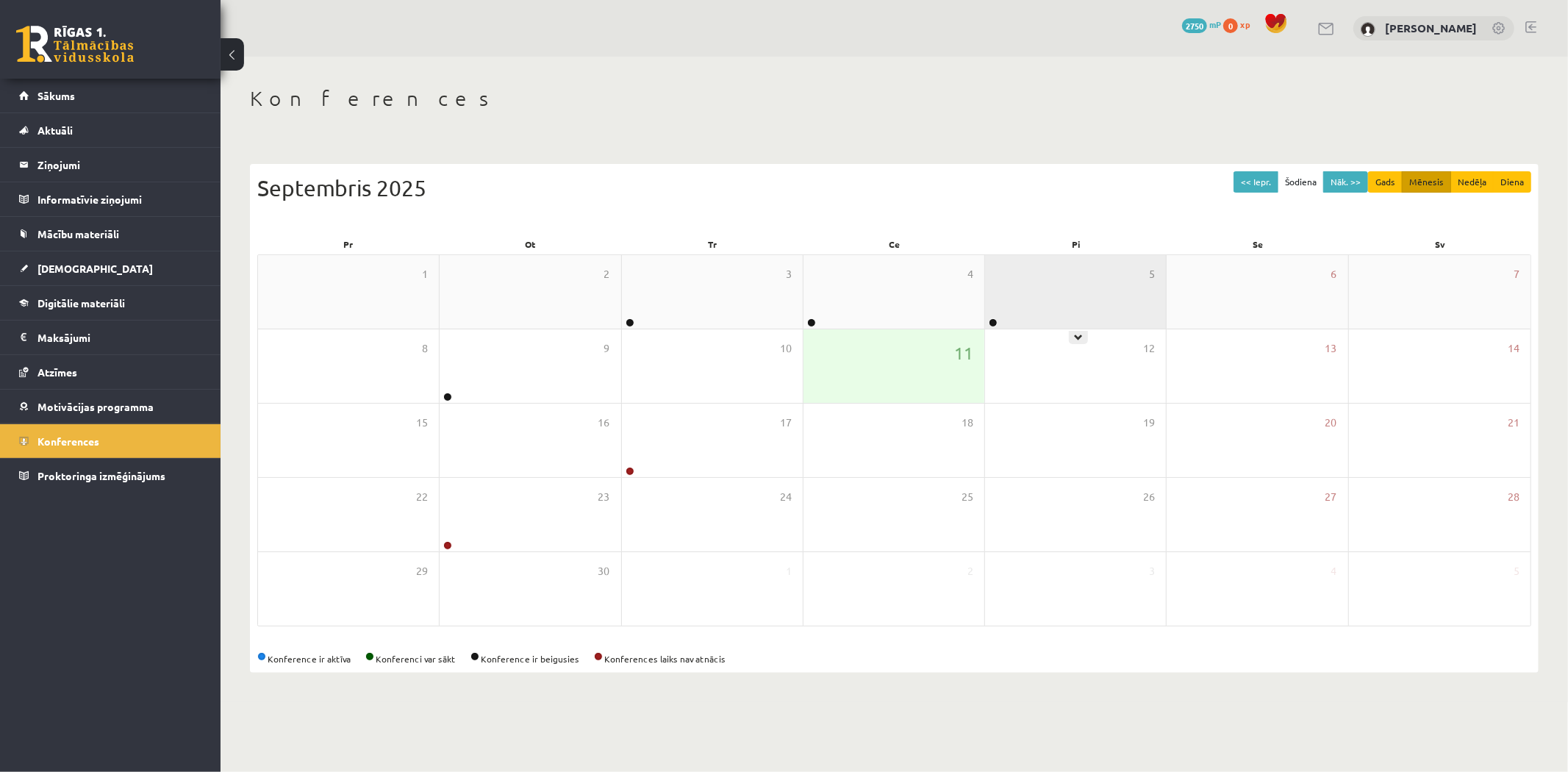
click at [1007, 305] on div "5" at bounding box center [1075, 291] width 181 height 74
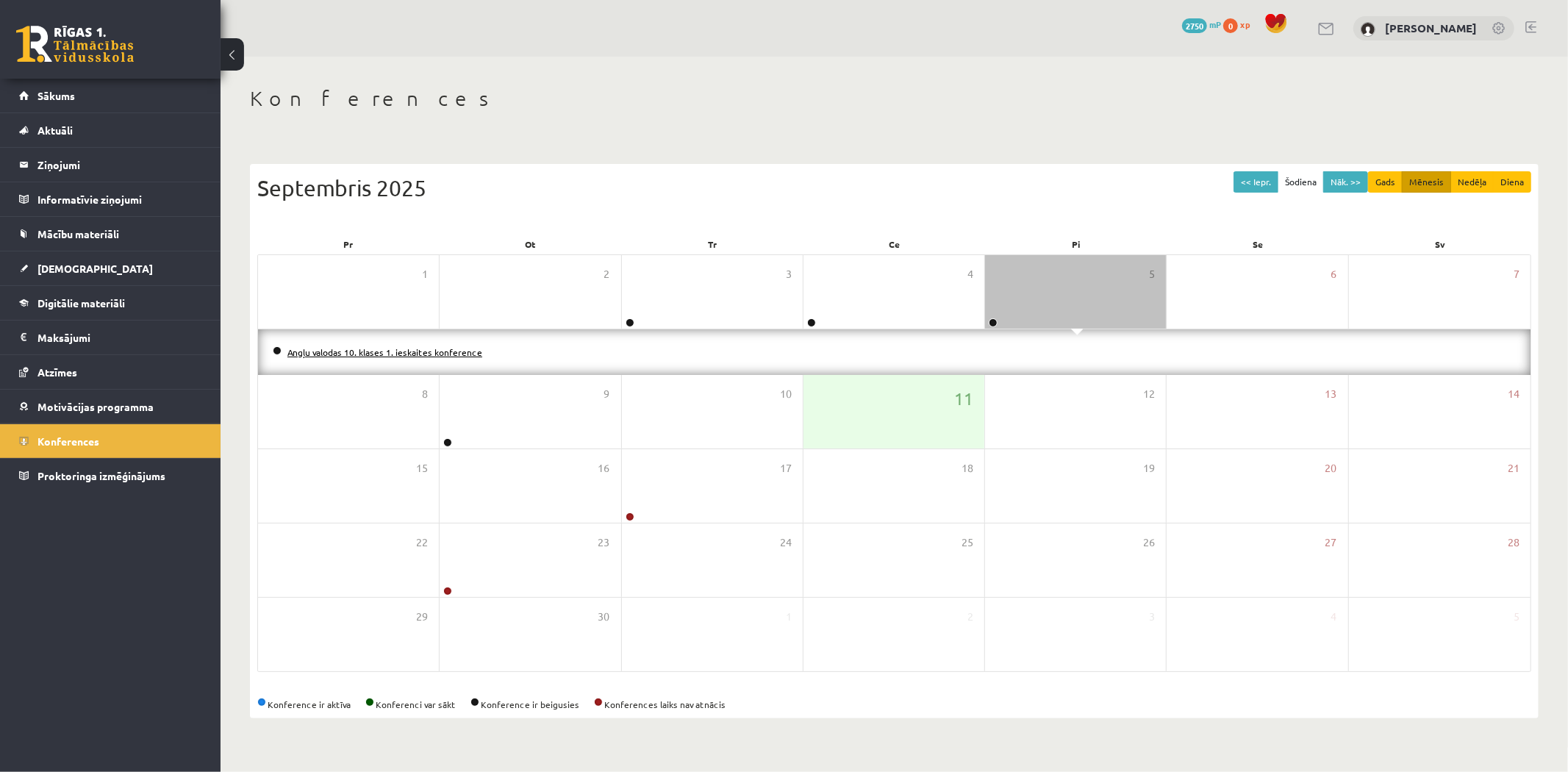
click at [370, 353] on link "Angļu valodas 10. klases 1. ieskaites konference" at bounding box center [384, 352] width 195 height 11
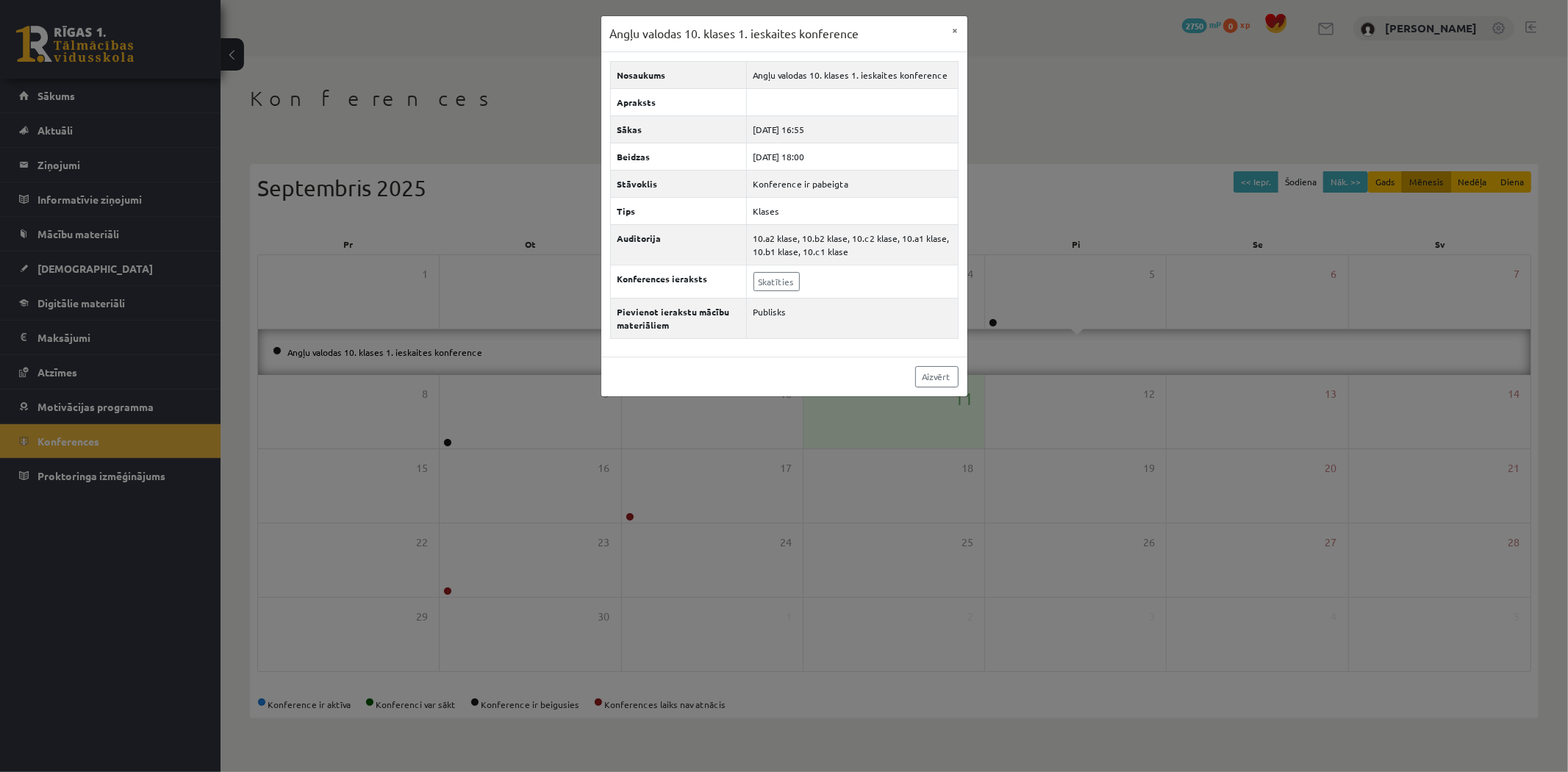
click at [372, 351] on div "Angļu valodas 10. klases 1. ieskaites konference × Nosaukums Angļu valodas 10. …" at bounding box center [784, 386] width 1568 height 772
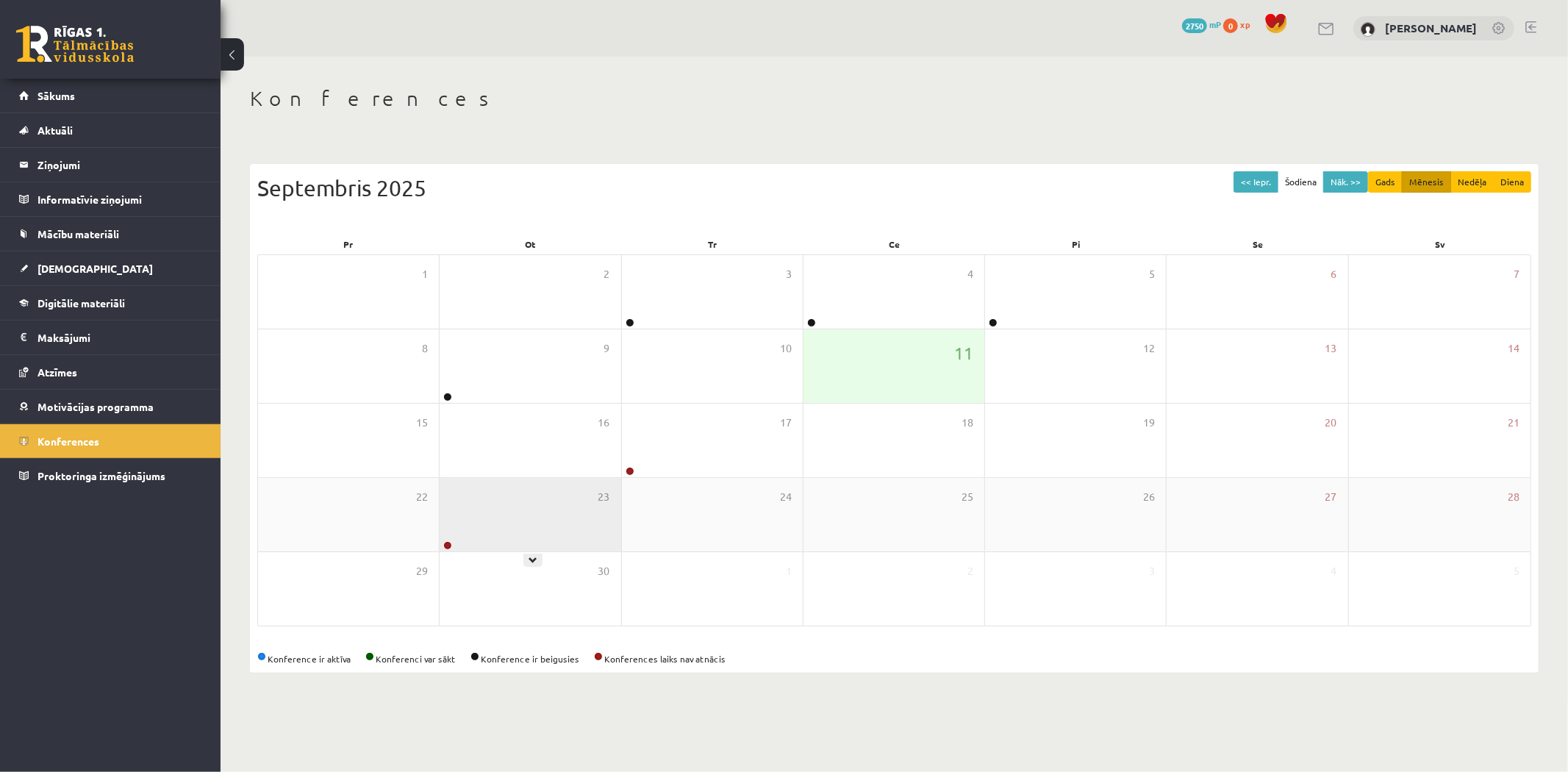
click at [498, 500] on div "23" at bounding box center [530, 514] width 181 height 74
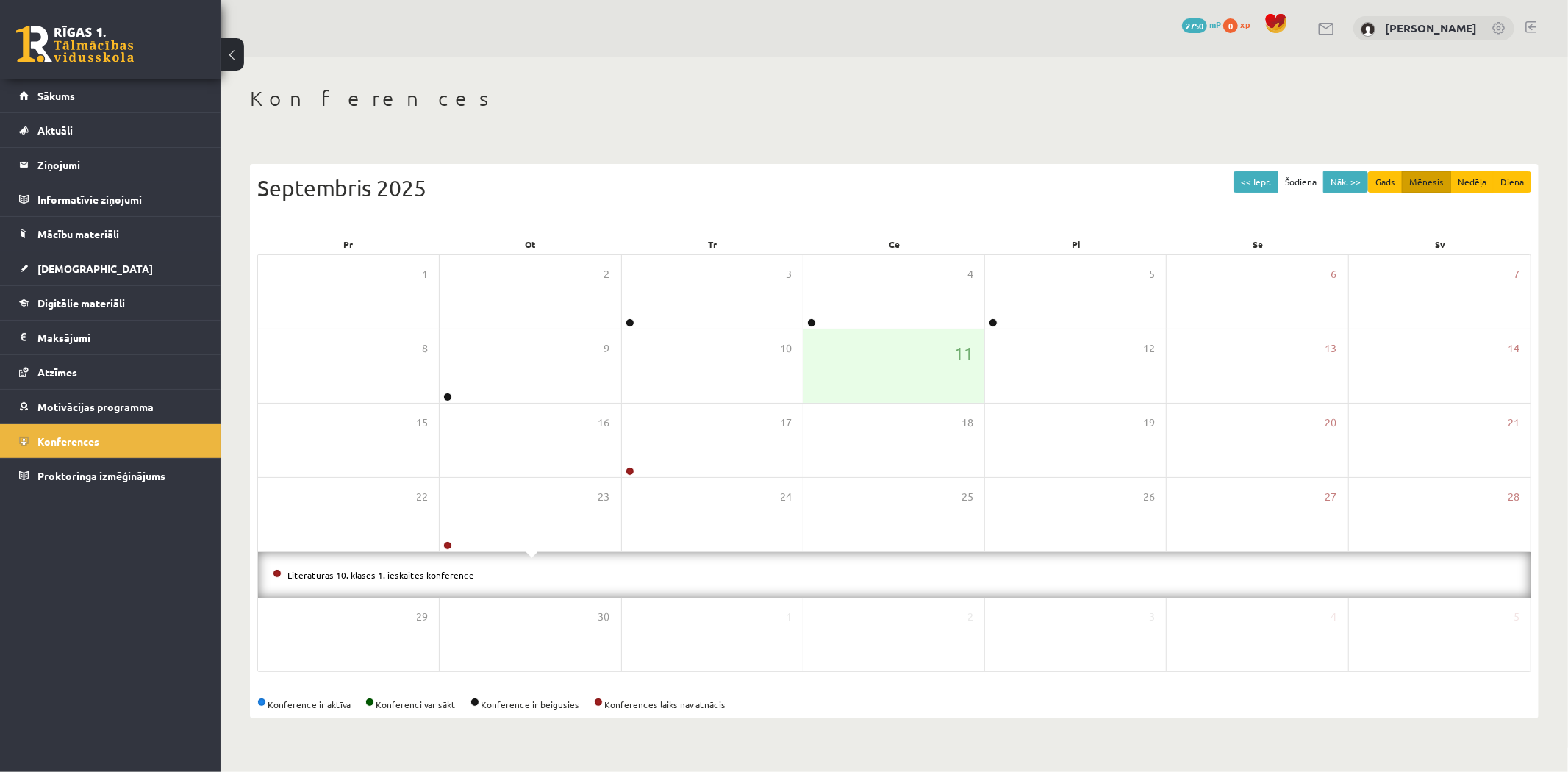
click at [412, 567] on li "Literatūras 10. klases 1. ieskaites konference" at bounding box center [894, 575] width 1243 height 16
click at [407, 576] on link "Literatūras 10. klases 1. ieskaites konference" at bounding box center [380, 574] width 187 height 11
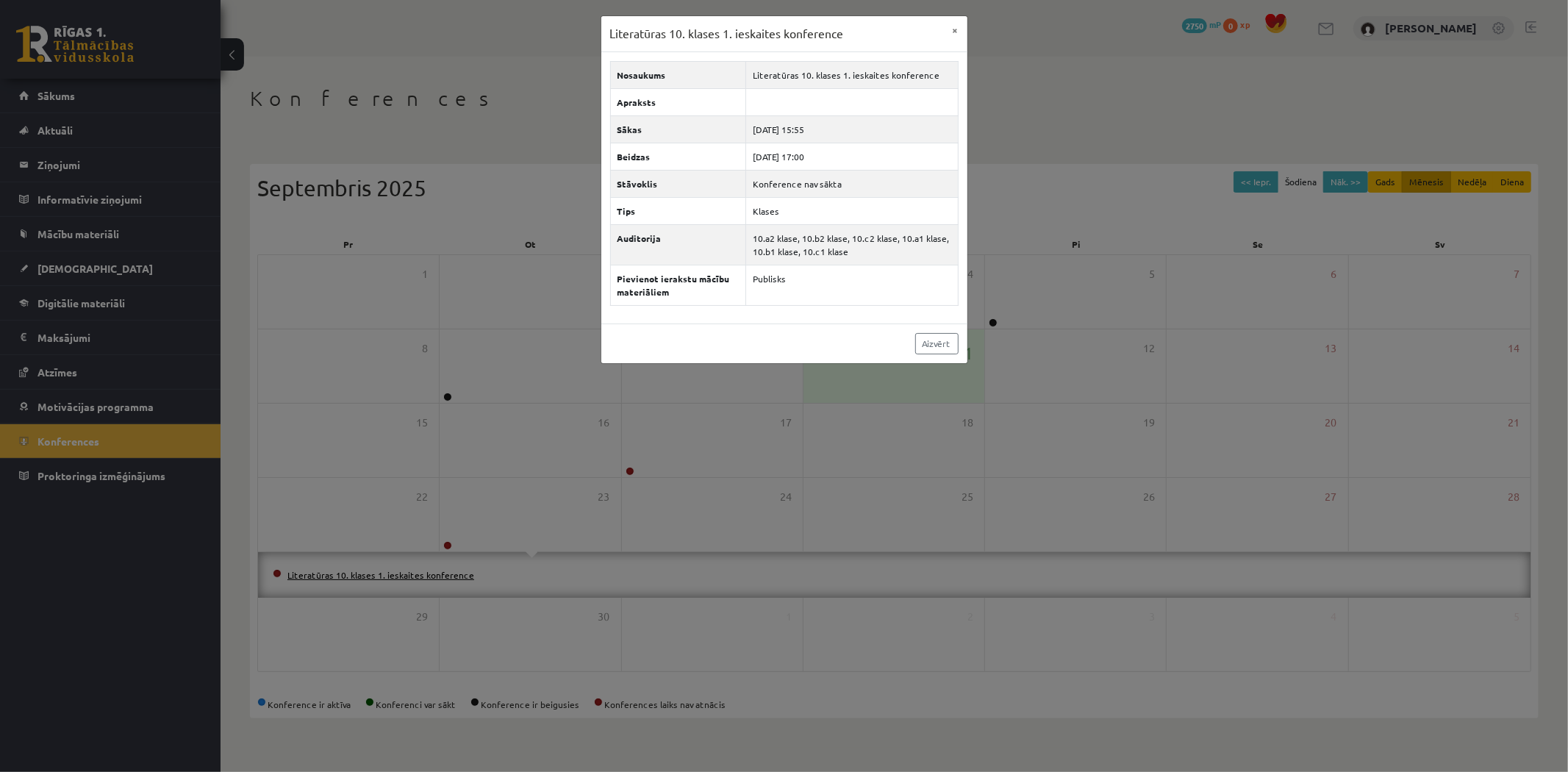
click at [407, 576] on div "Literatūras 10. klases 1. ieskaites konference × Nosaukums Literatūras 10. klas…" at bounding box center [784, 386] width 1568 height 772
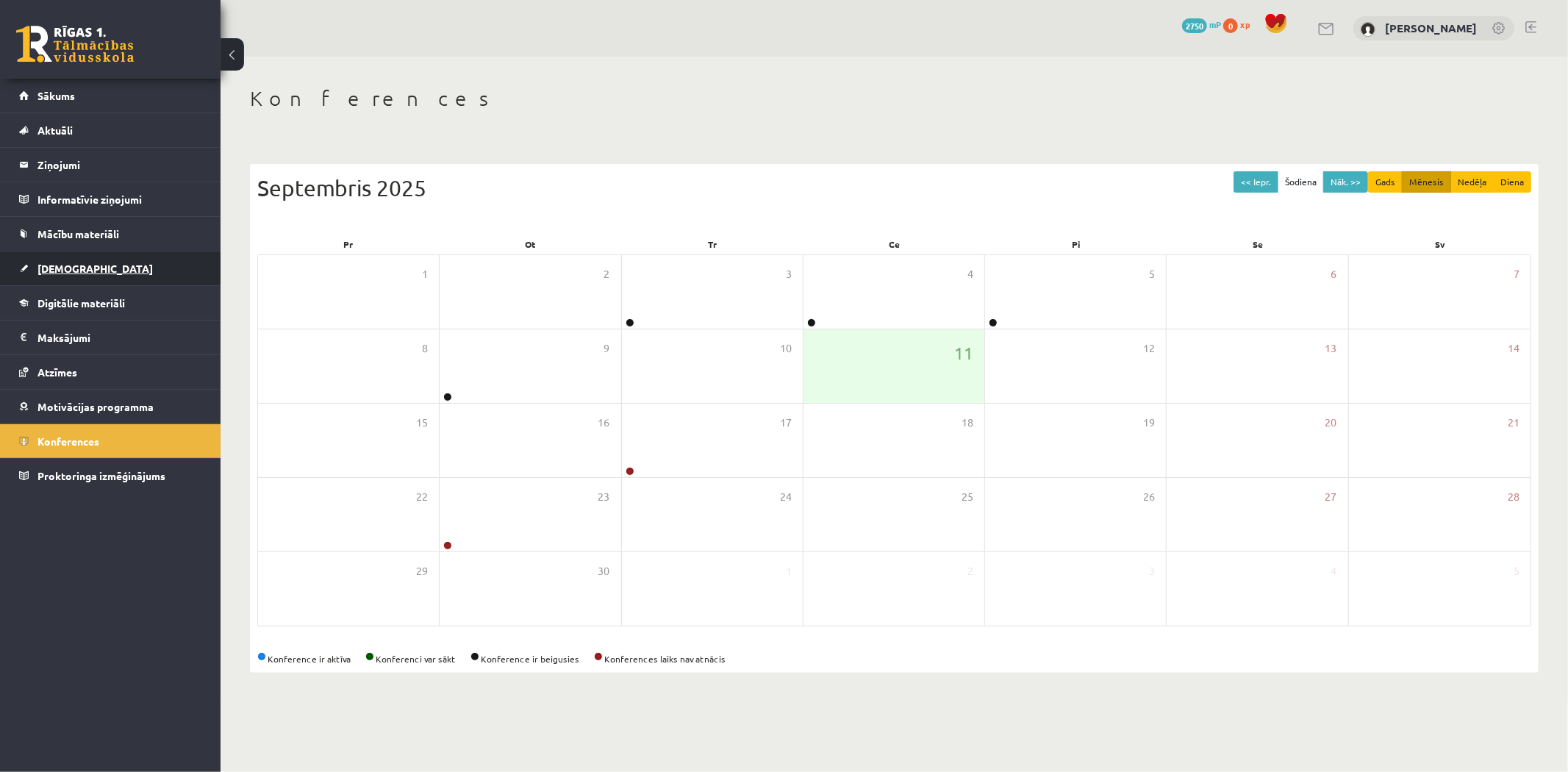
click at [67, 264] on span "[DEMOGRAPHIC_DATA]" at bounding box center [95, 268] width 115 height 13
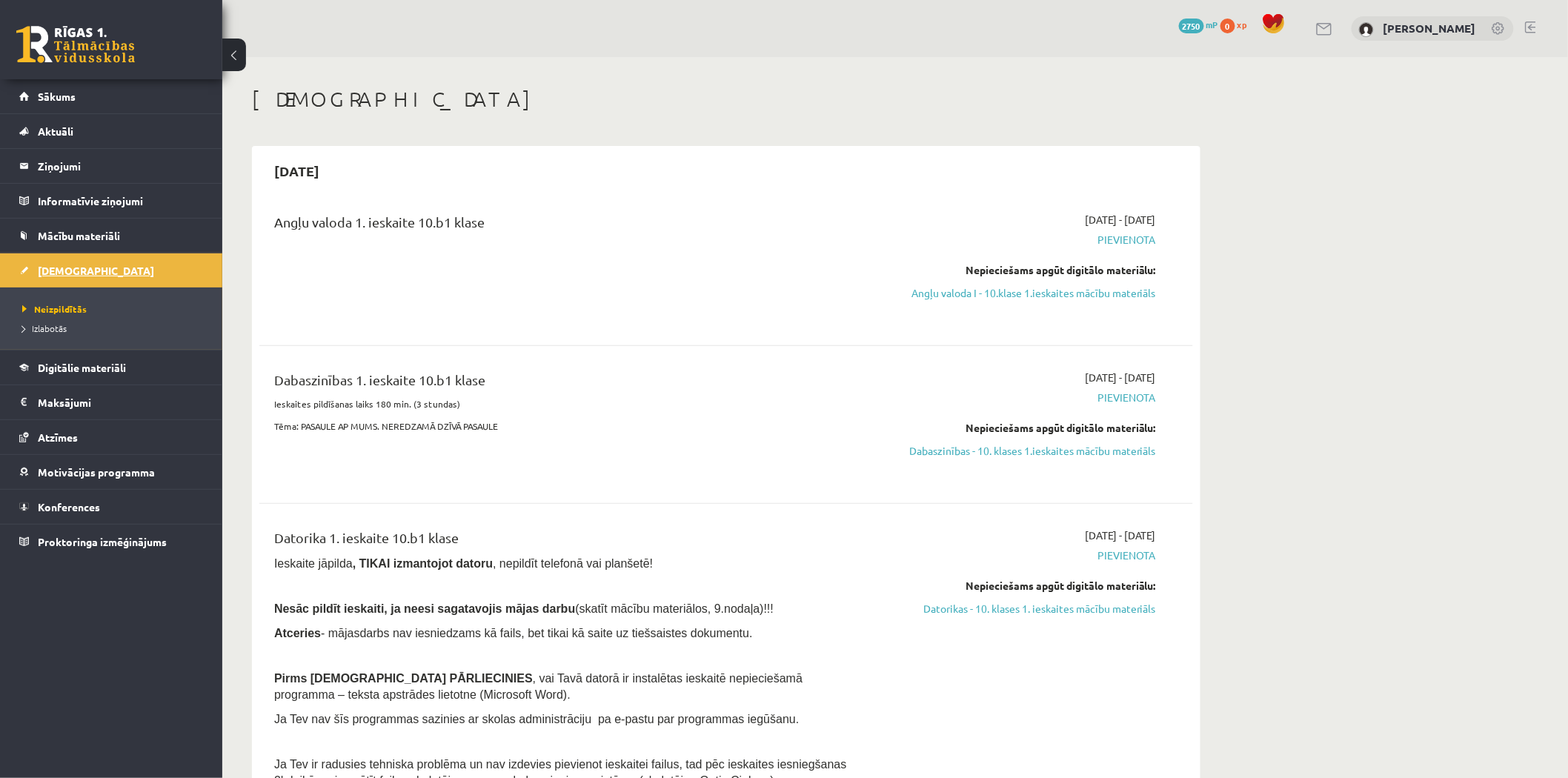
click at [69, 271] on span "[DEMOGRAPHIC_DATA]" at bounding box center [96, 271] width 116 height 13
drag, startPoint x: 255, startPoint y: 99, endPoint x: 334, endPoint y: 114, distance: 80.4
click at [337, 114] on div "[DEMOGRAPHIC_DATA]" at bounding box center [726, 101] width 948 height 29
click at [361, 101] on h1 "[DEMOGRAPHIC_DATA]" at bounding box center [726, 99] width 948 height 25
drag, startPoint x: 249, startPoint y: 104, endPoint x: 413, endPoint y: 95, distance: 164.2
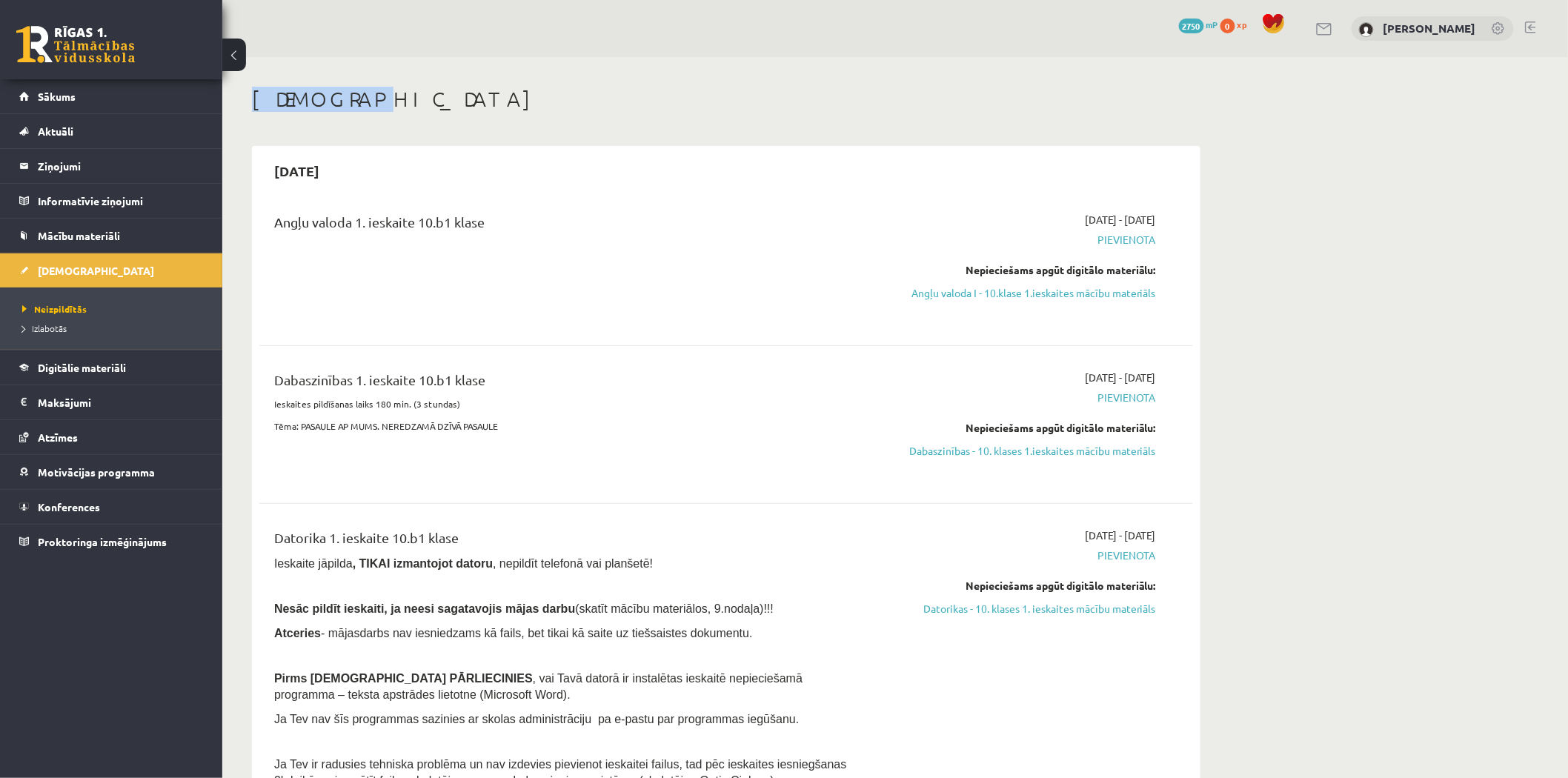
copy h1 "[DEMOGRAPHIC_DATA]"
click at [1052, 297] on link "Angļu valoda I - 10.klase 1.ieskaites mācību materiāls" at bounding box center [1016, 293] width 280 height 16
click at [71, 54] on link at bounding box center [75, 44] width 119 height 37
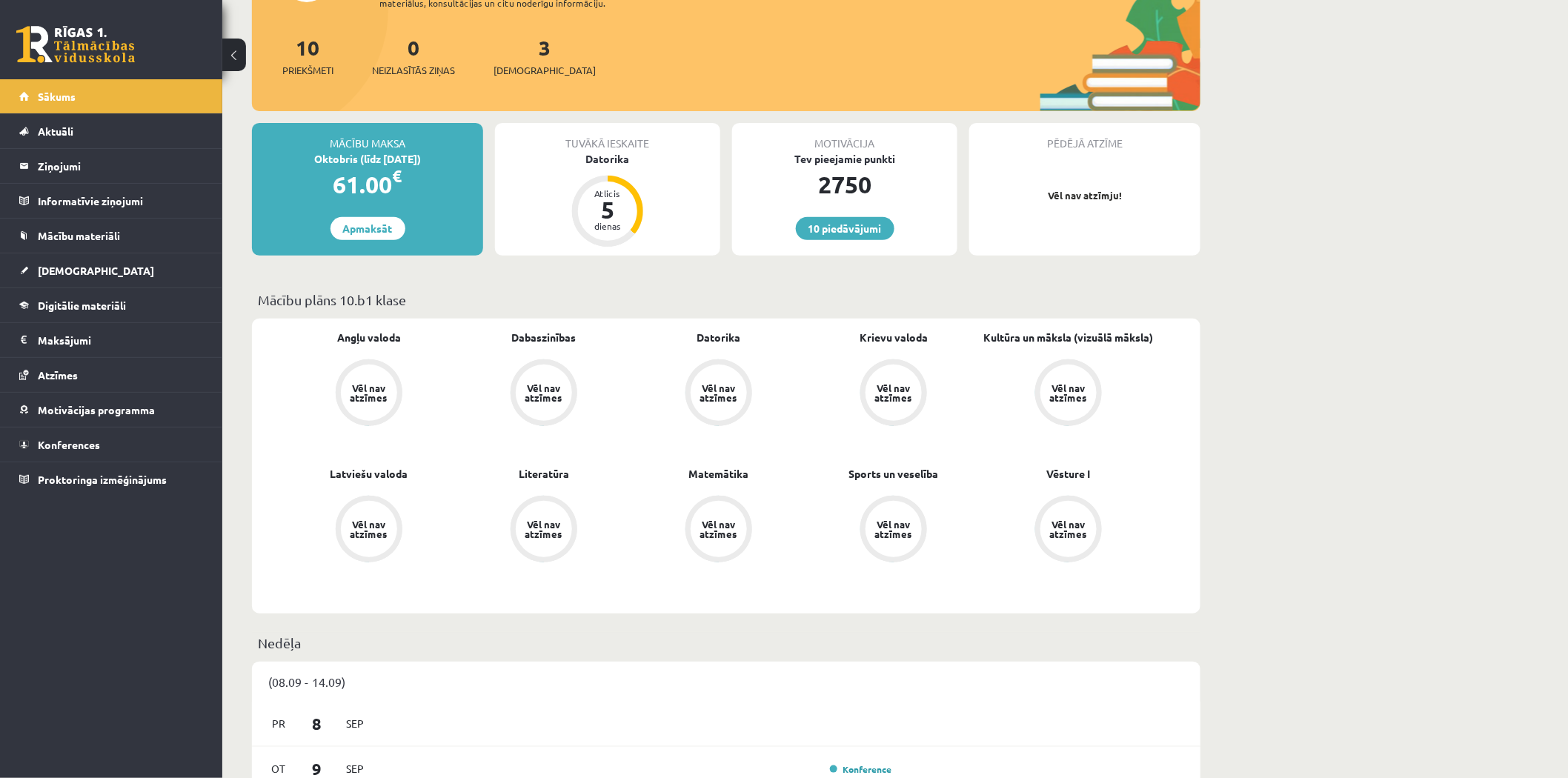
scroll to position [164, 0]
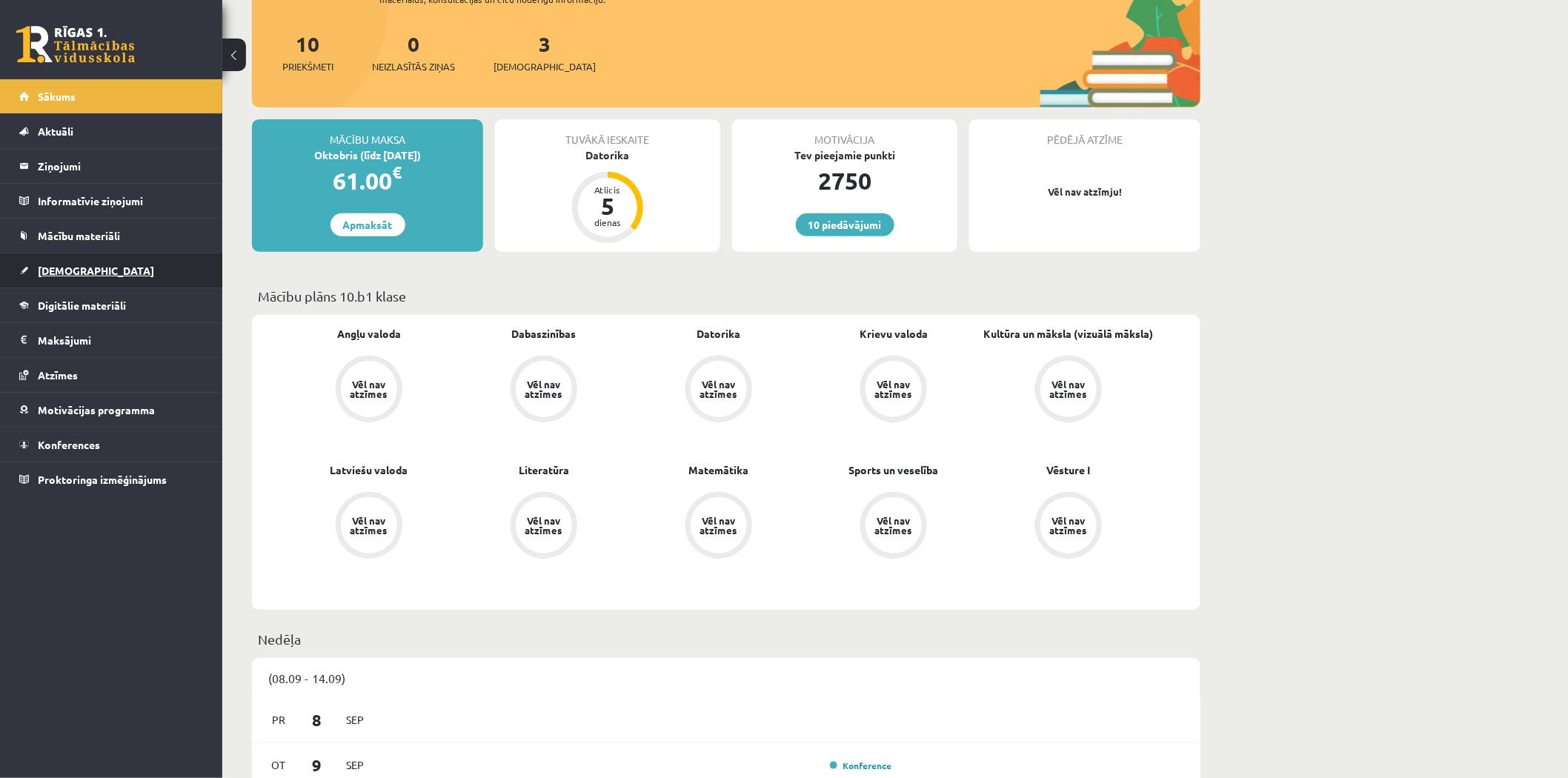
click at [69, 261] on link "[DEMOGRAPHIC_DATA]" at bounding box center [112, 271] width 185 height 34
